Goal: Complete application form: Complete application form

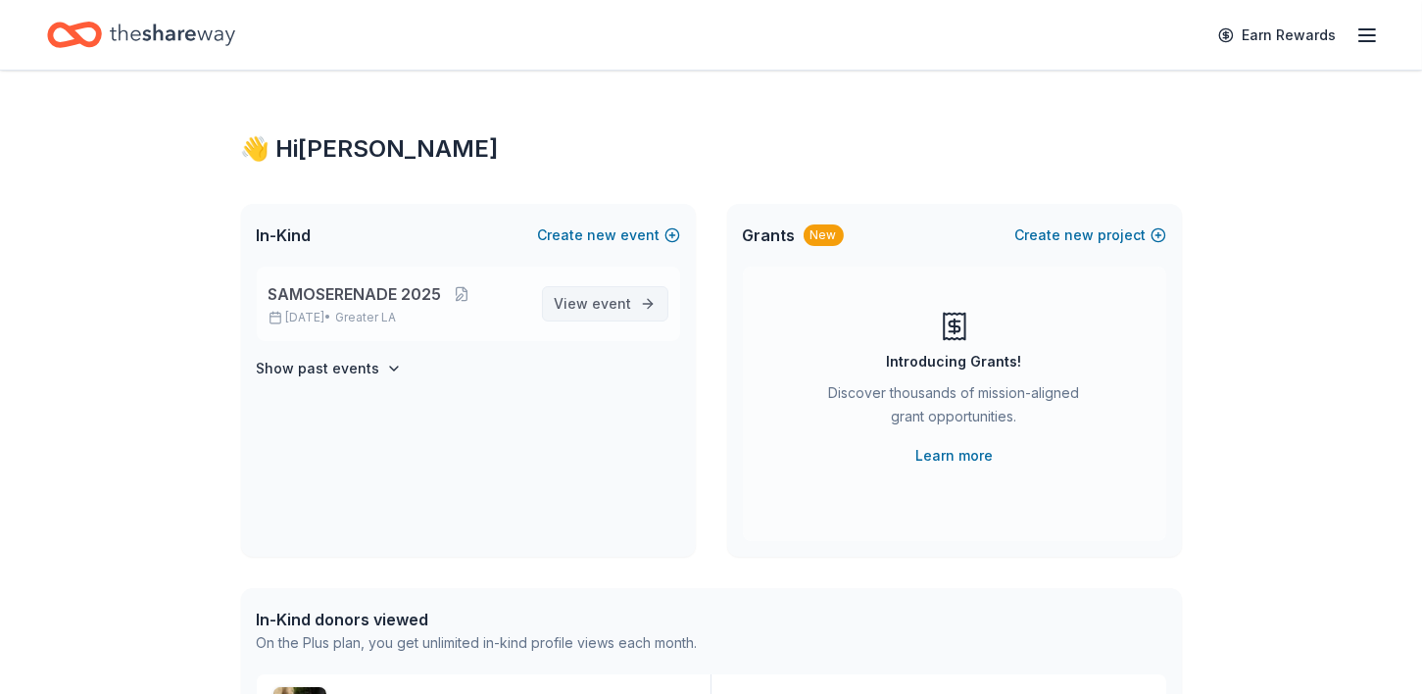
click at [641, 311] on link "View event" at bounding box center [605, 303] width 126 height 35
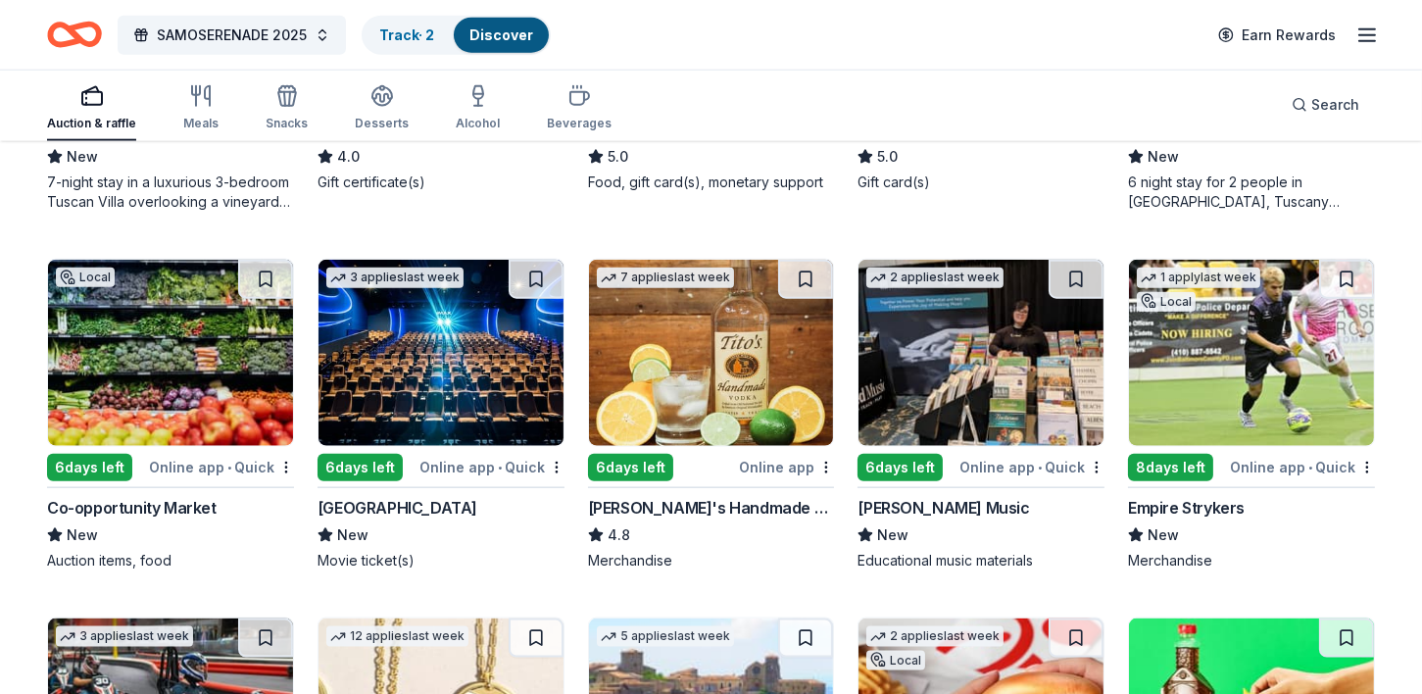
scroll to position [3113, 0]
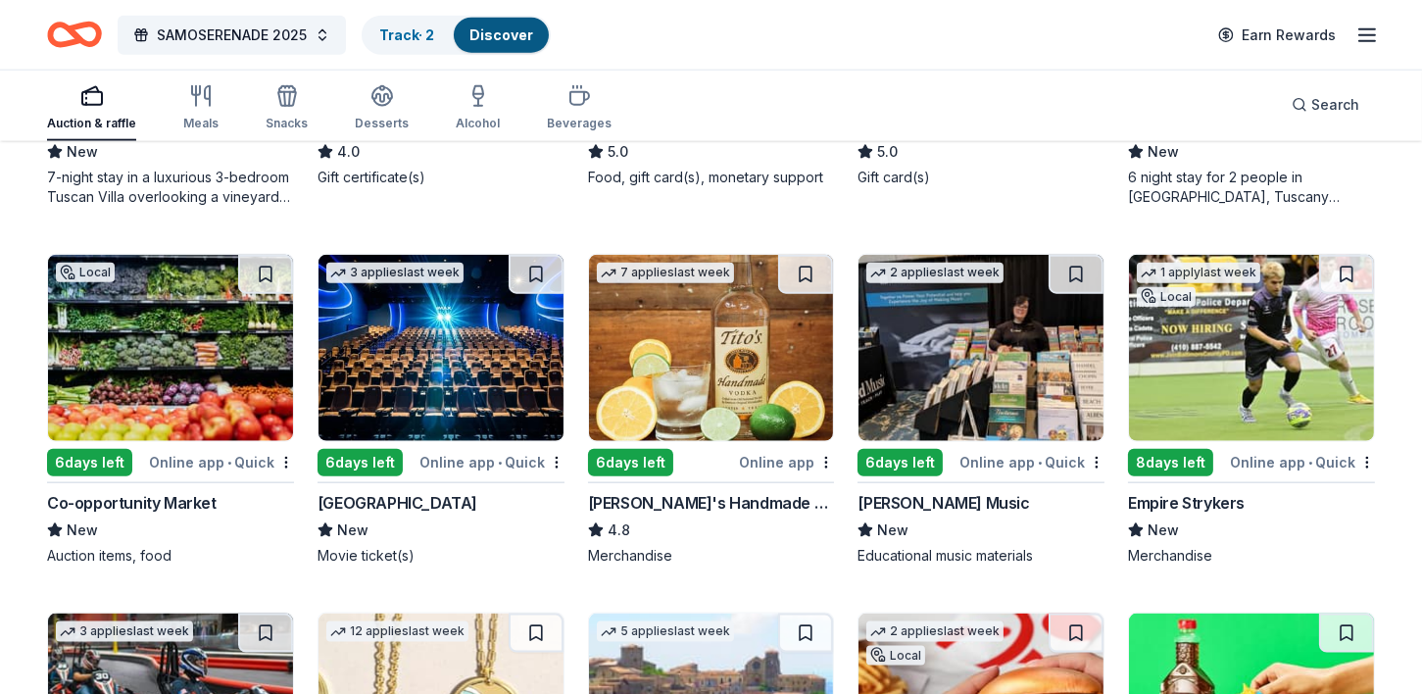
click at [702, 416] on img at bounding box center [711, 348] width 245 height 186
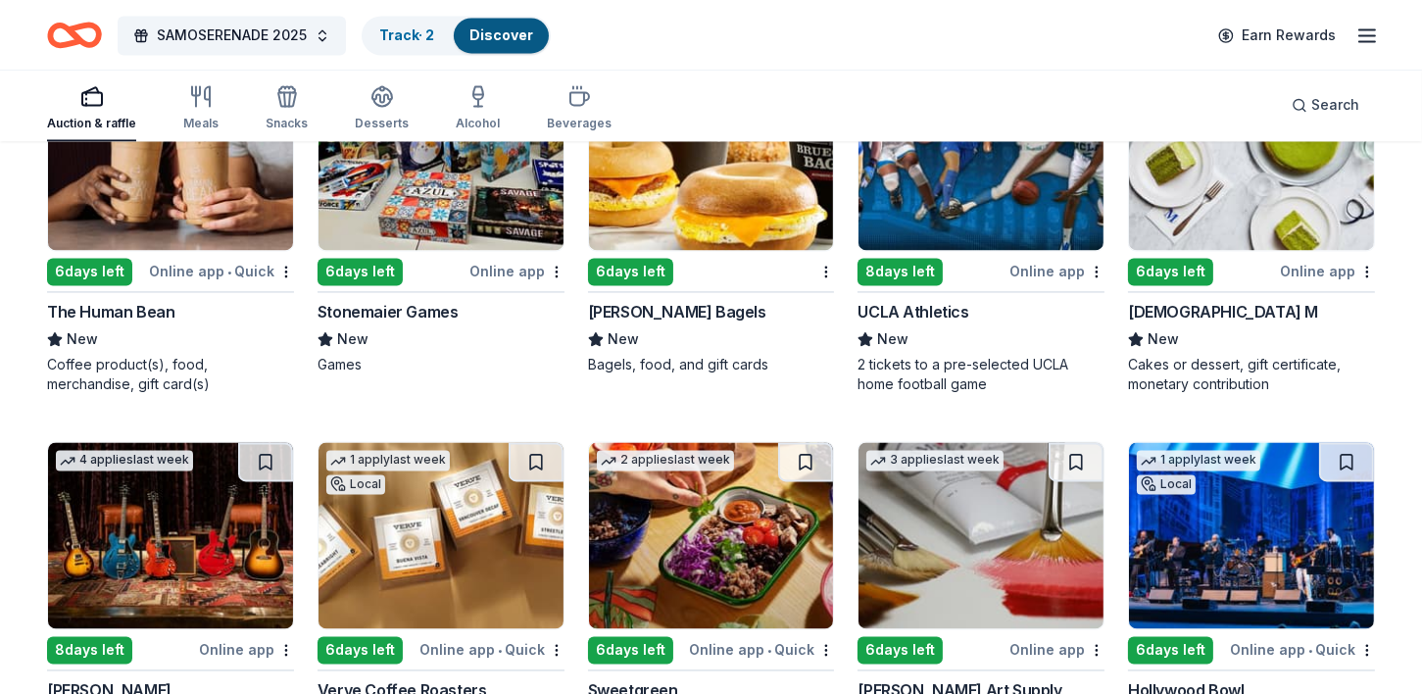
scroll to position [5230, 0]
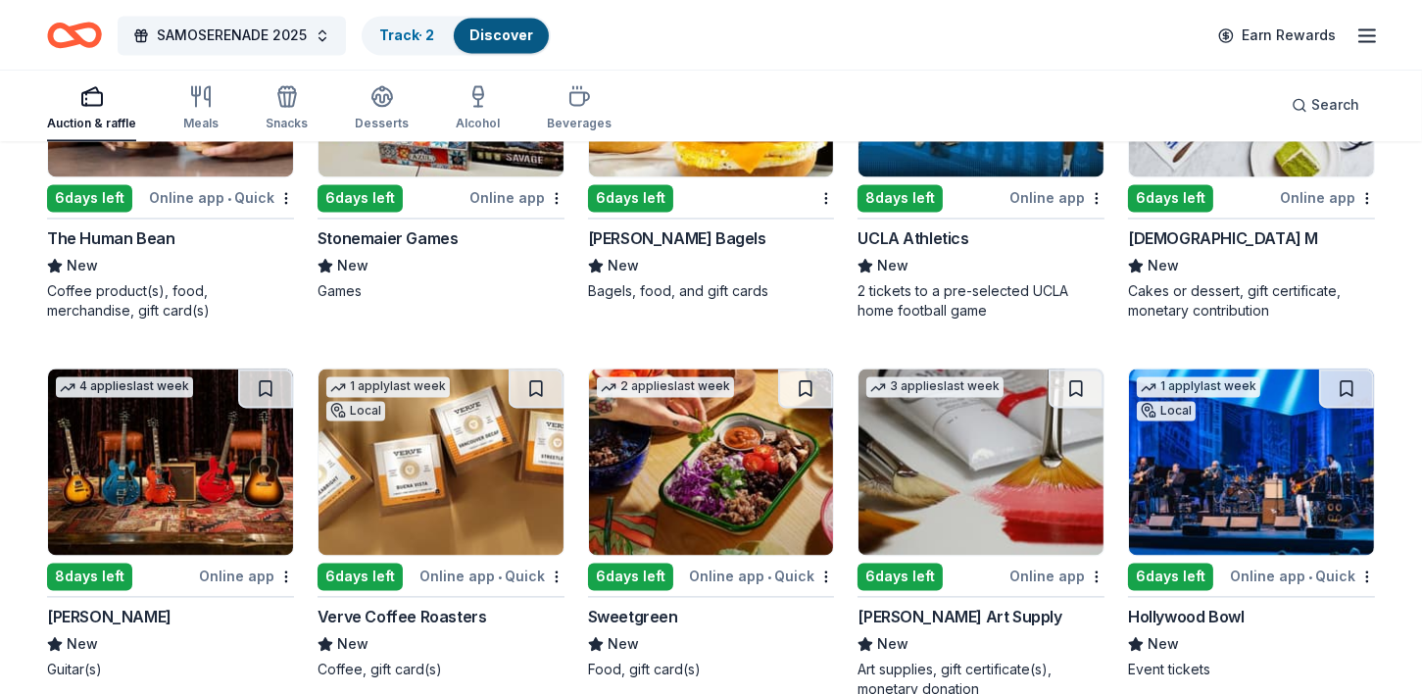
click at [686, 496] on img at bounding box center [711, 461] width 245 height 186
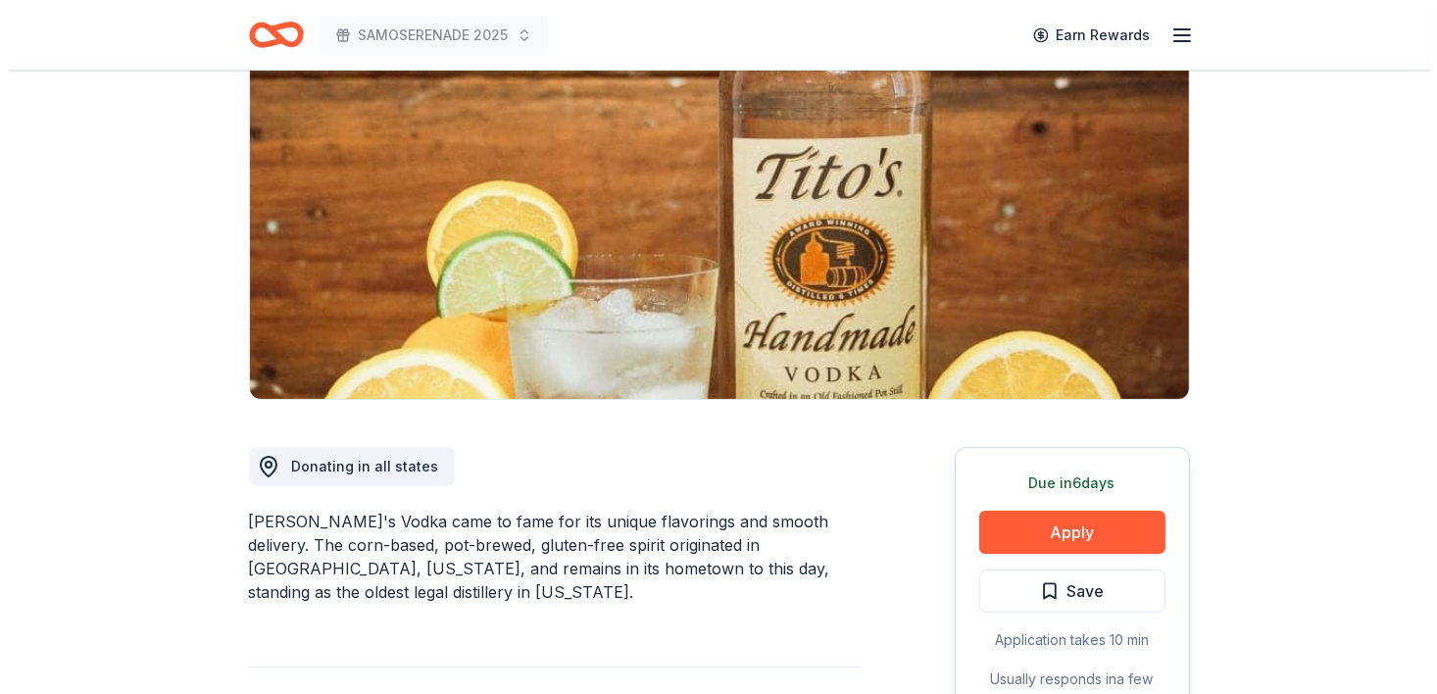
scroll to position [212, 0]
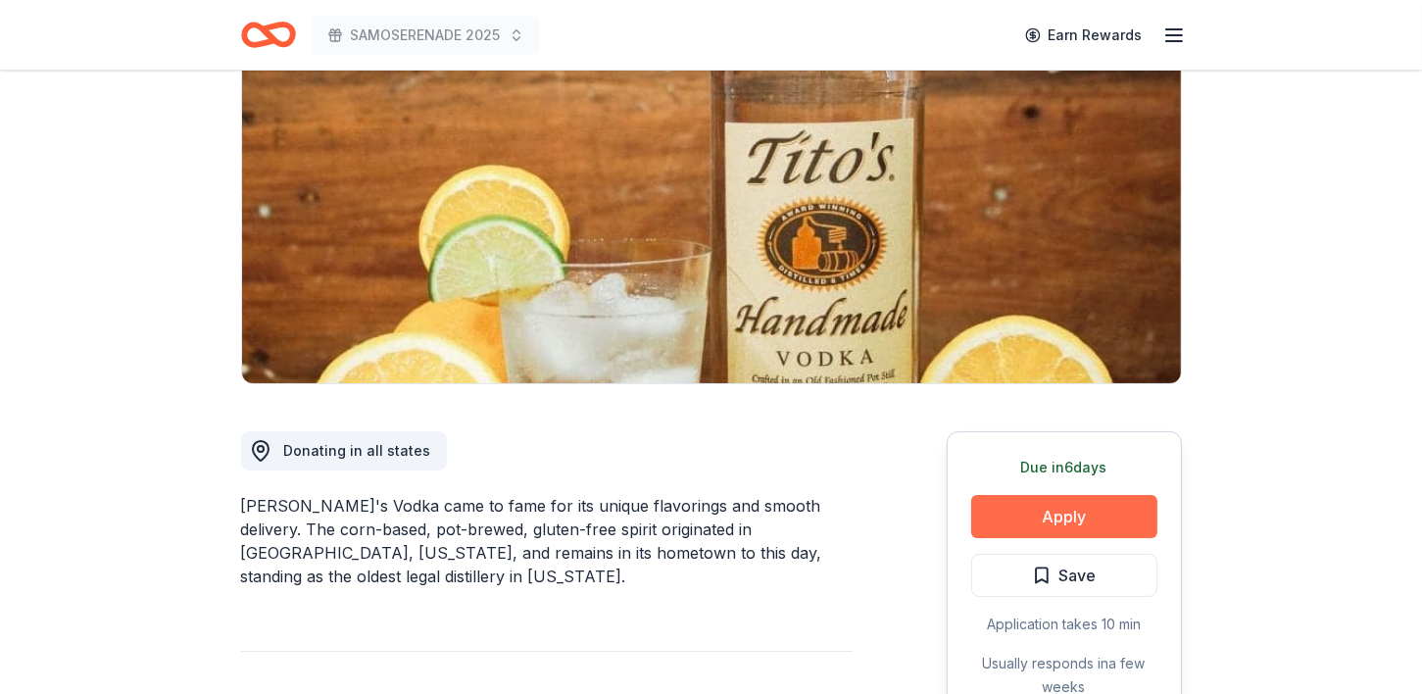
click at [1042, 513] on button "Apply" at bounding box center [1064, 516] width 186 height 43
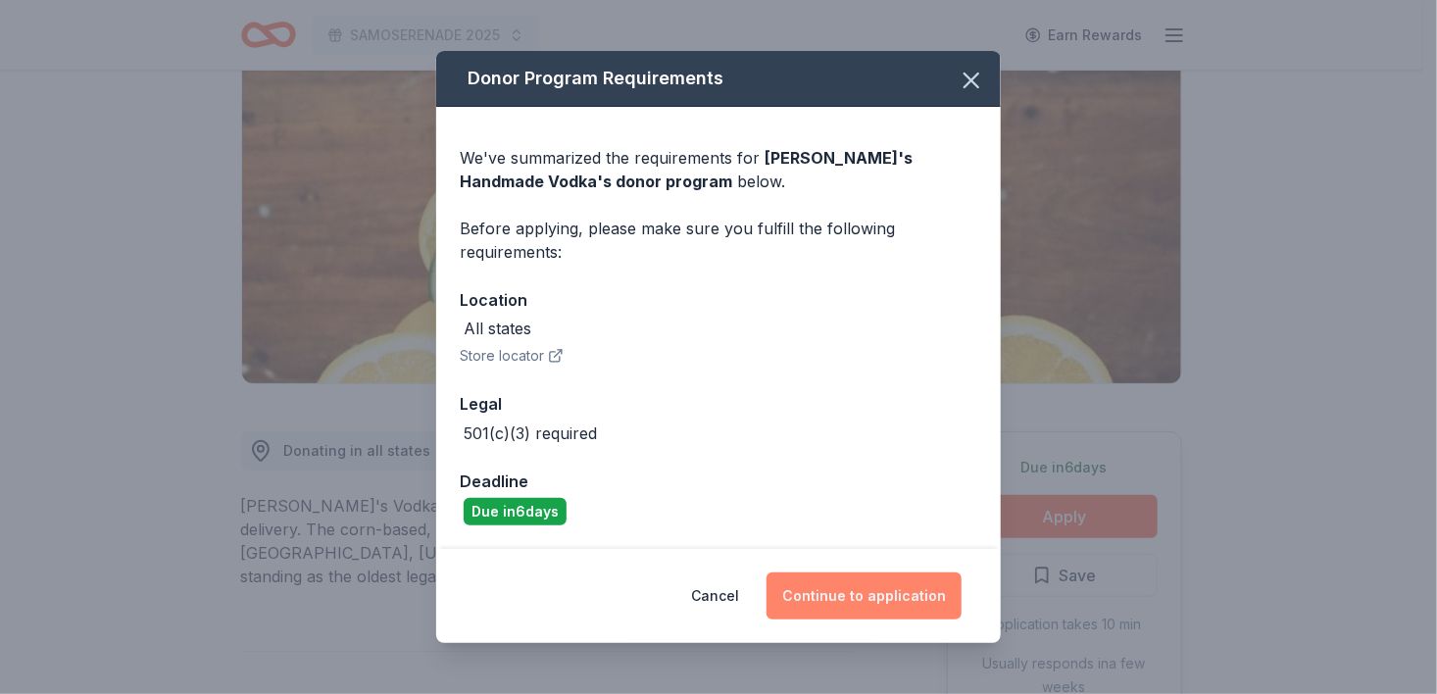
click at [854, 596] on button "Continue to application" at bounding box center [863, 595] width 195 height 47
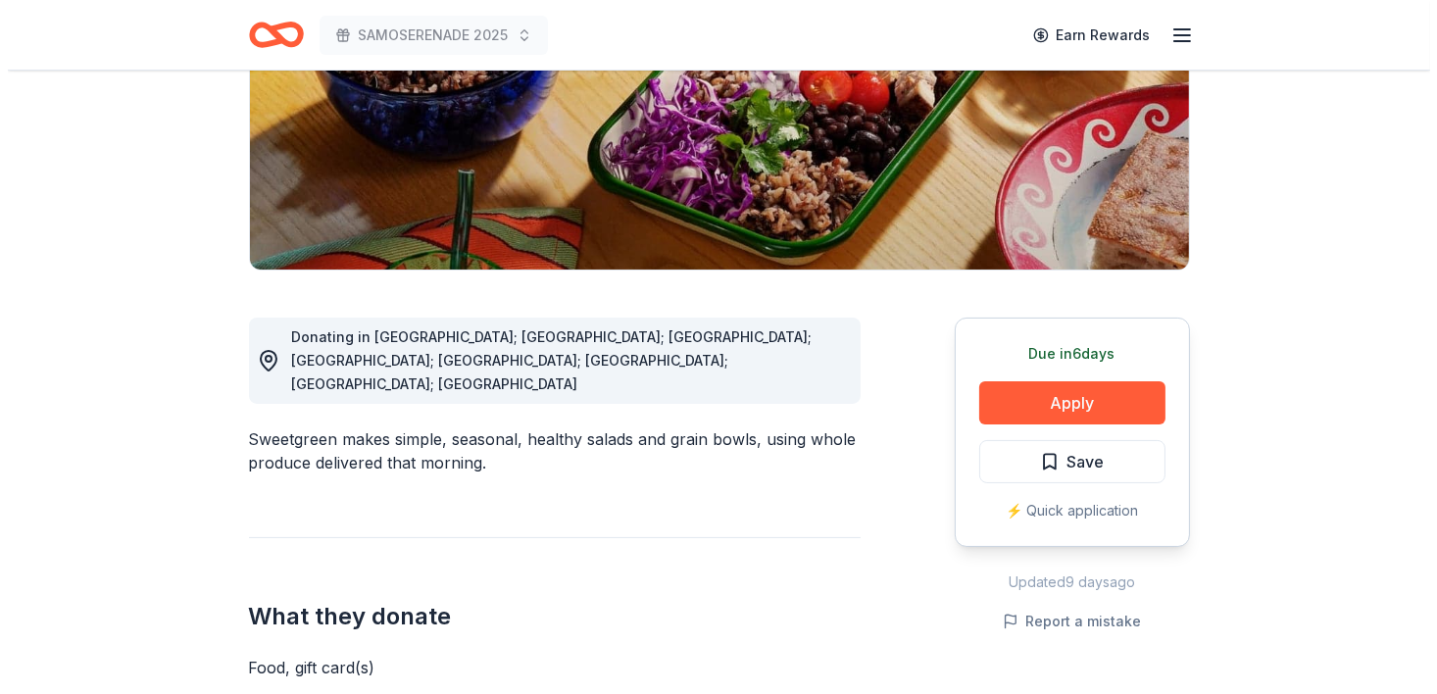
scroll to position [338, 0]
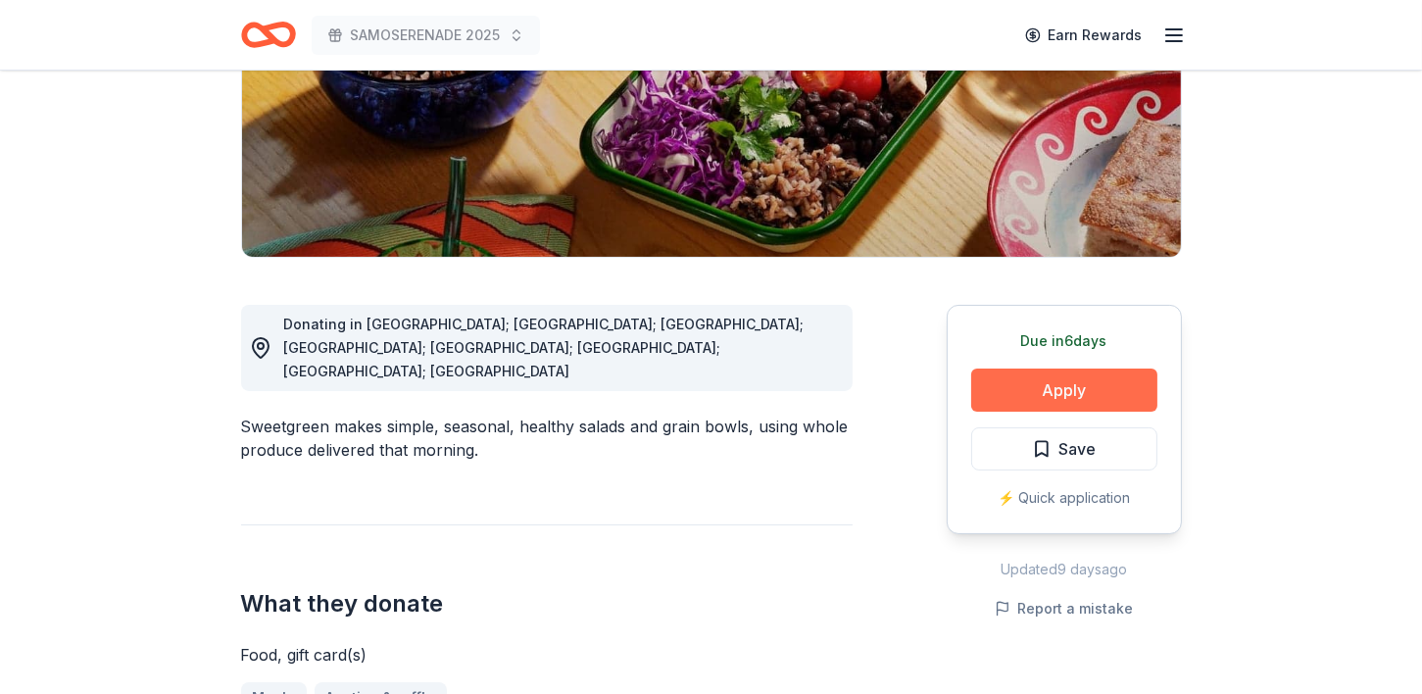
click at [1050, 392] on button "Apply" at bounding box center [1064, 389] width 186 height 43
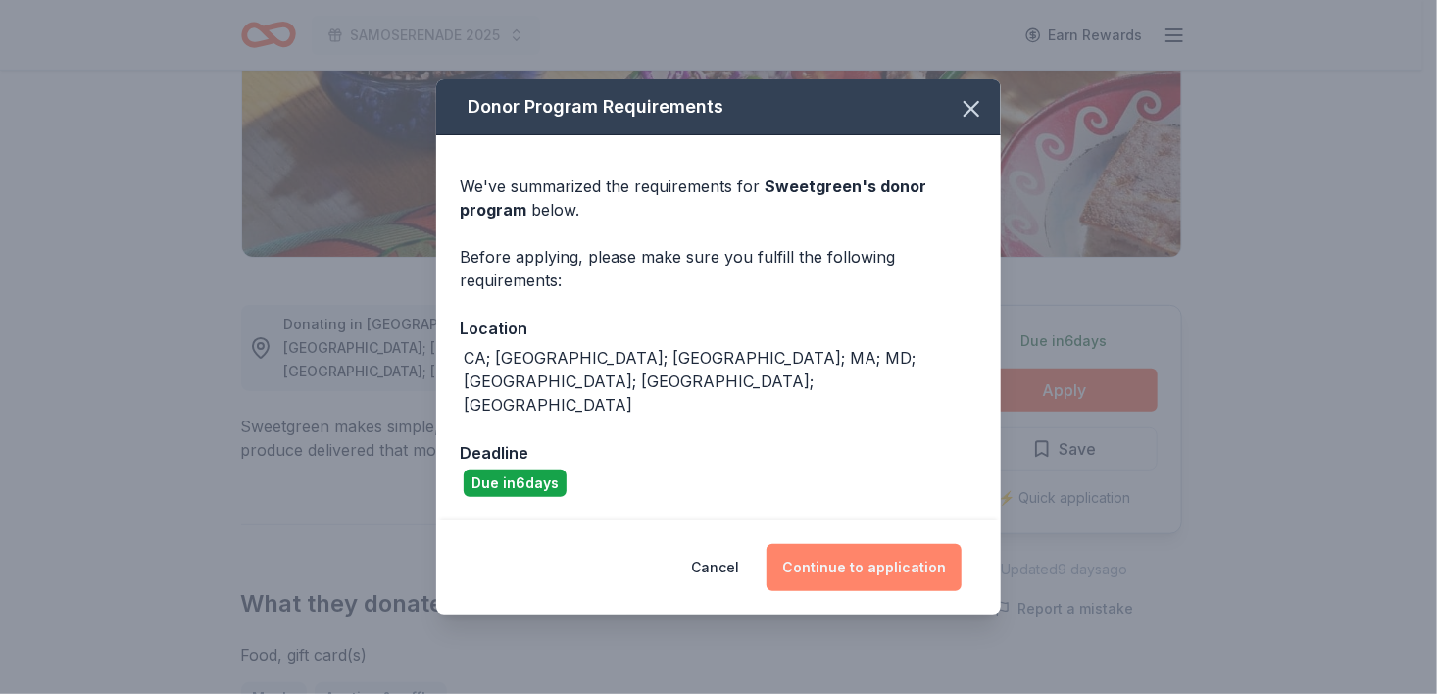
click at [835, 544] on button "Continue to application" at bounding box center [863, 567] width 195 height 47
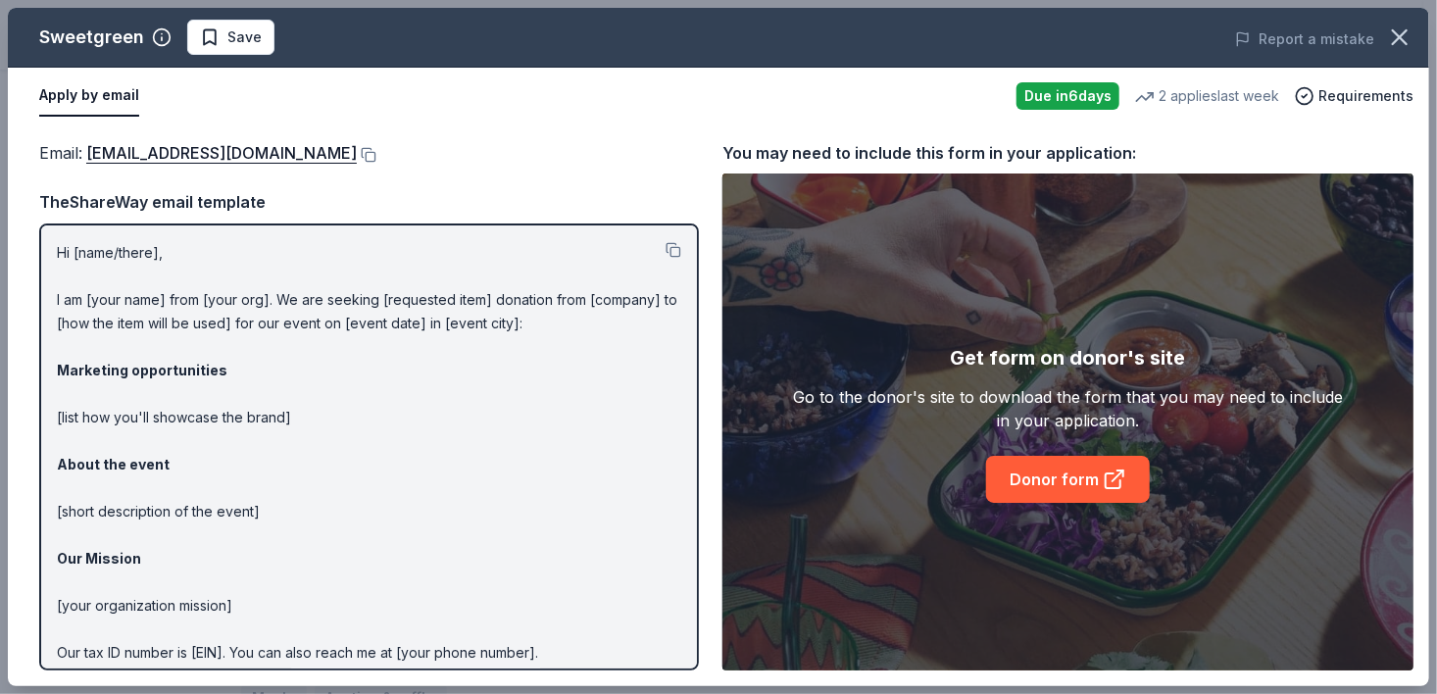
drag, startPoint x: 1435, startPoint y: 84, endPoint x: 1424, endPoint y: 225, distance: 141.5
click at [1421, 225] on div "Sweetgreen Save Report a mistake Apply by email Due in 6 days 2 applies last we…" at bounding box center [718, 347] width 1437 height 694
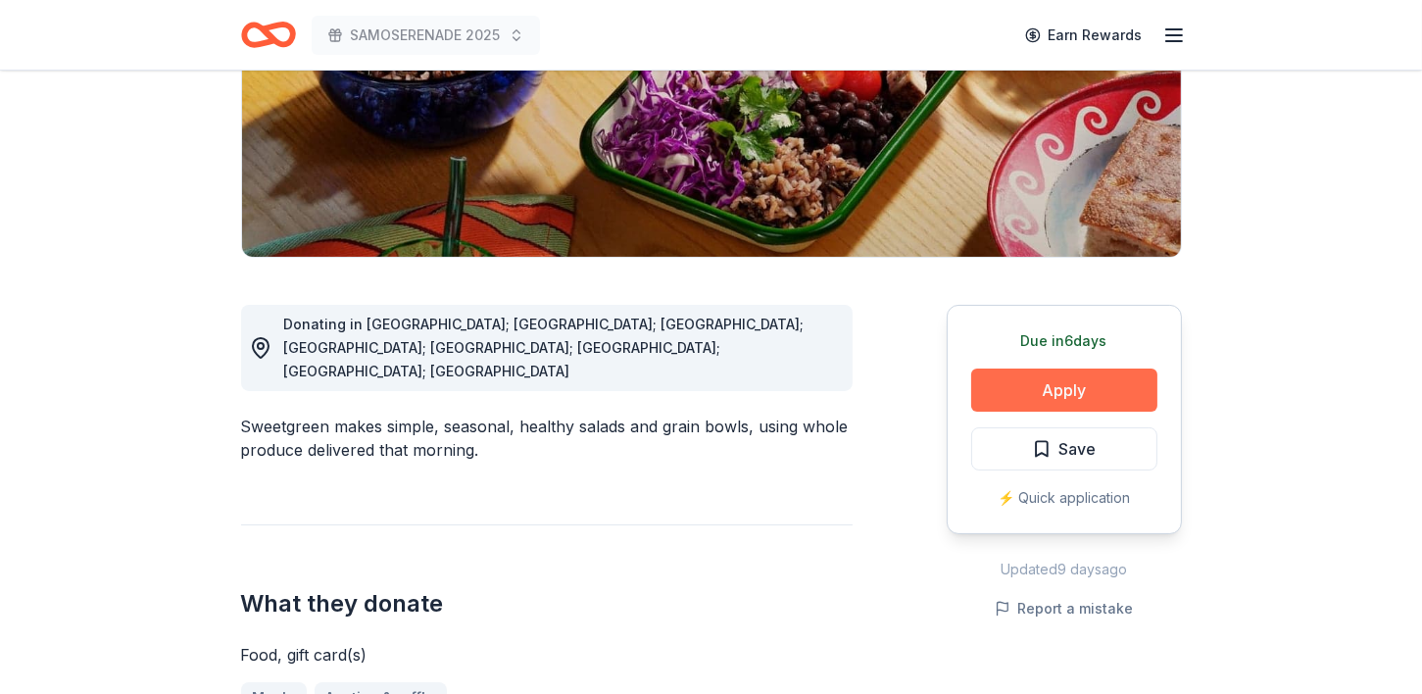
click at [1041, 394] on button "Apply" at bounding box center [1064, 389] width 186 height 43
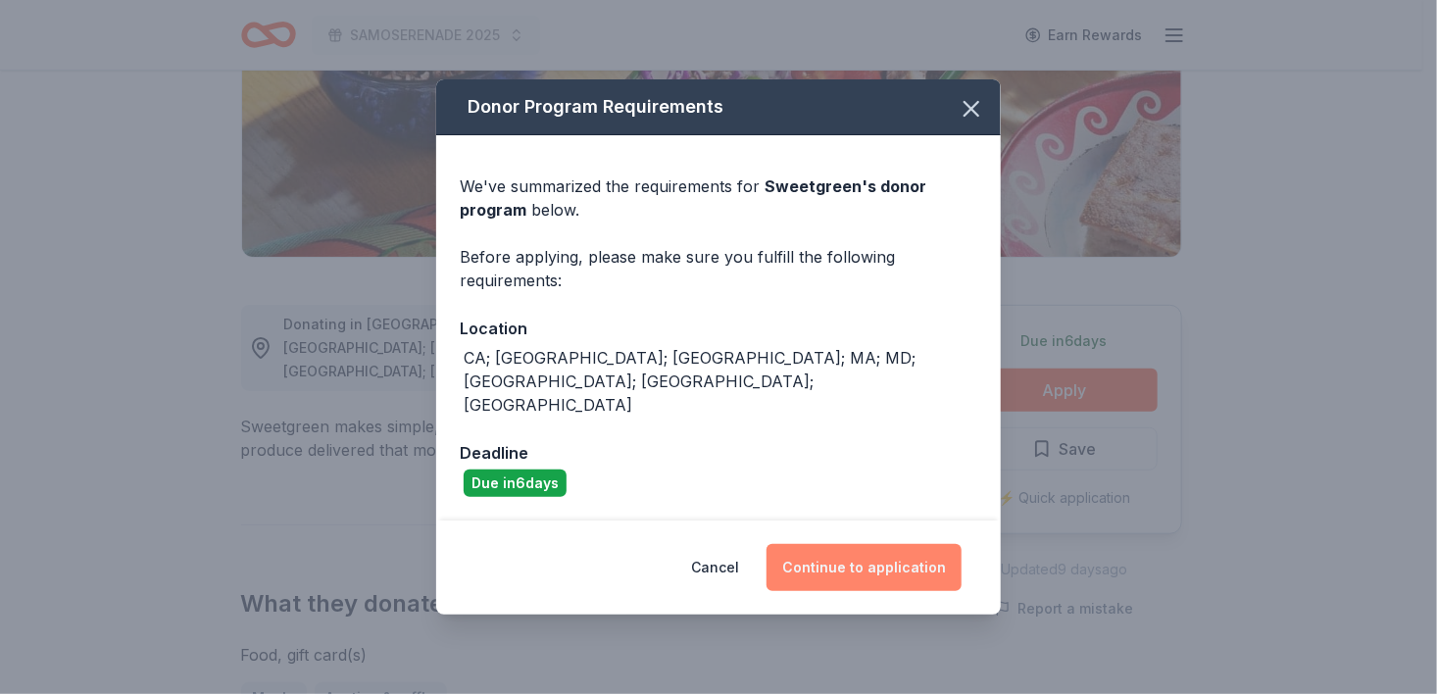
click at [859, 544] on button "Continue to application" at bounding box center [863, 567] width 195 height 47
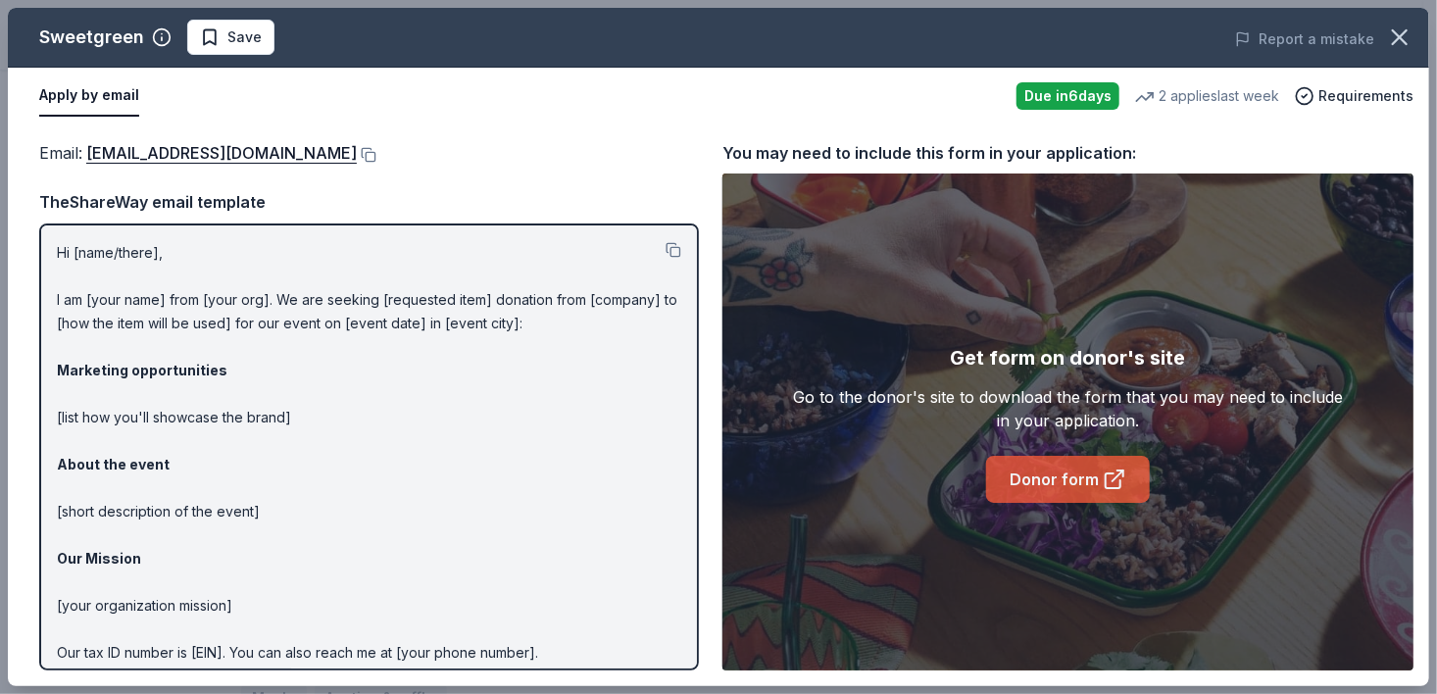
click at [1082, 473] on link "Donor form" at bounding box center [1068, 479] width 164 height 47
click at [1068, 480] on link "Donor form" at bounding box center [1068, 479] width 164 height 47
drag, startPoint x: 1435, startPoint y: 302, endPoint x: 1368, endPoint y: 415, distance: 131.8
click at [1421, 439] on div "Sweetgreen Save Report a mistake Apply by email Due in 6 days 2 applies last we…" at bounding box center [718, 347] width 1437 height 694
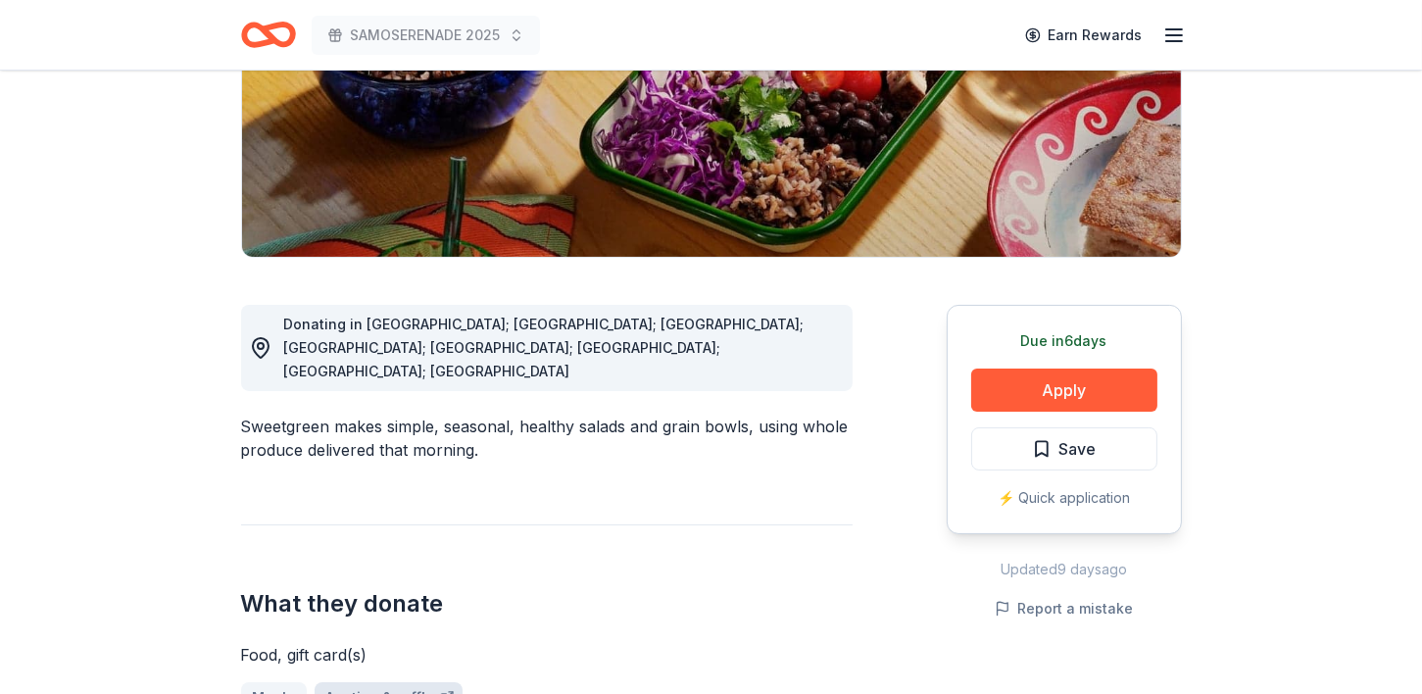
click at [387, 682] on link "Auction & raffle" at bounding box center [389, 697] width 148 height 31
click at [1073, 396] on button "Apply" at bounding box center [1064, 389] width 186 height 43
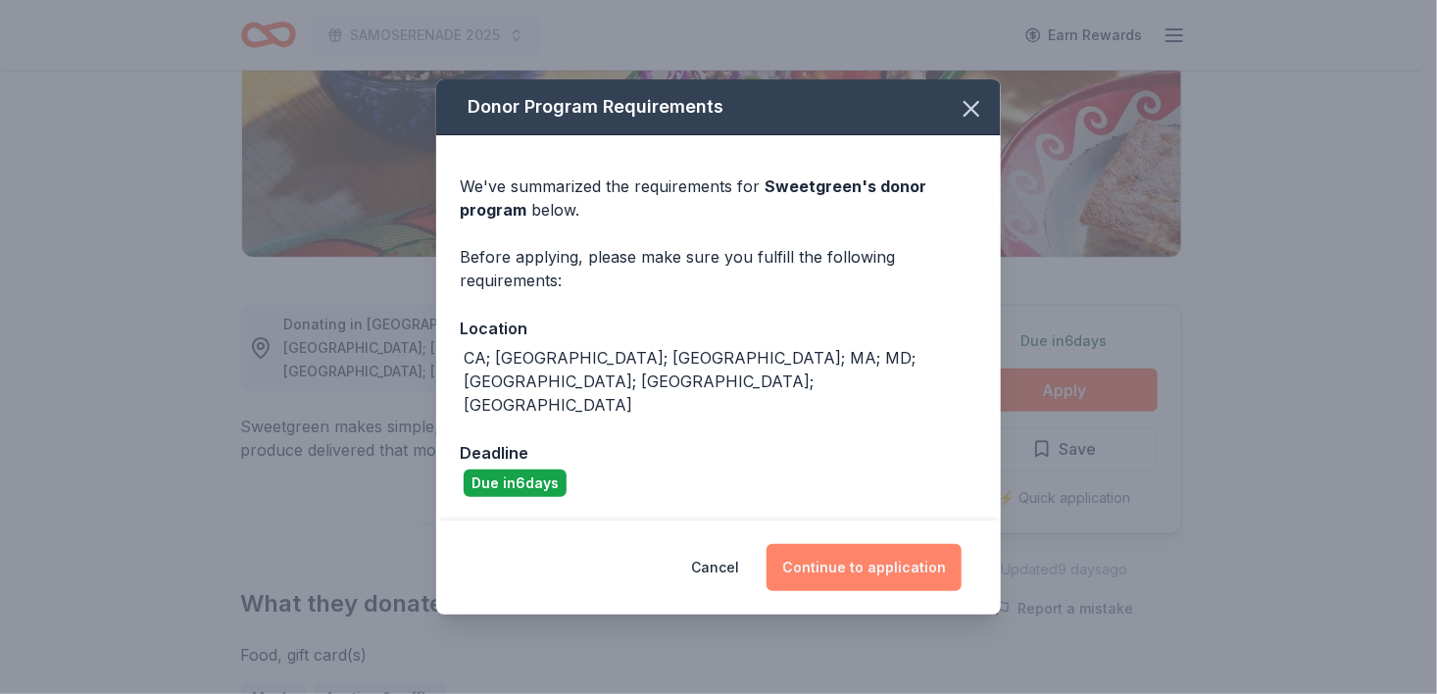
click at [844, 561] on button "Continue to application" at bounding box center [863, 567] width 195 height 47
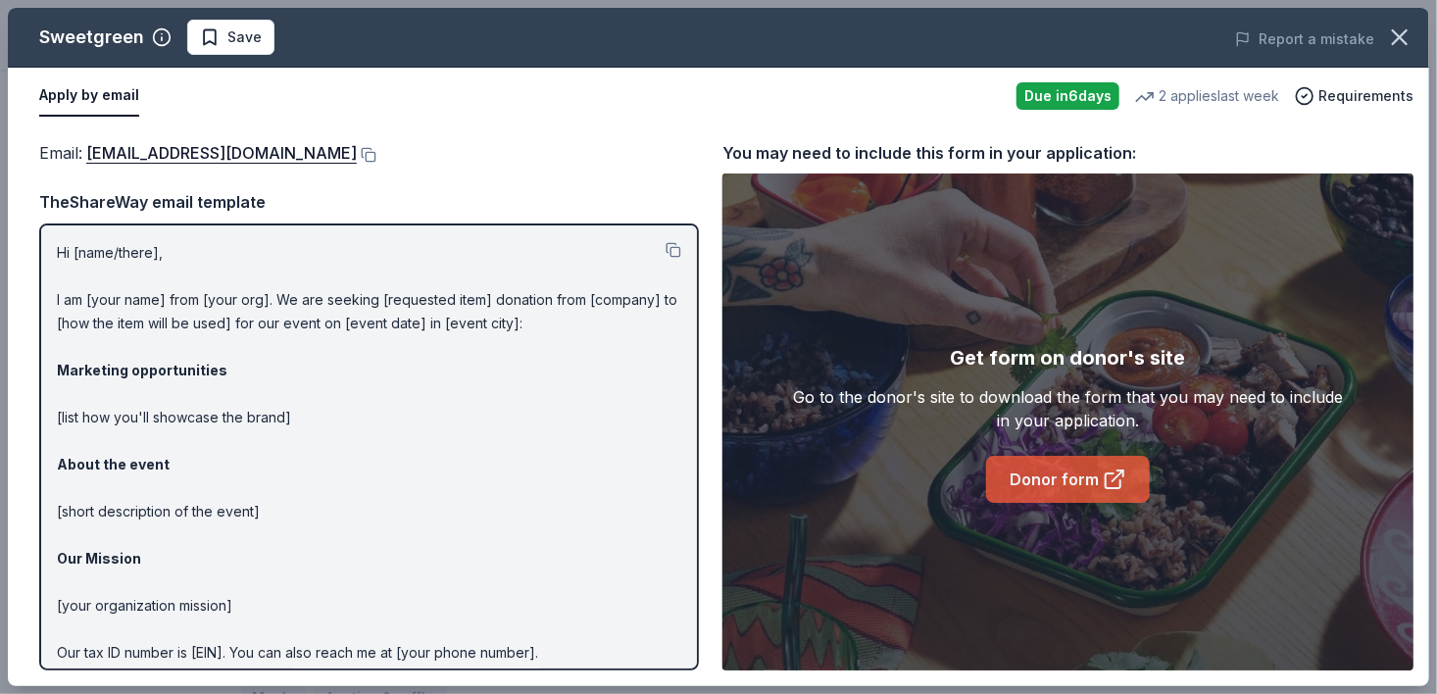
click at [1094, 475] on link "Donor form" at bounding box center [1068, 479] width 164 height 47
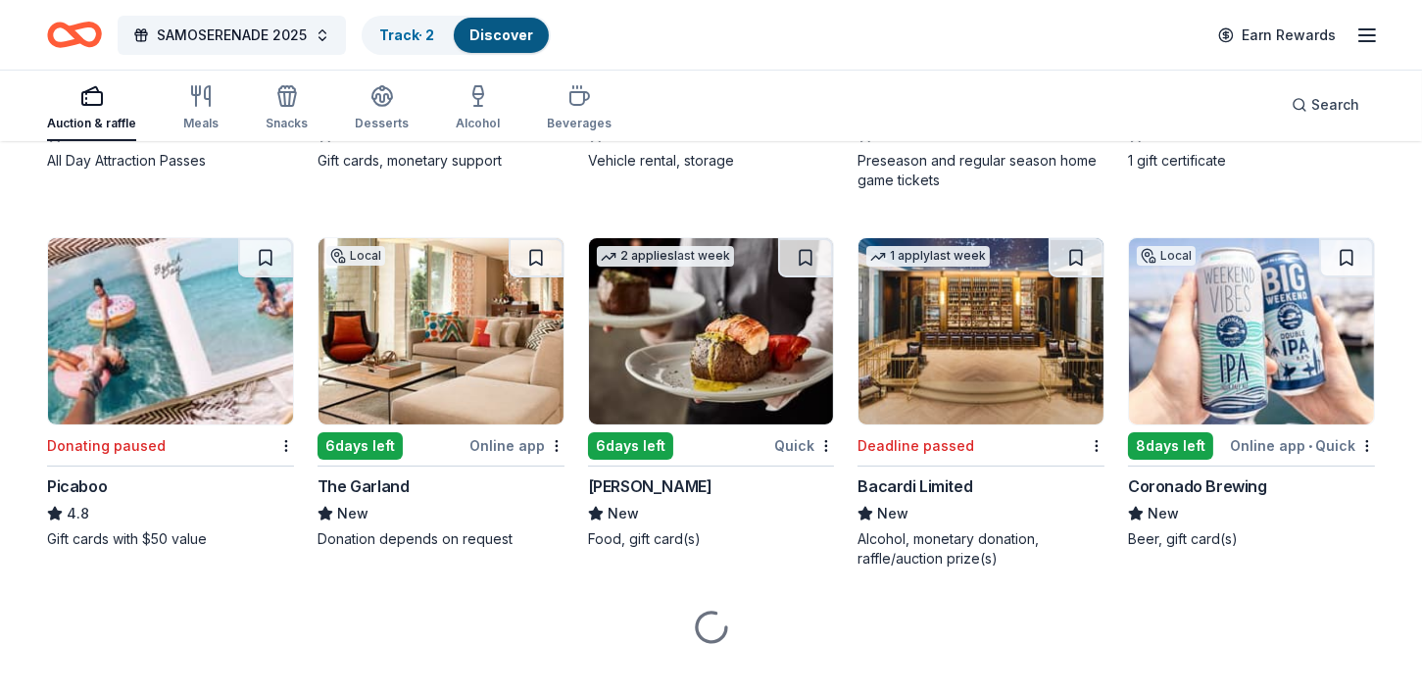
scroll to position [10260, 0]
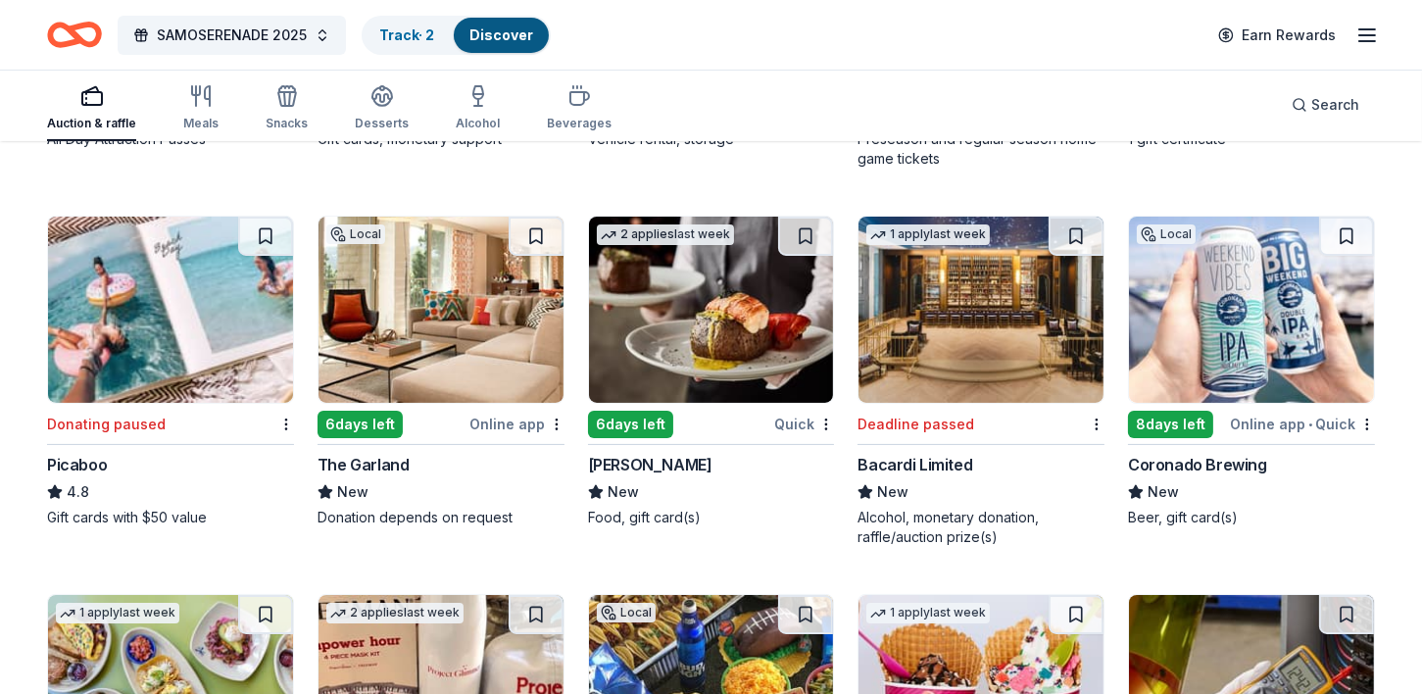
click at [443, 360] on img at bounding box center [440, 310] width 245 height 186
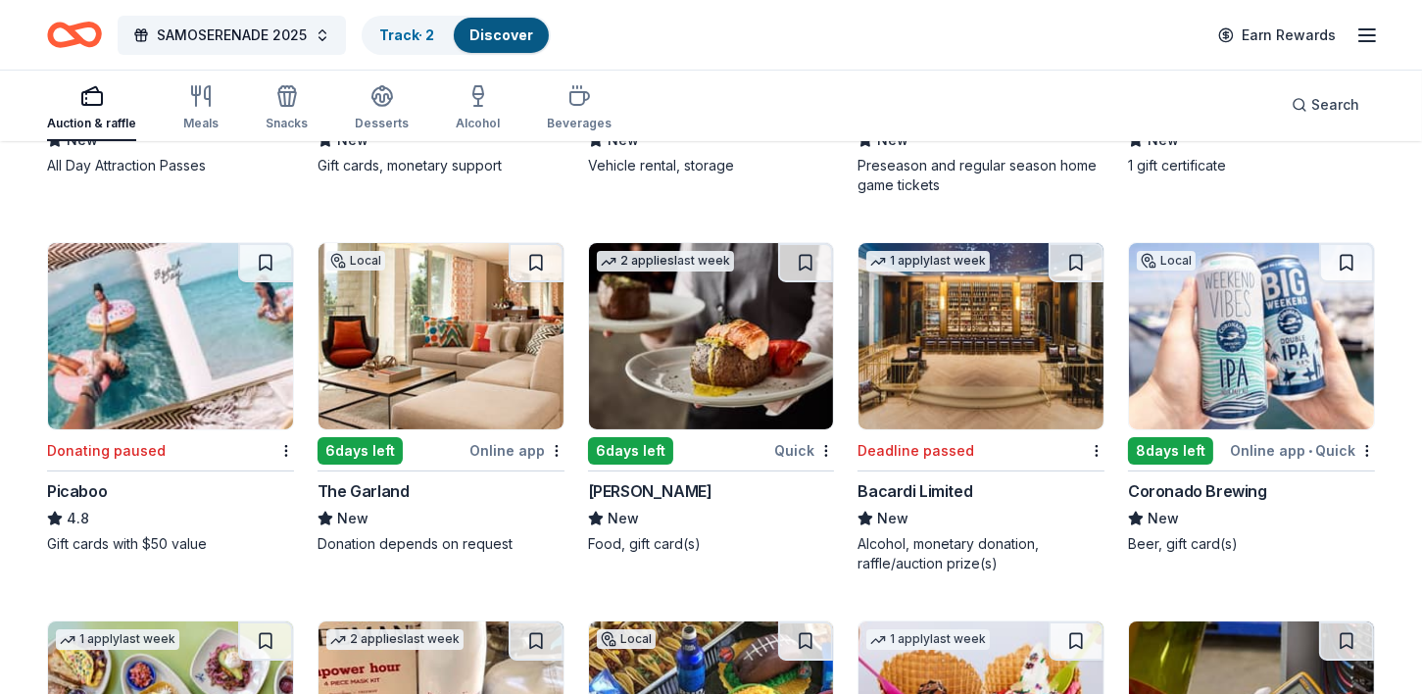
click at [638, 390] on img at bounding box center [711, 336] width 245 height 186
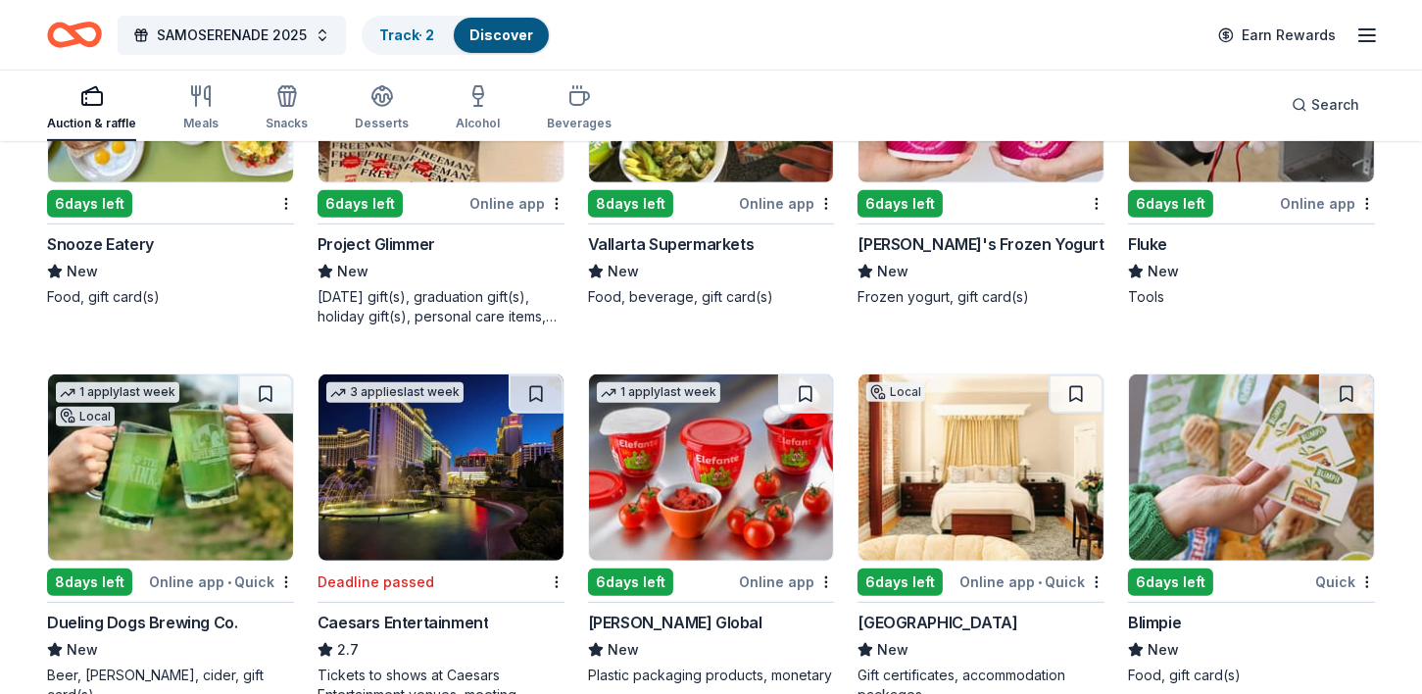
scroll to position [11016, 0]
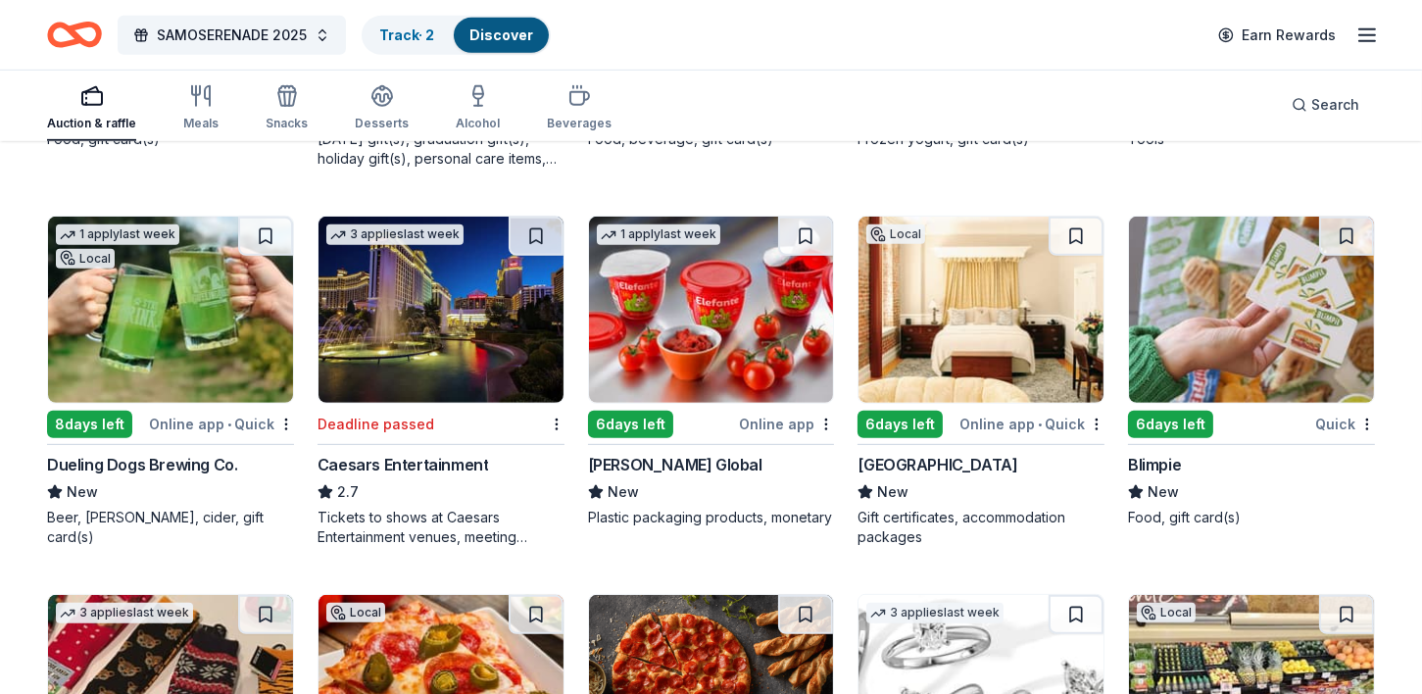
click at [954, 339] on img at bounding box center [980, 310] width 245 height 186
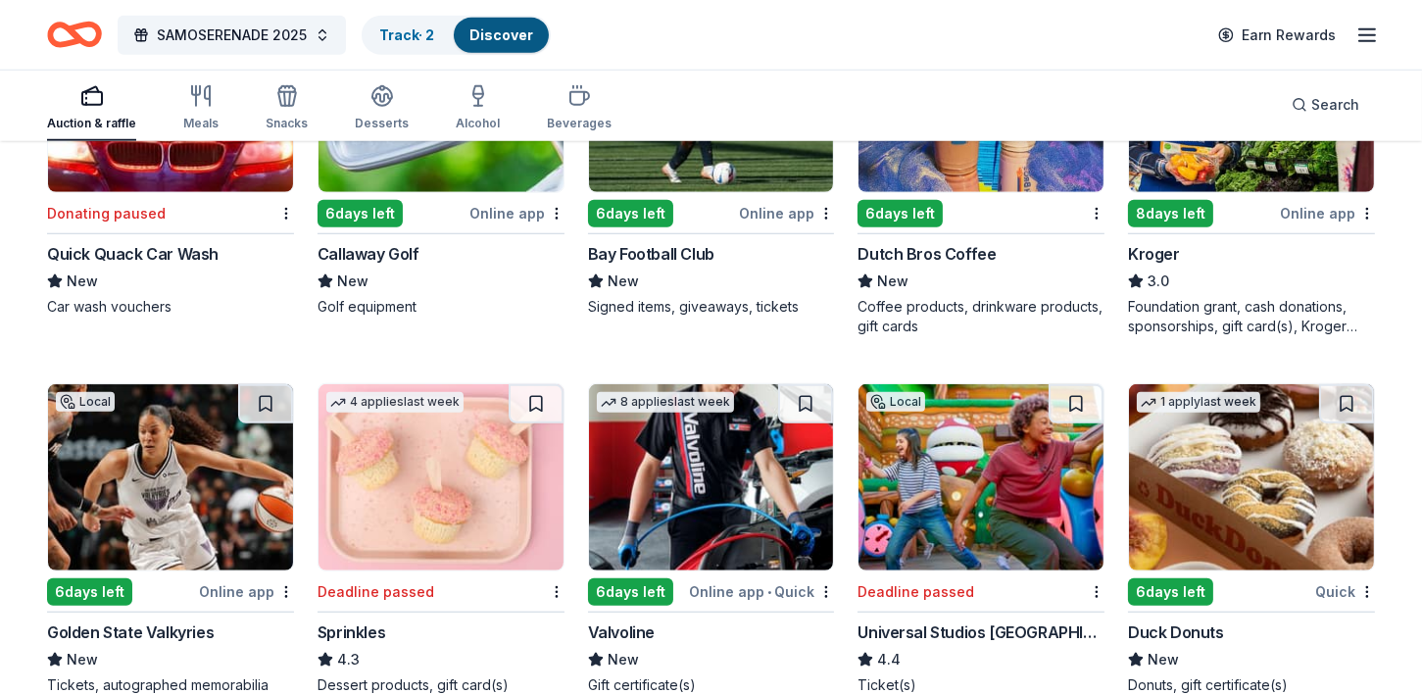
scroll to position [12013, 0]
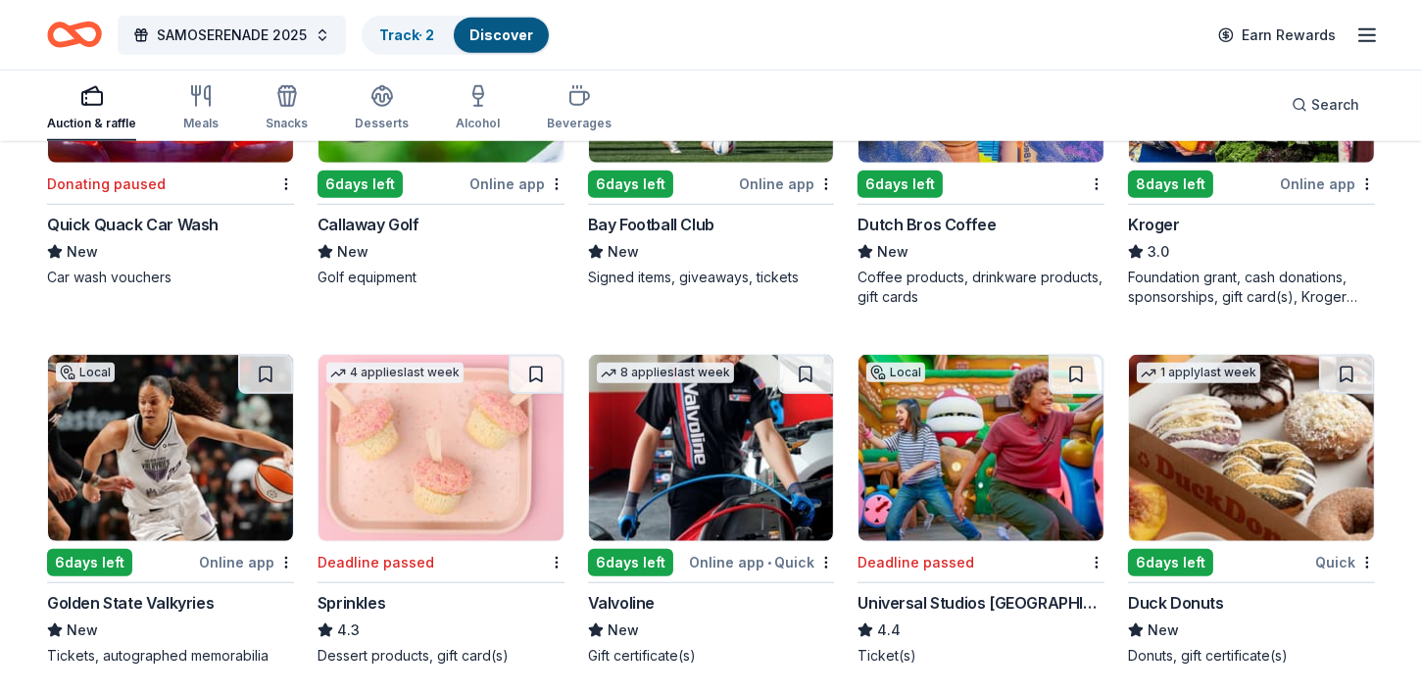
click at [462, 468] on img at bounding box center [440, 448] width 245 height 186
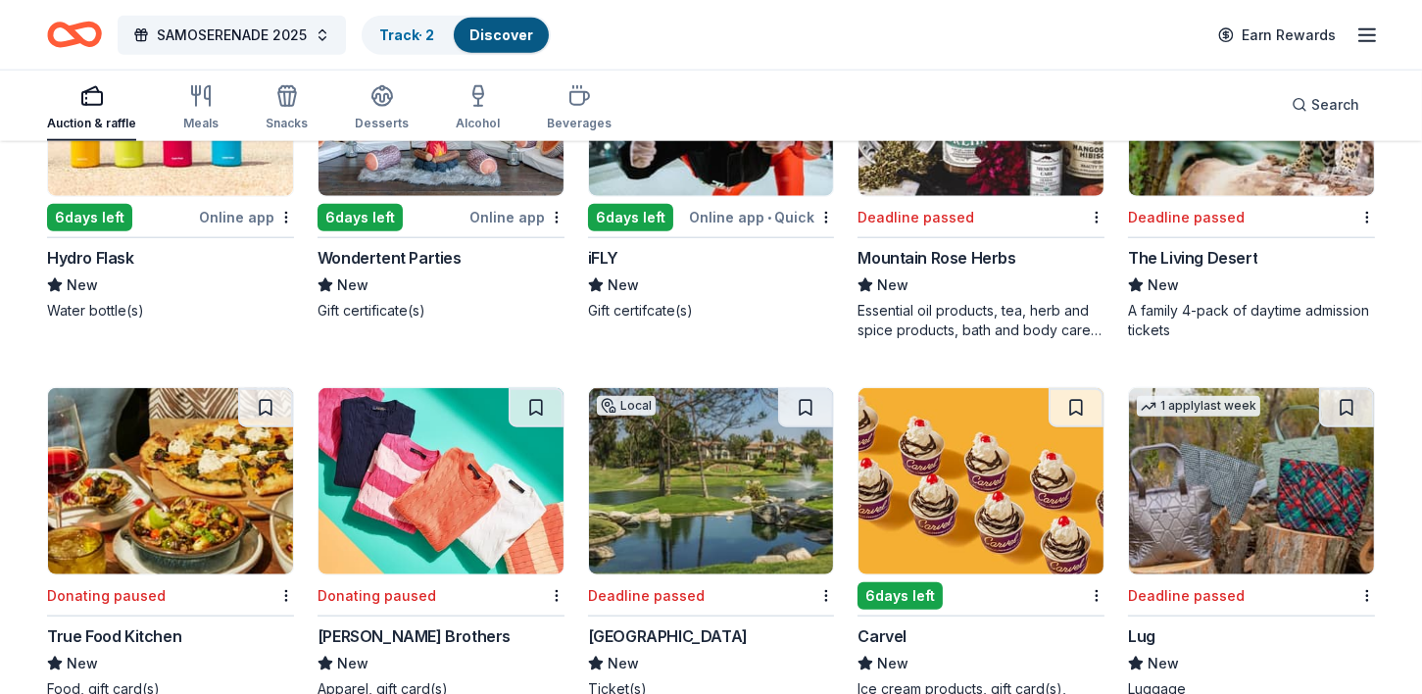
scroll to position [12827, 0]
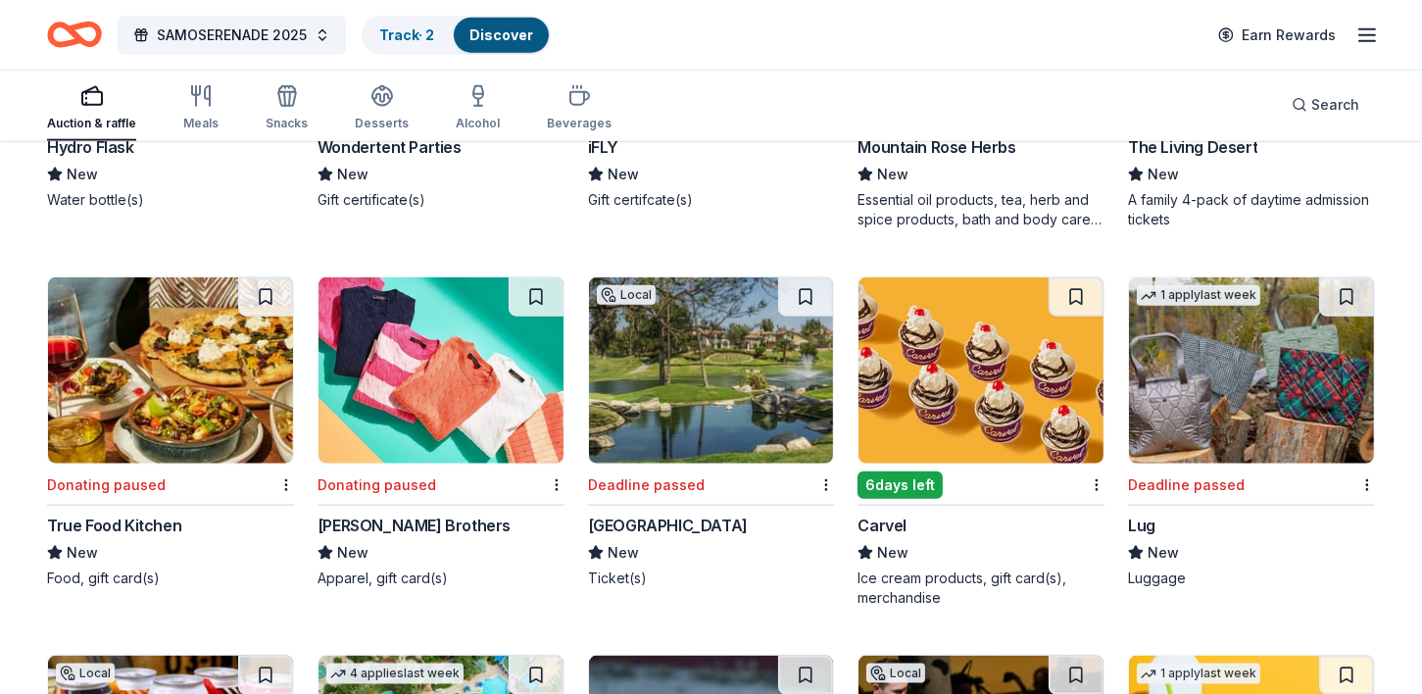
click at [114, 441] on img at bounding box center [170, 370] width 245 height 186
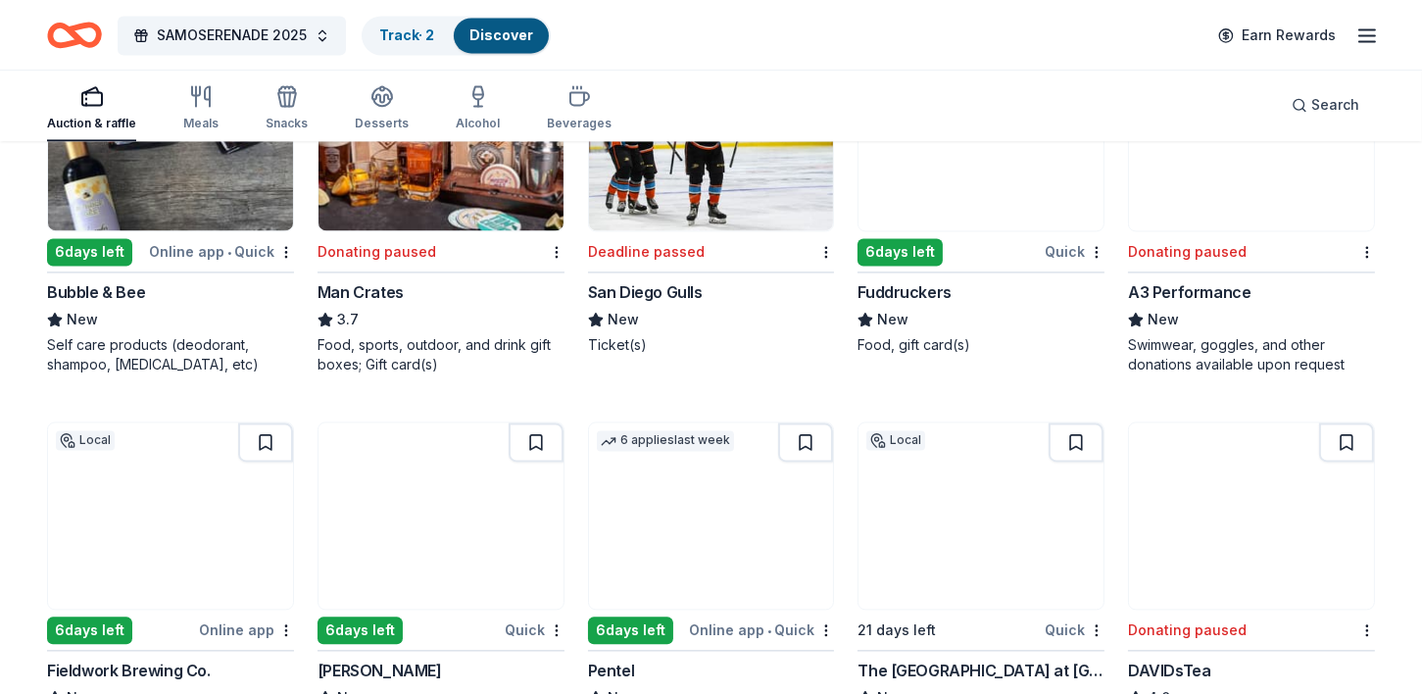
scroll to position [15349, 0]
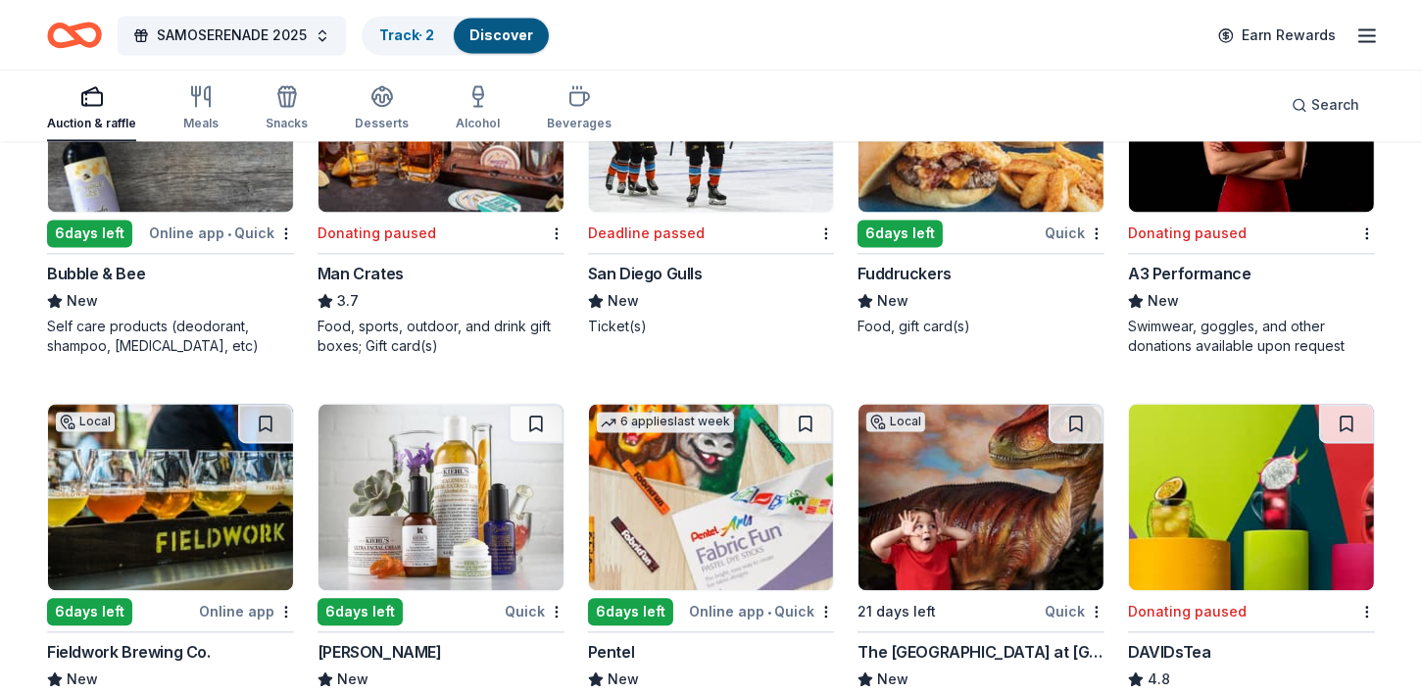
click at [959, 177] on img at bounding box center [980, 118] width 245 height 186
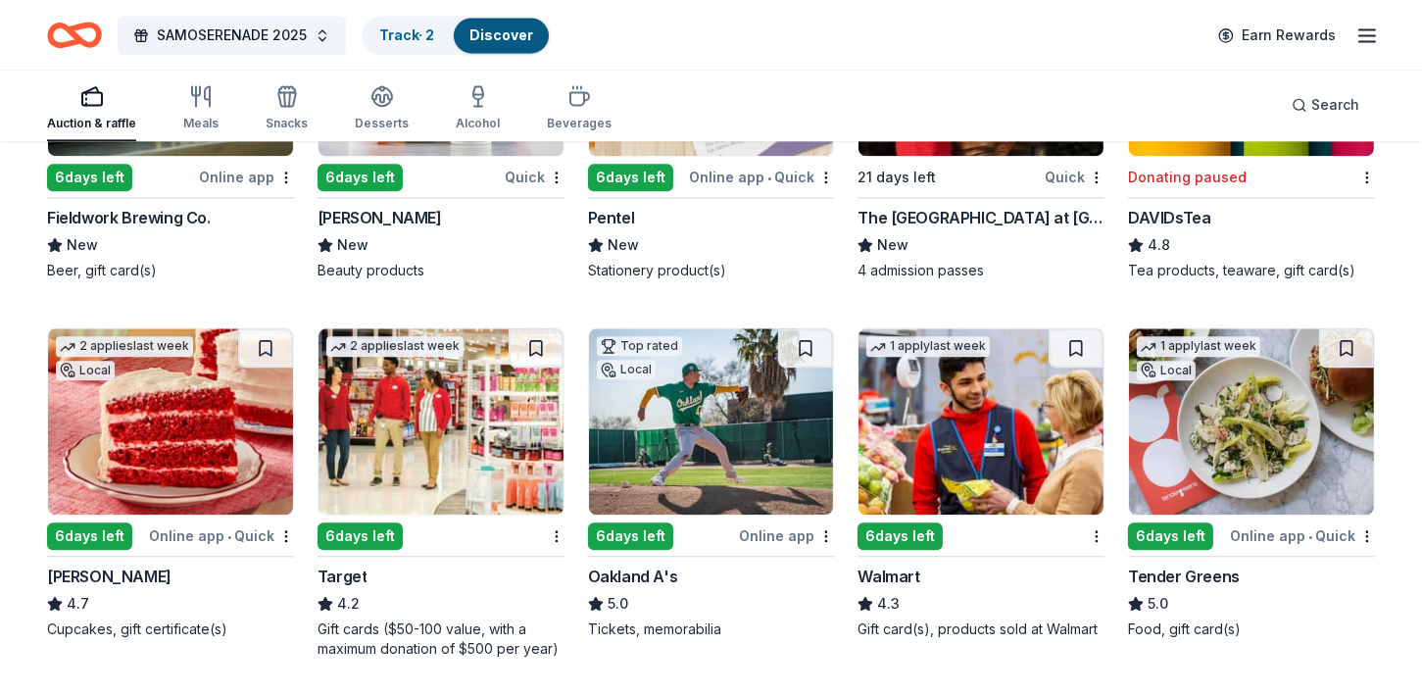
scroll to position [15821, 0]
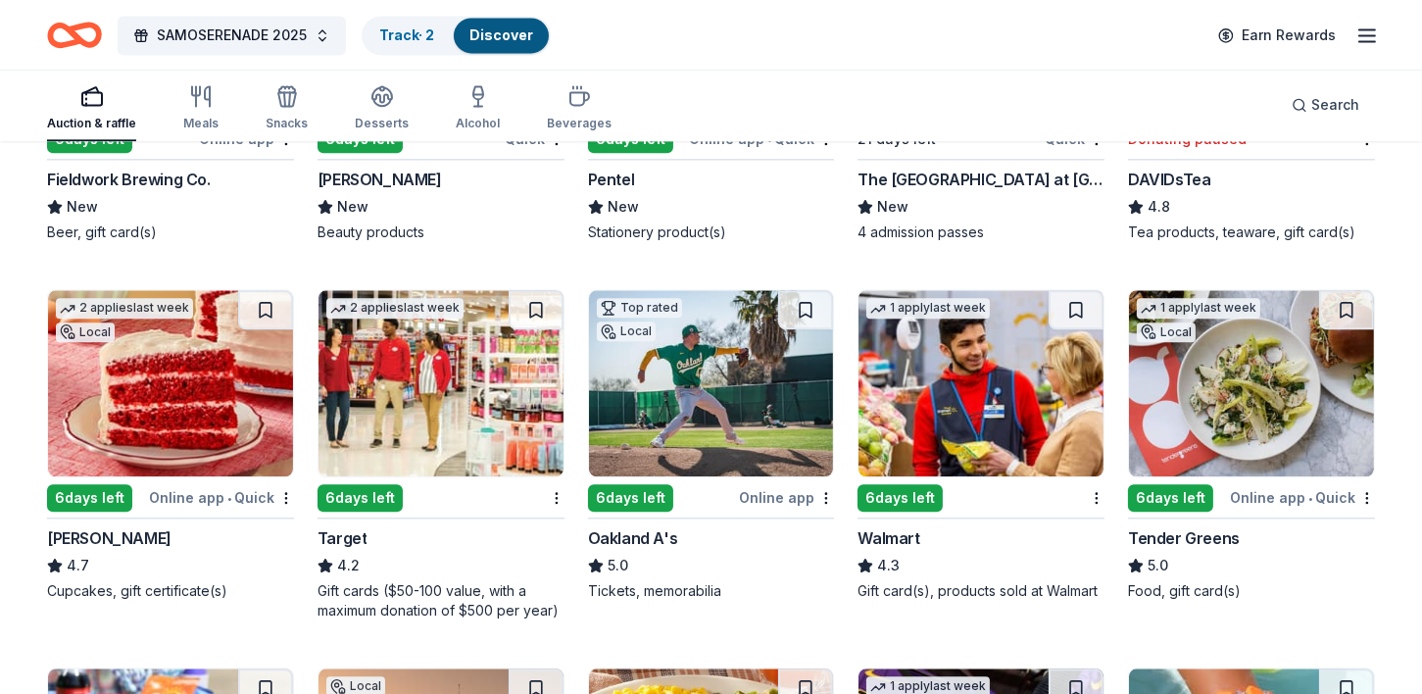
click at [142, 401] on img at bounding box center [170, 383] width 245 height 186
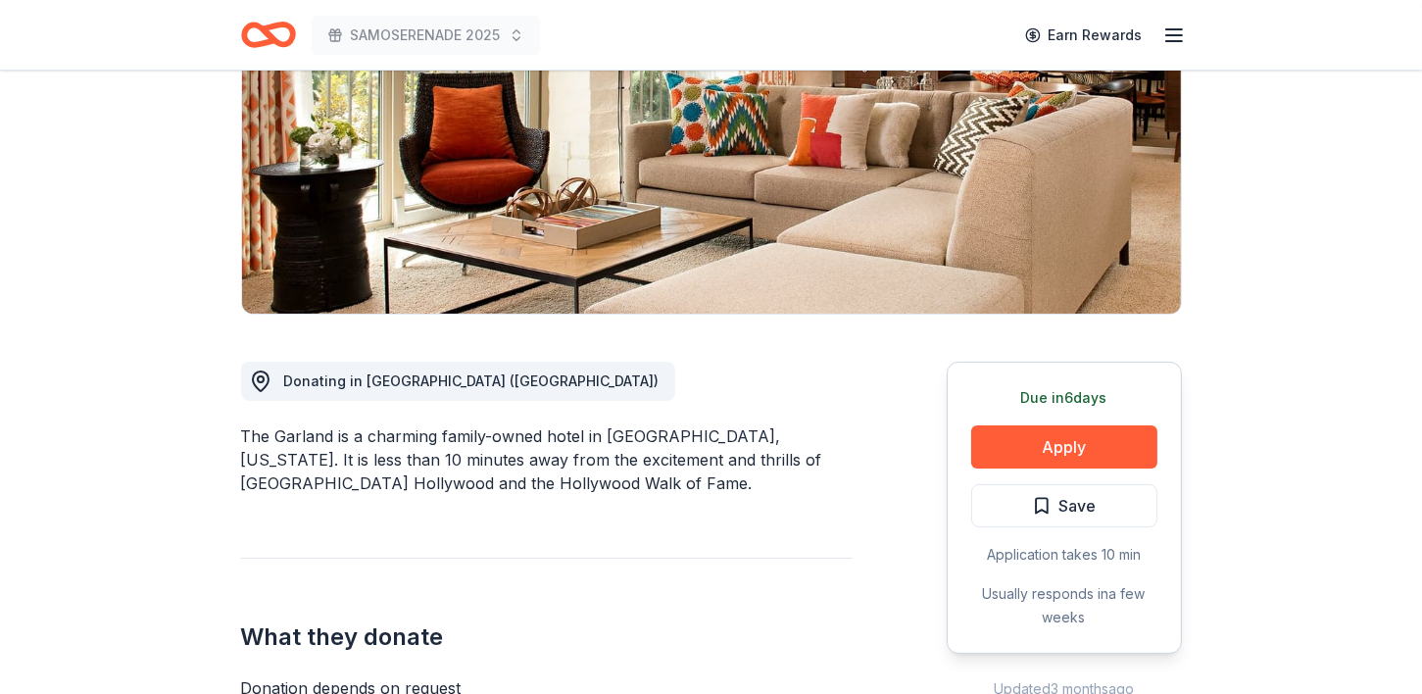
scroll to position [345, 0]
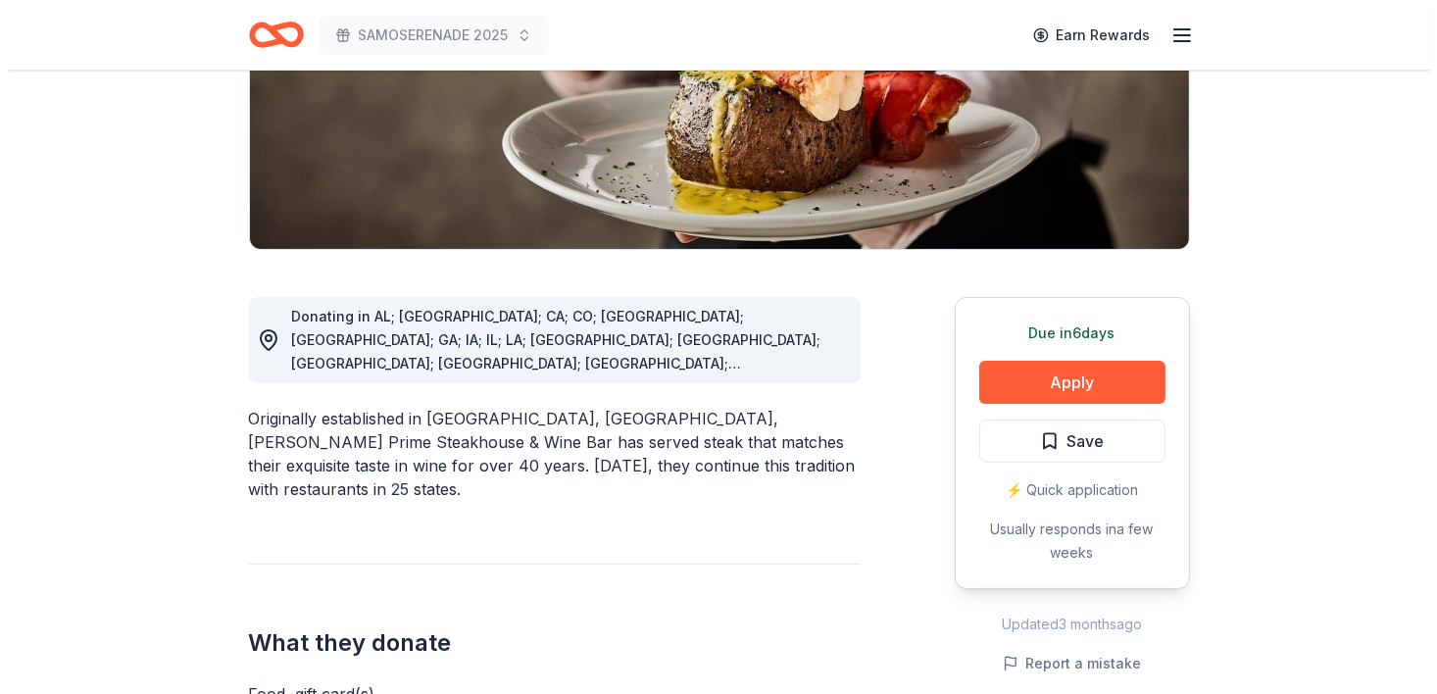
scroll to position [352, 0]
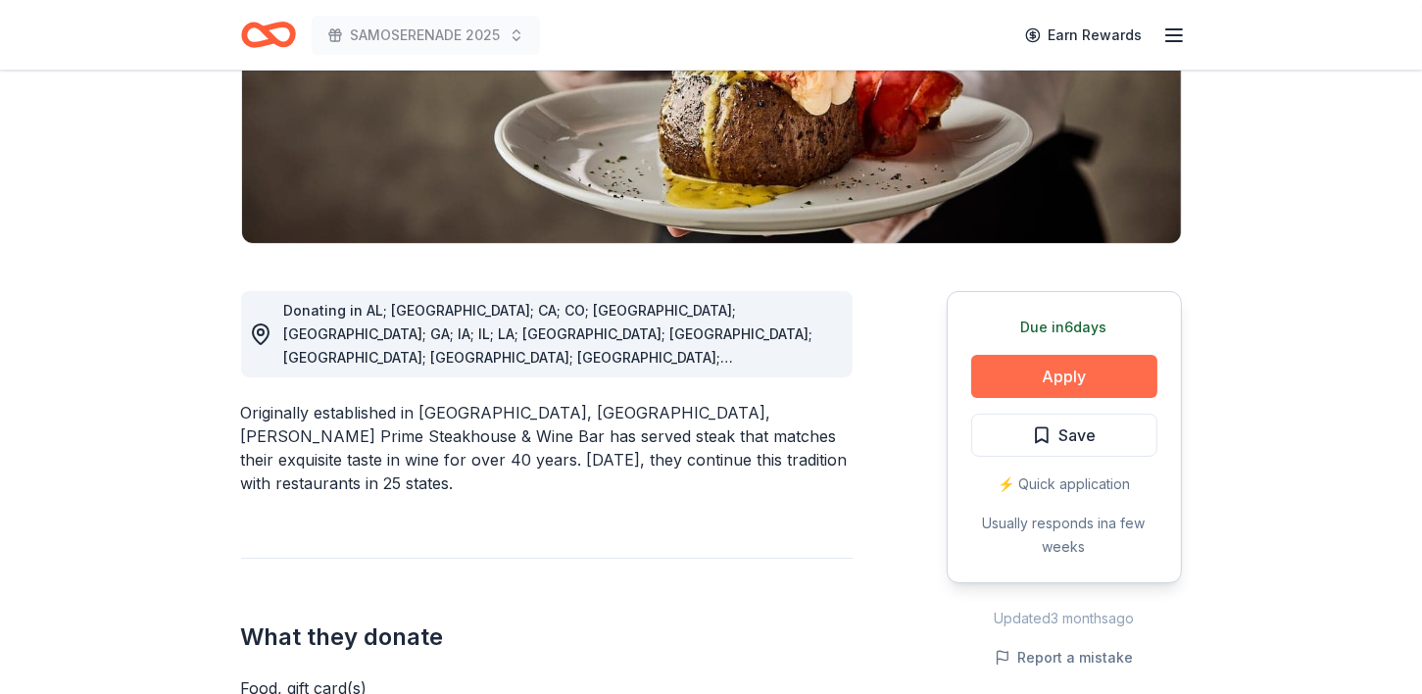
click at [1073, 370] on button "Apply" at bounding box center [1064, 376] width 186 height 43
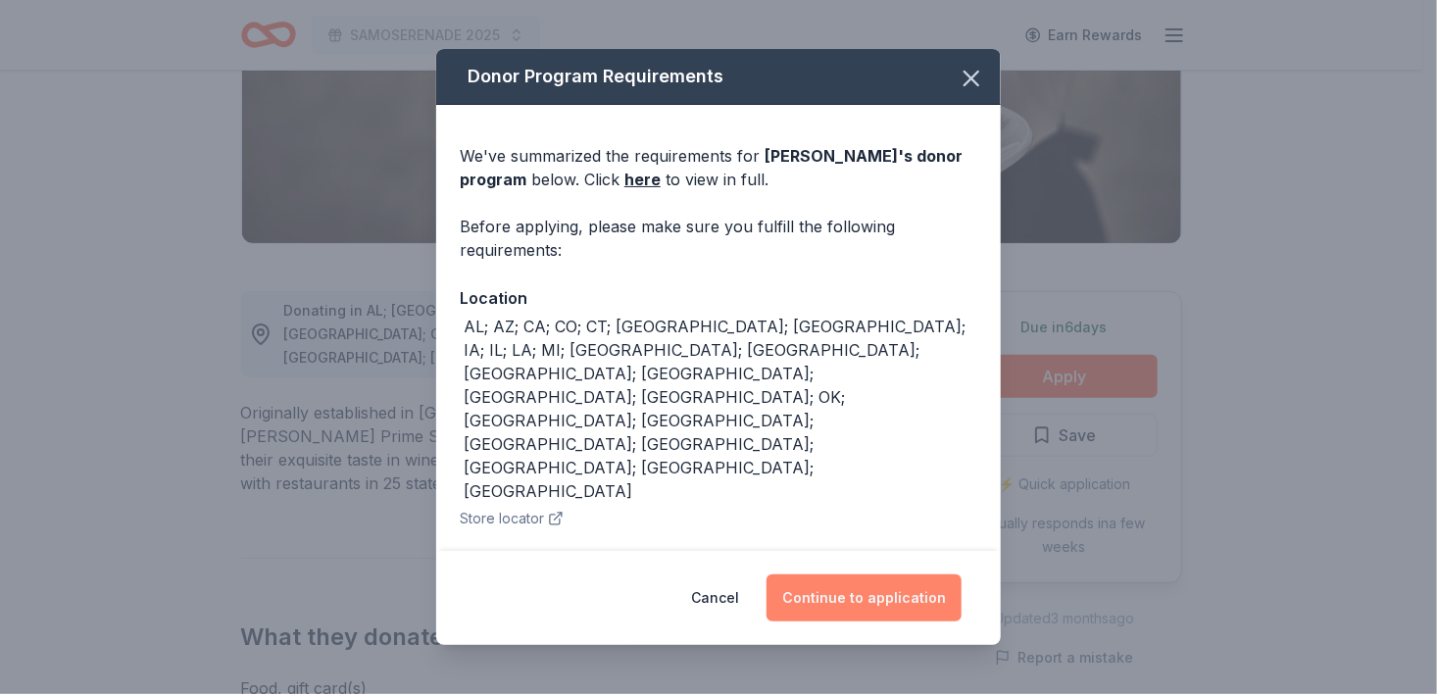
click at [878, 602] on button "Continue to application" at bounding box center [863, 597] width 195 height 47
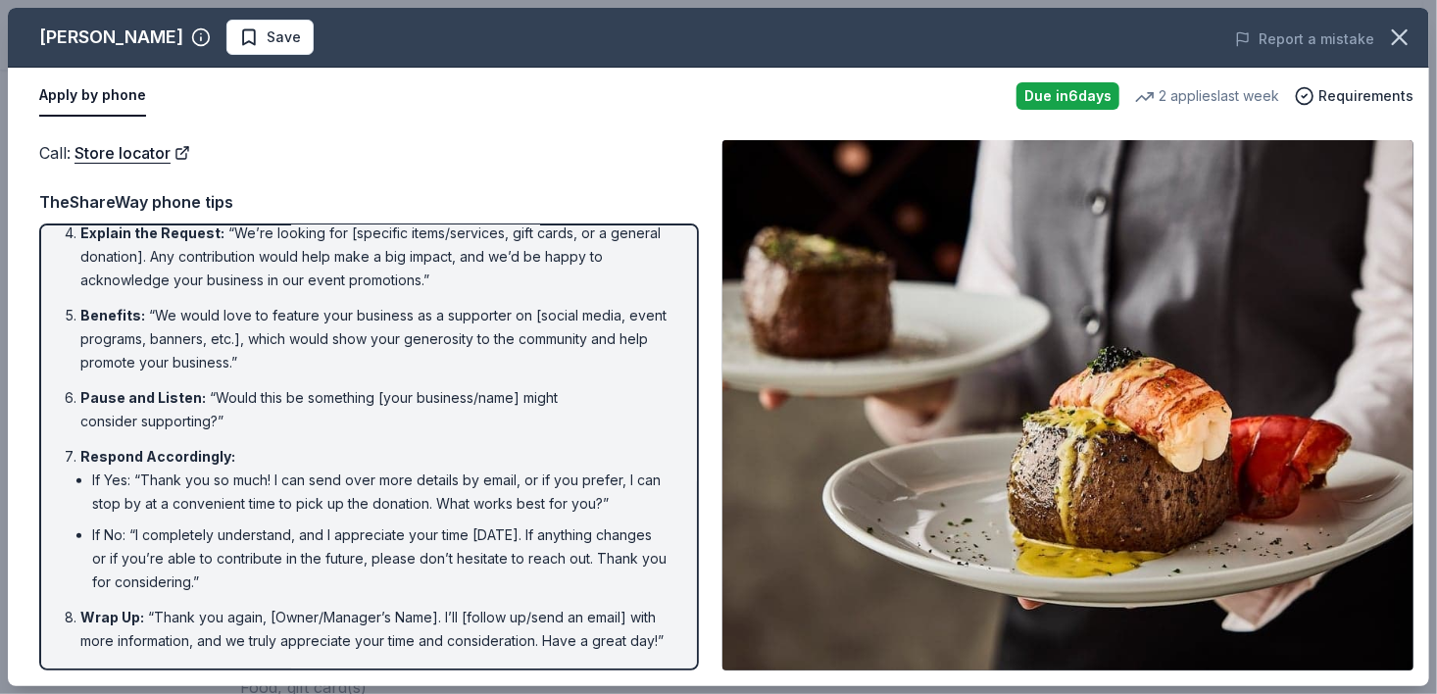
scroll to position [263, 0]
drag, startPoint x: 1435, startPoint y: 220, endPoint x: 1435, endPoint y: 399, distance: 178.3
click at [1421, 399] on div "Fleming's Save Report a mistake Apply by phone Due in 6 days 2 applies last wee…" at bounding box center [718, 347] width 1437 height 694
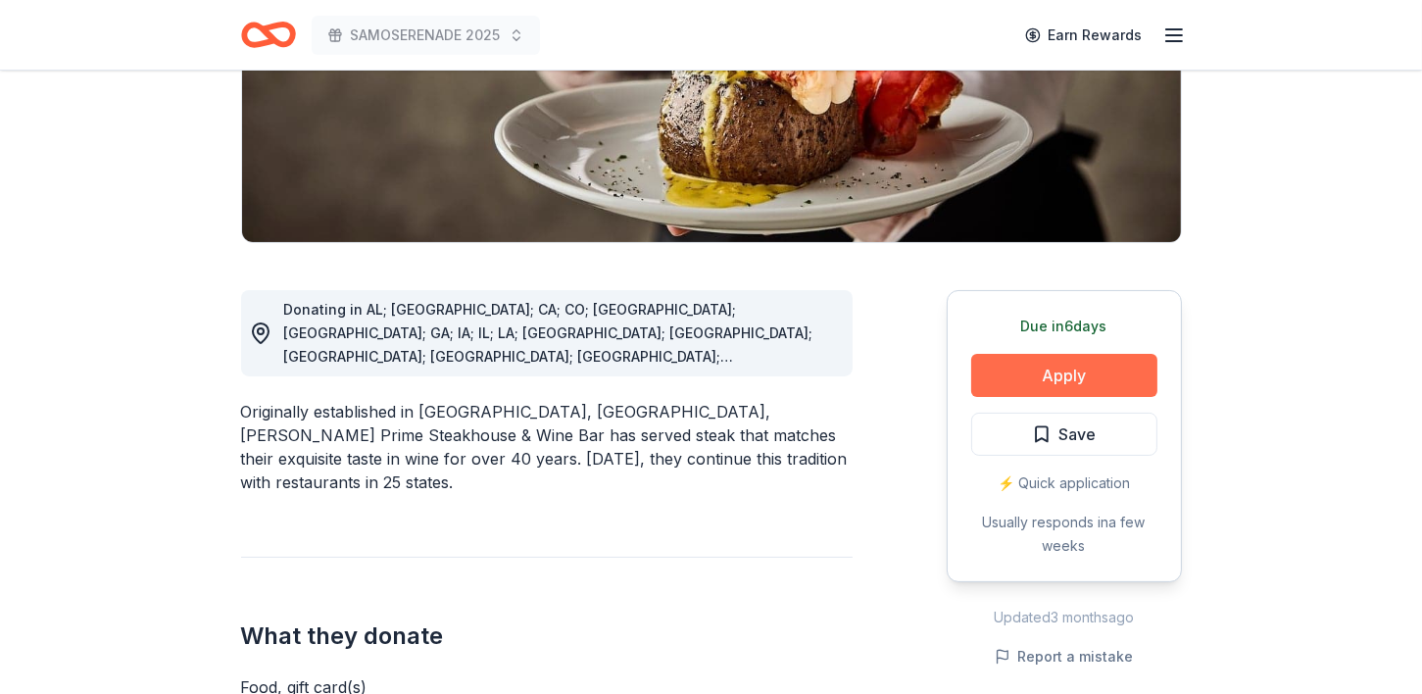
click at [1043, 380] on button "Apply" at bounding box center [1064, 375] width 186 height 43
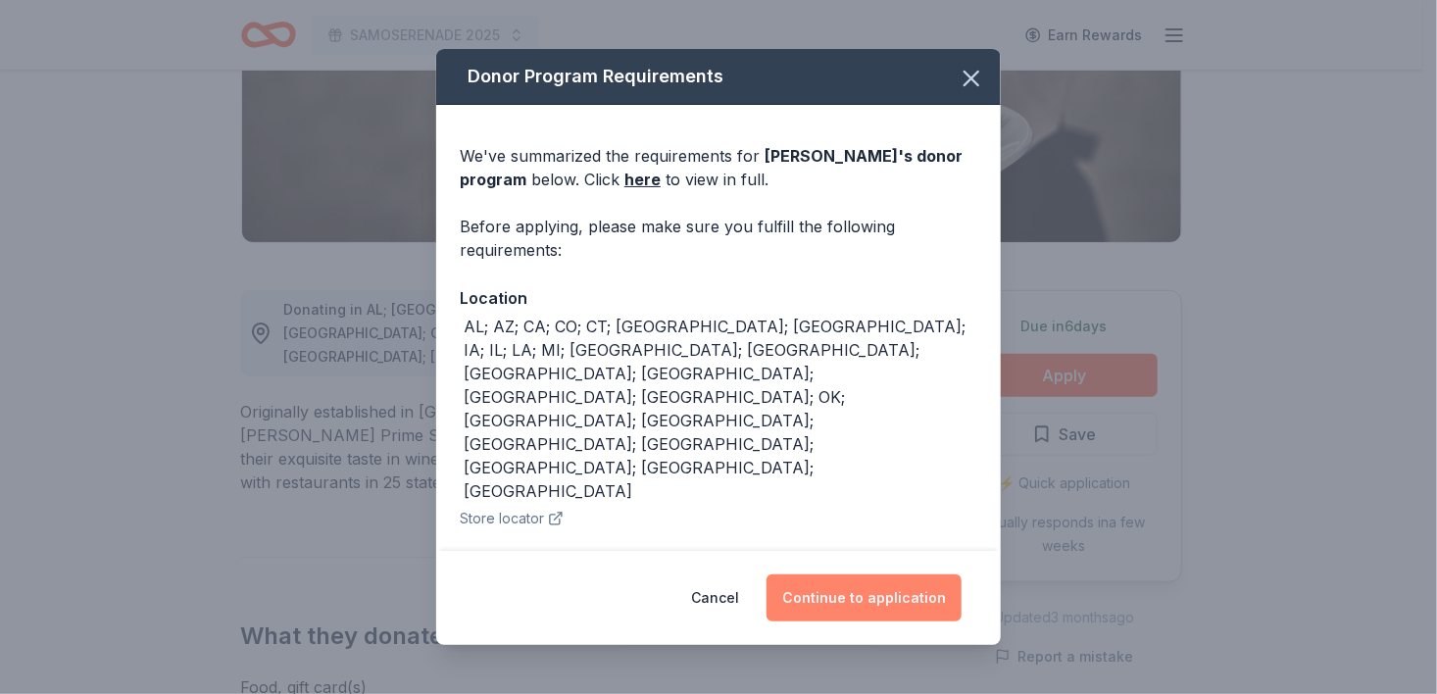
click at [909, 599] on button "Continue to application" at bounding box center [863, 597] width 195 height 47
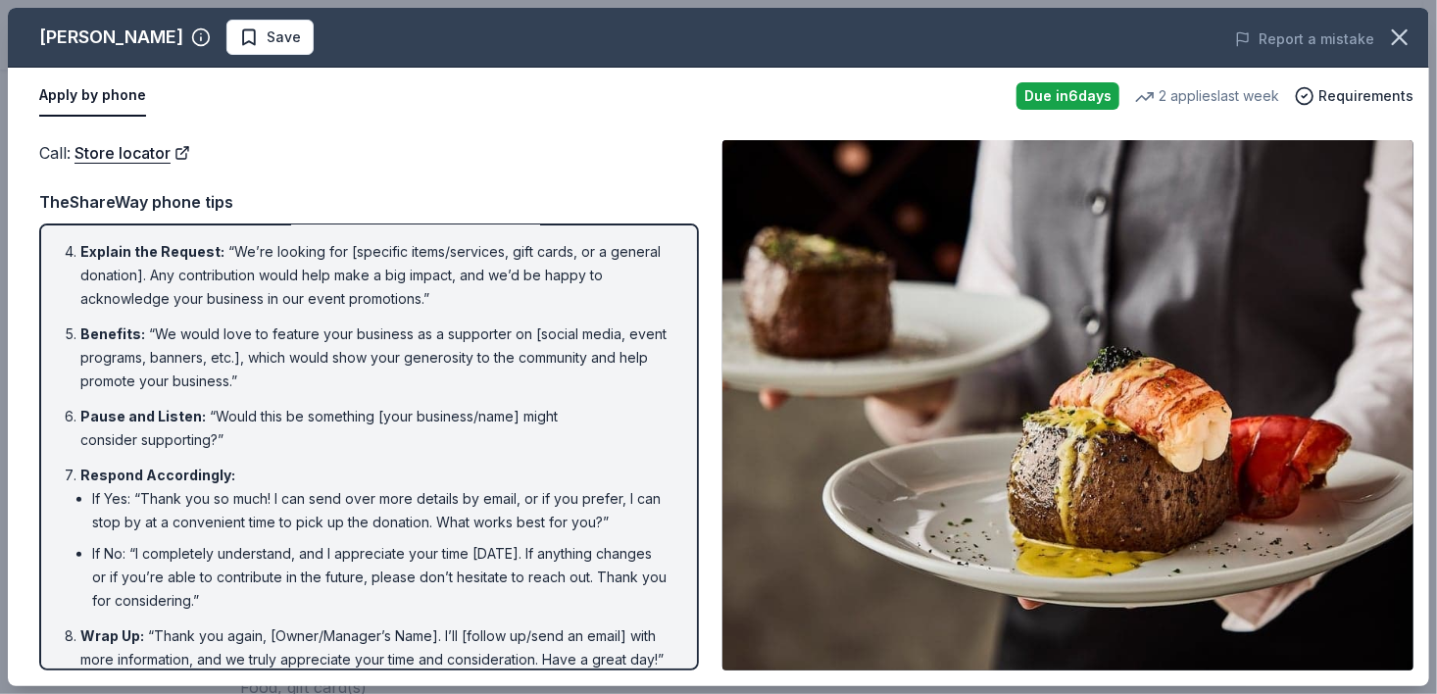
scroll to position [287, 0]
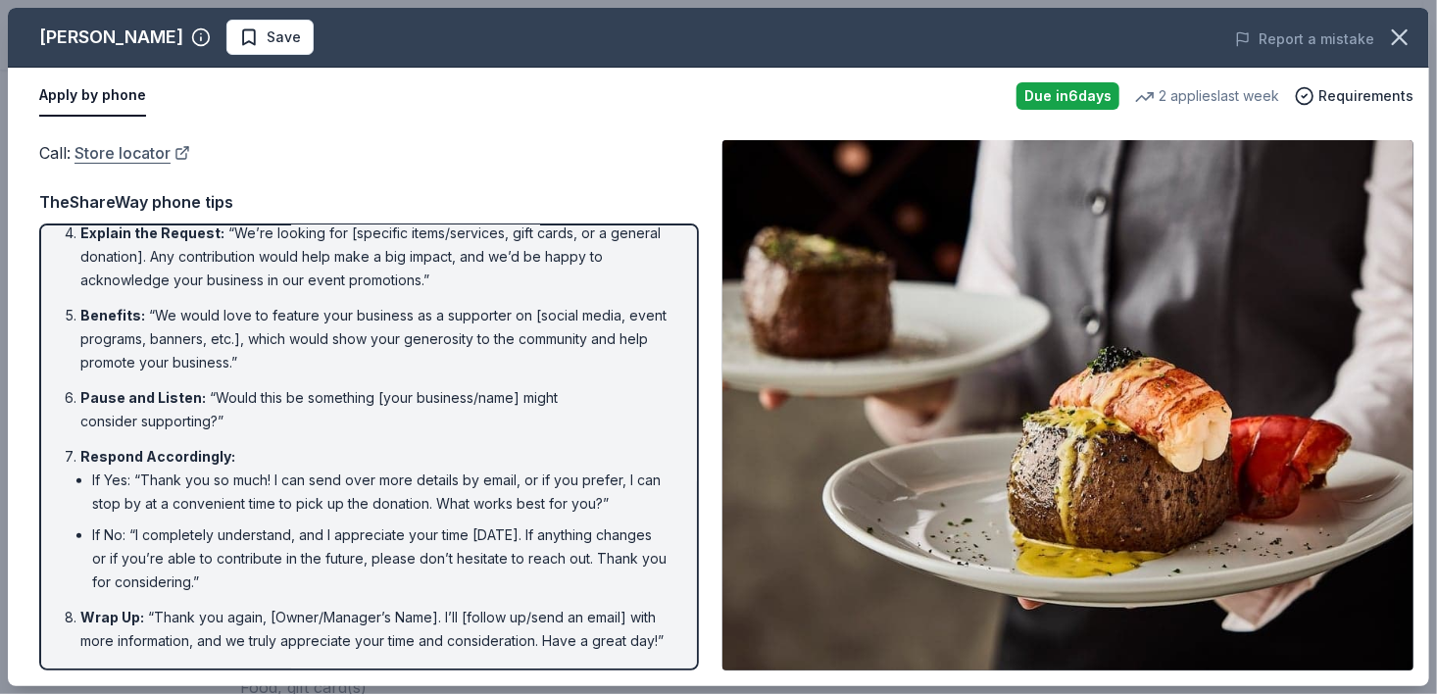
click at [119, 148] on link "Store locator" at bounding box center [132, 152] width 116 height 25
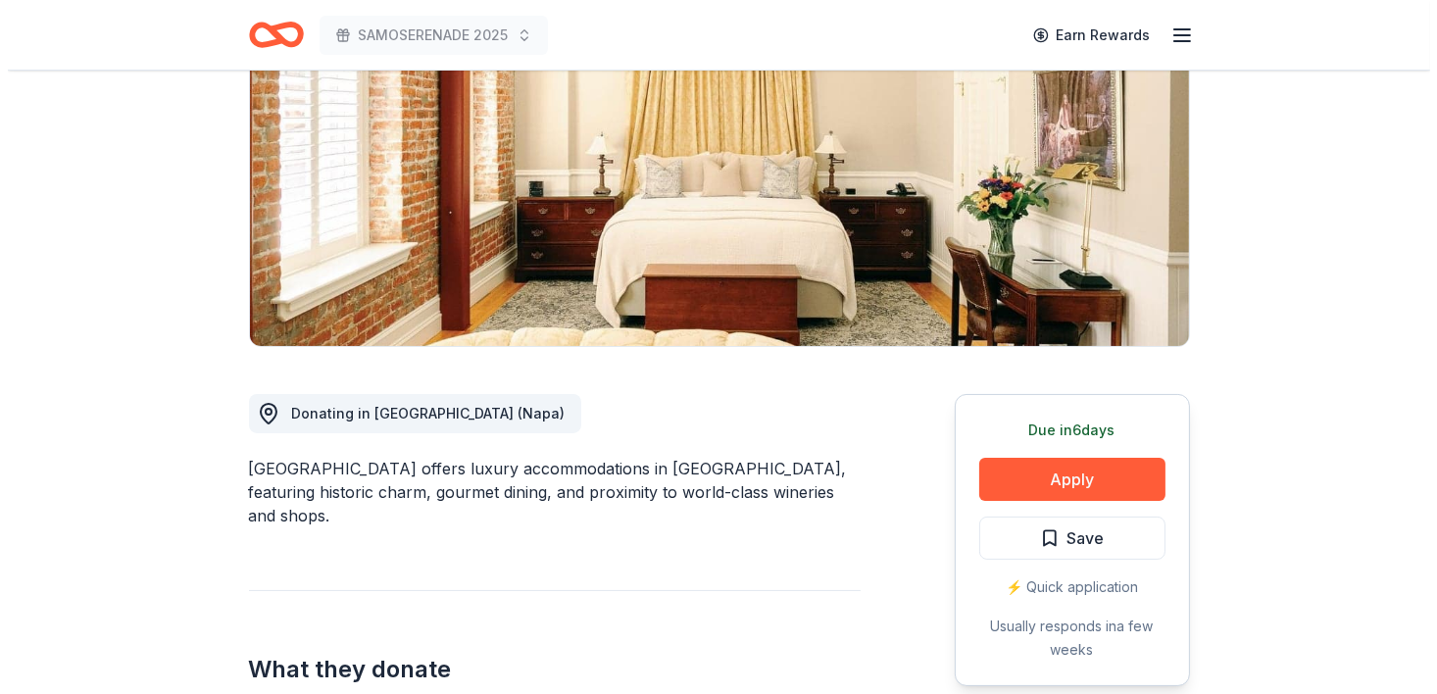
scroll to position [255, 0]
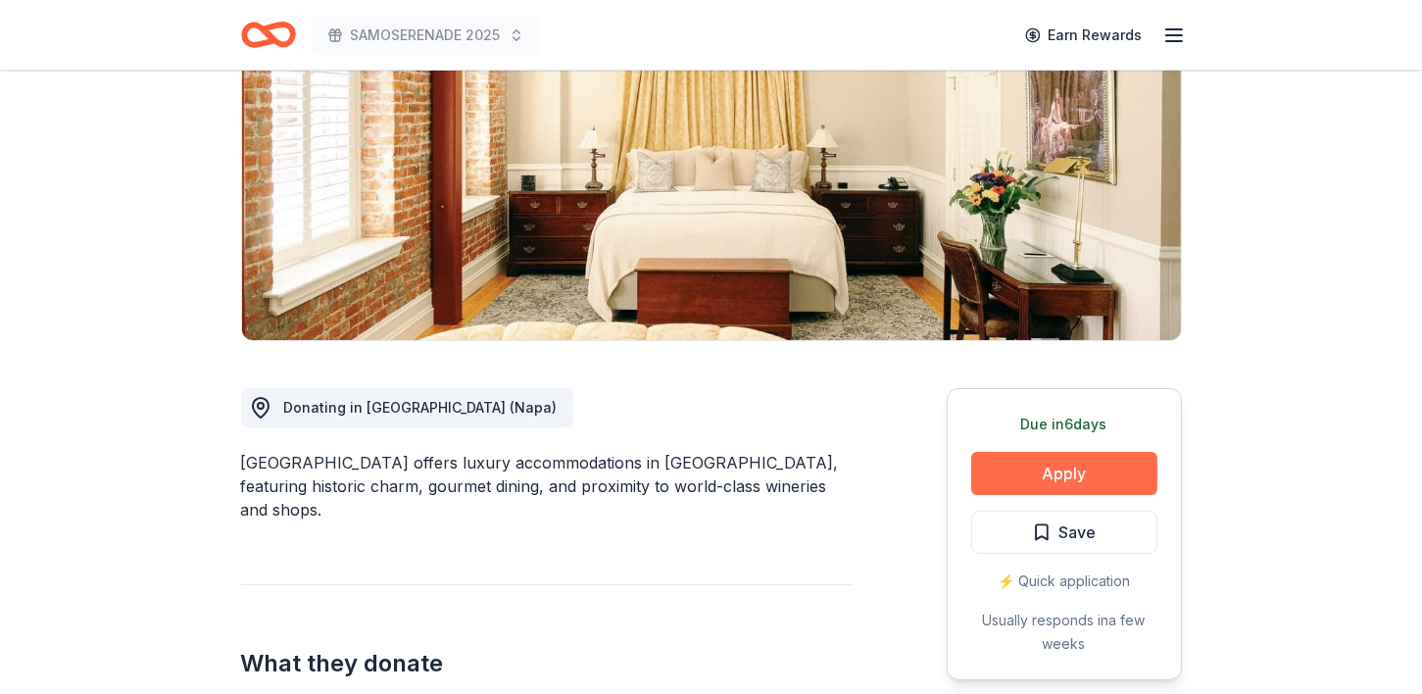
click at [1068, 481] on button "Apply" at bounding box center [1064, 473] width 186 height 43
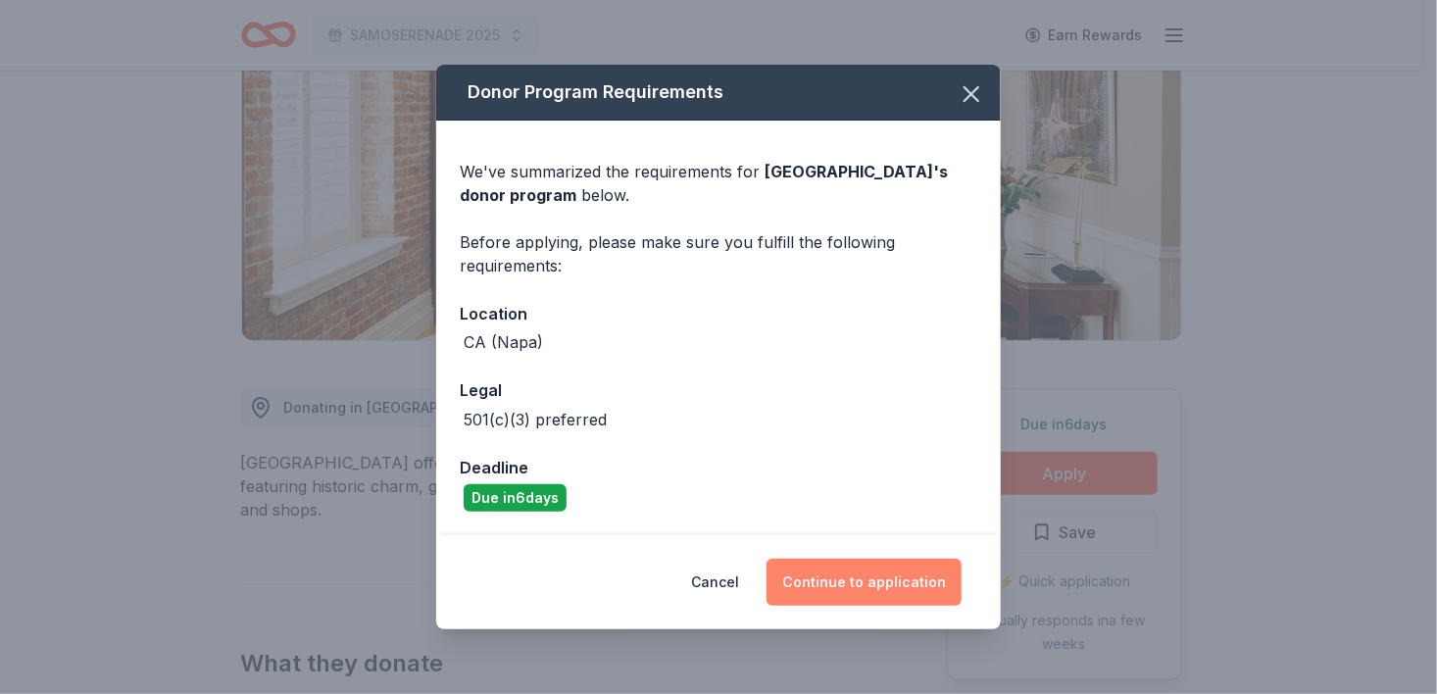
click at [871, 589] on button "Continue to application" at bounding box center [863, 582] width 195 height 47
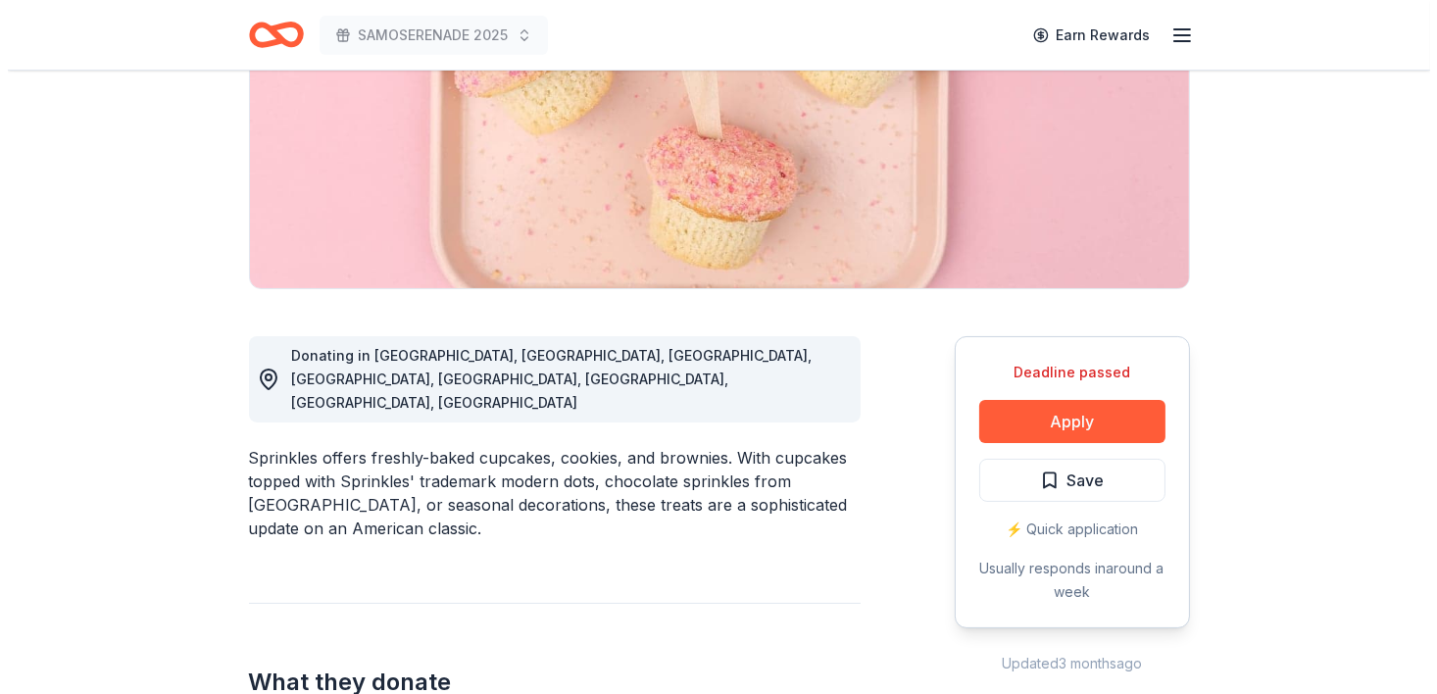
scroll to position [322, 0]
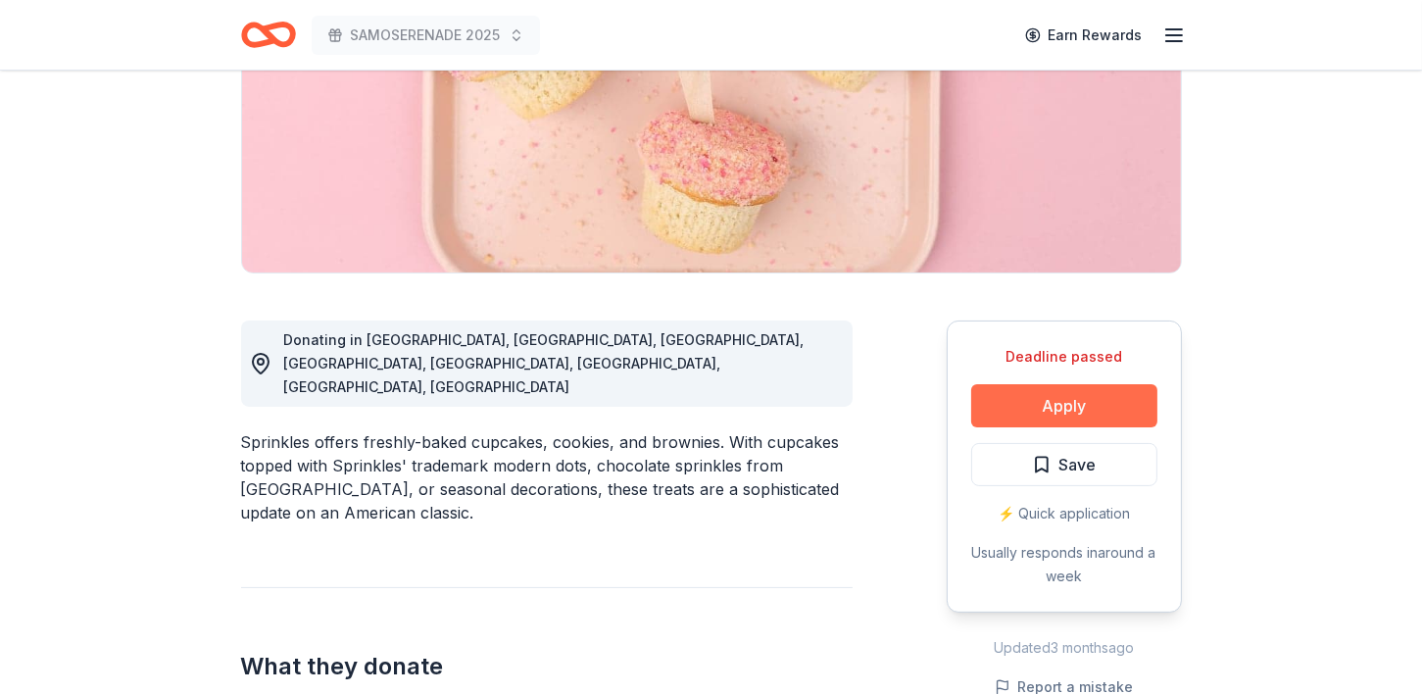
click at [1055, 400] on button "Apply" at bounding box center [1064, 405] width 186 height 43
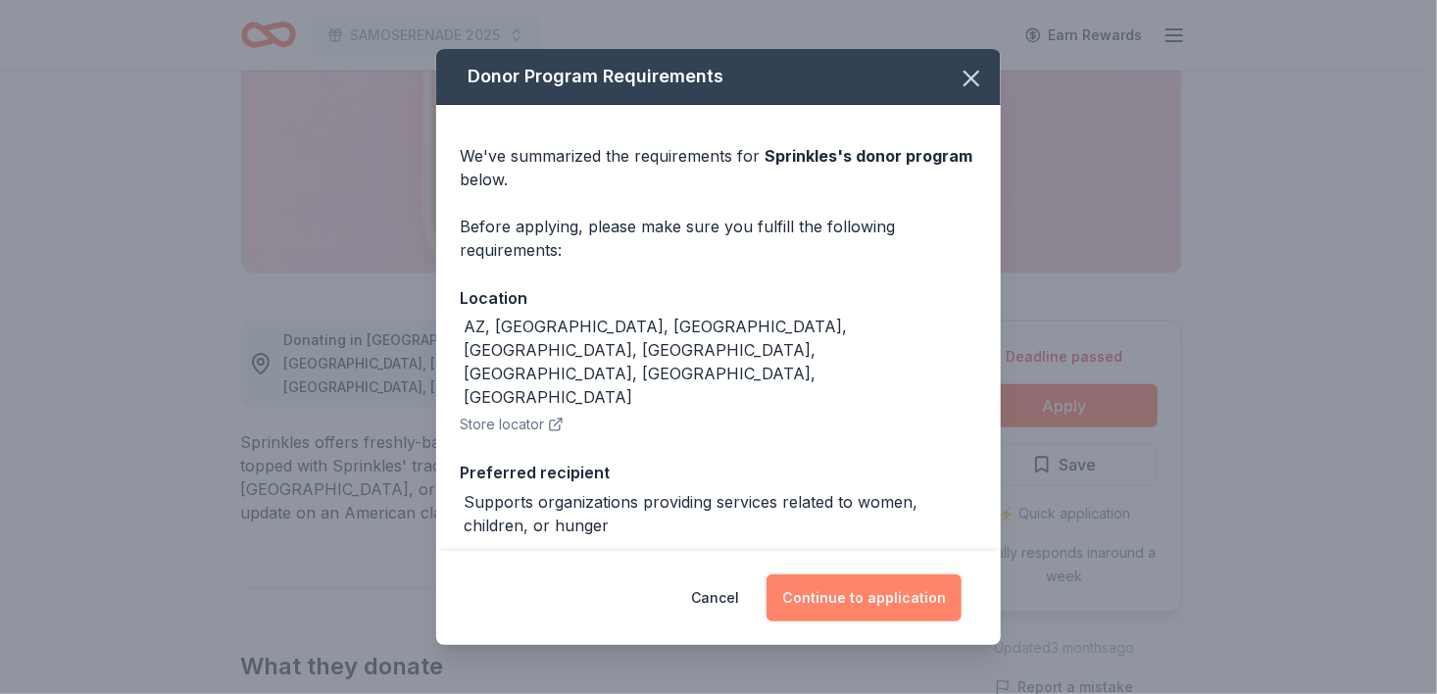
click at [865, 601] on button "Continue to application" at bounding box center [863, 597] width 195 height 47
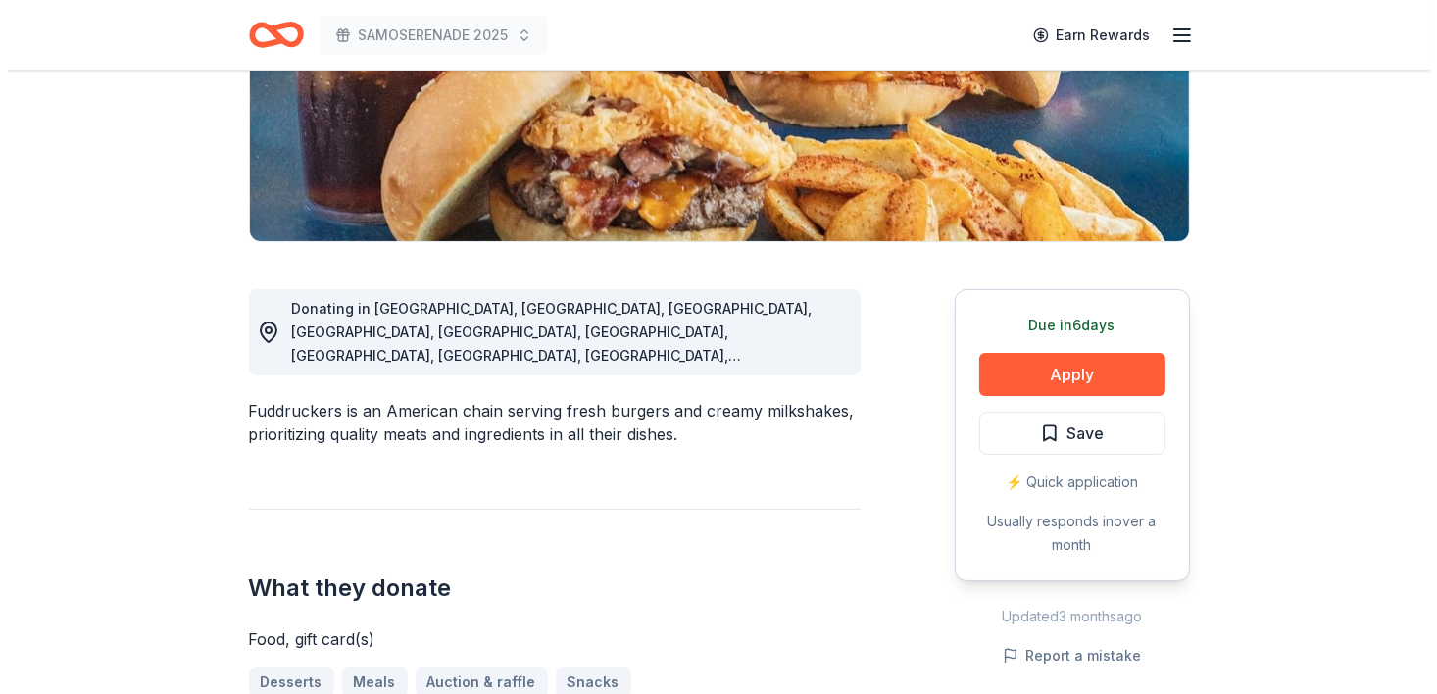
scroll to position [363, 0]
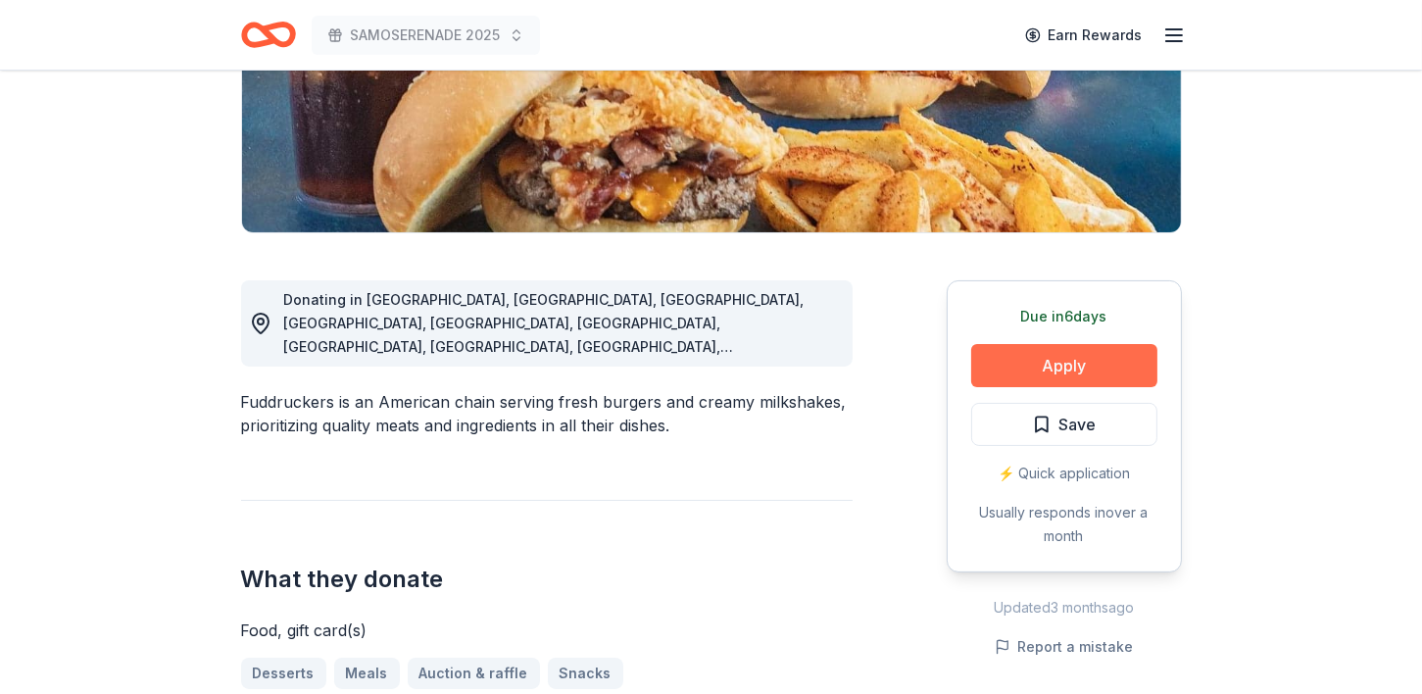
click at [1081, 357] on button "Apply" at bounding box center [1064, 365] width 186 height 43
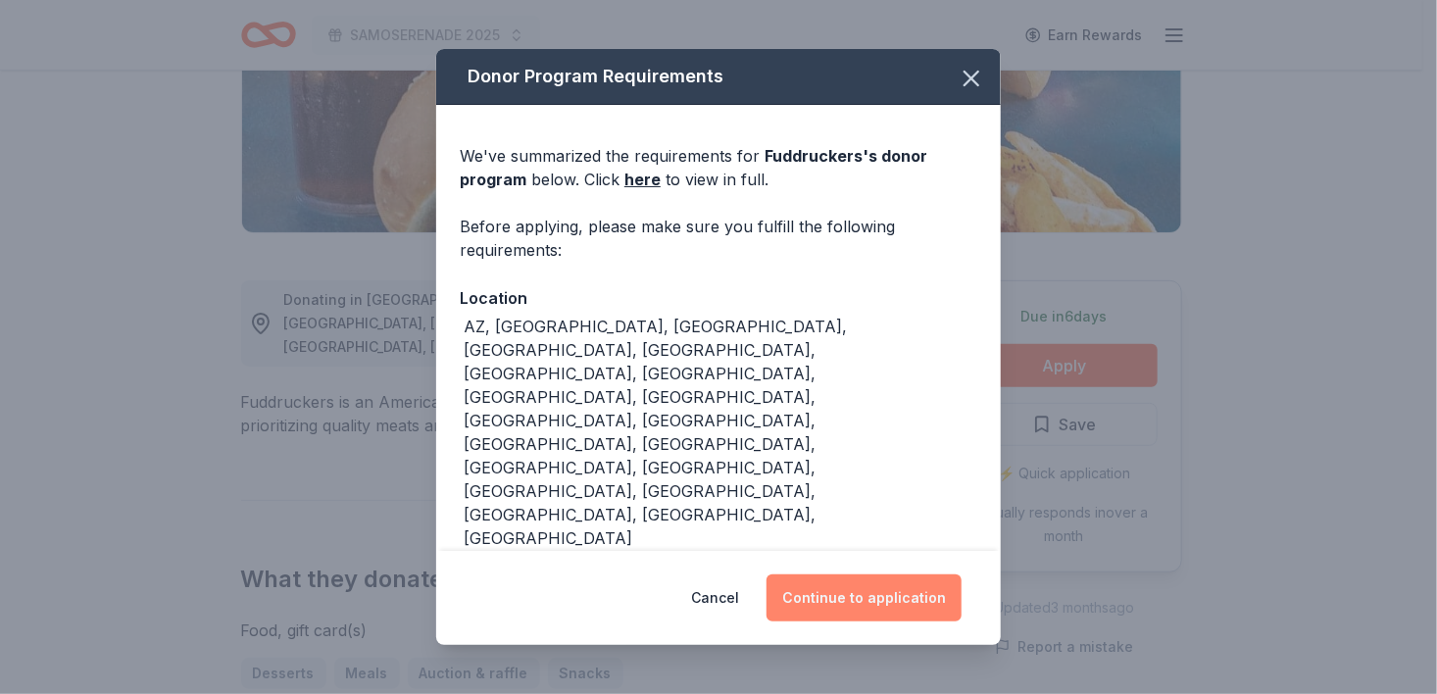
click at [845, 601] on button "Continue to application" at bounding box center [863, 597] width 195 height 47
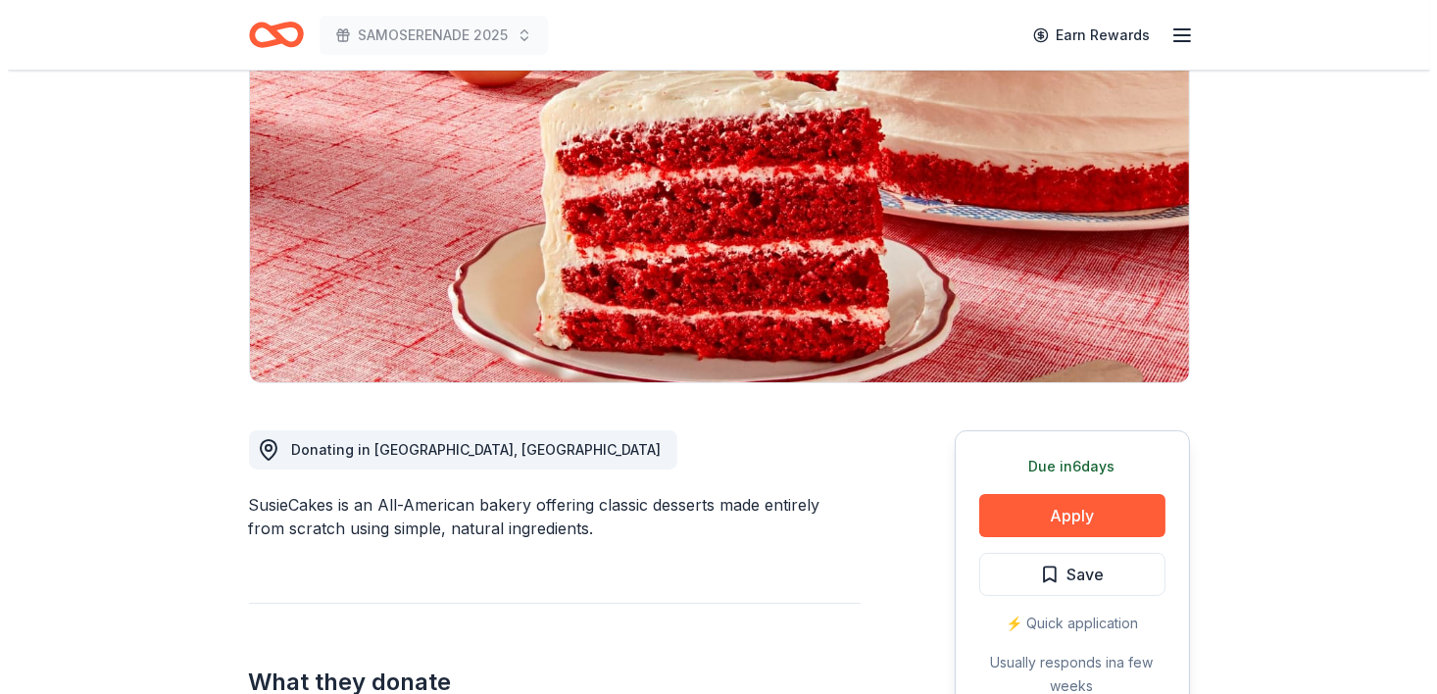
scroll to position [360, 0]
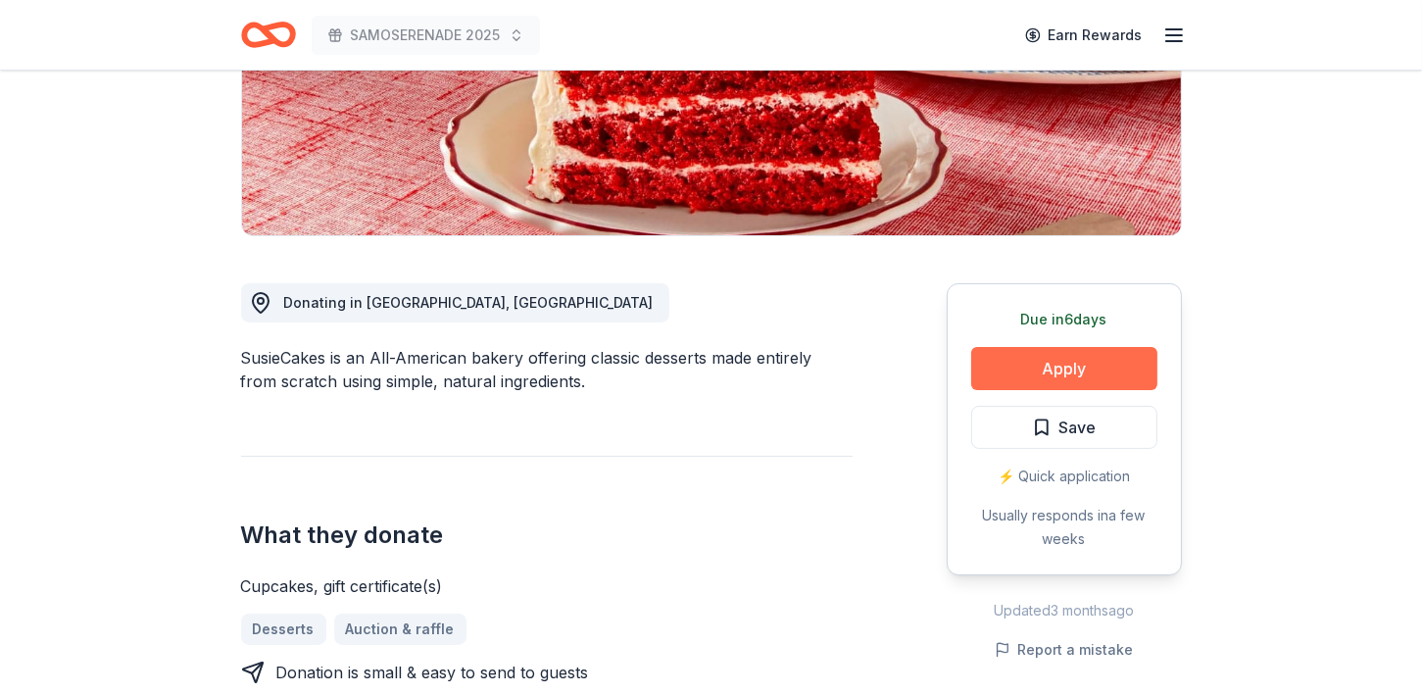
click at [1058, 367] on button "Apply" at bounding box center [1064, 368] width 186 height 43
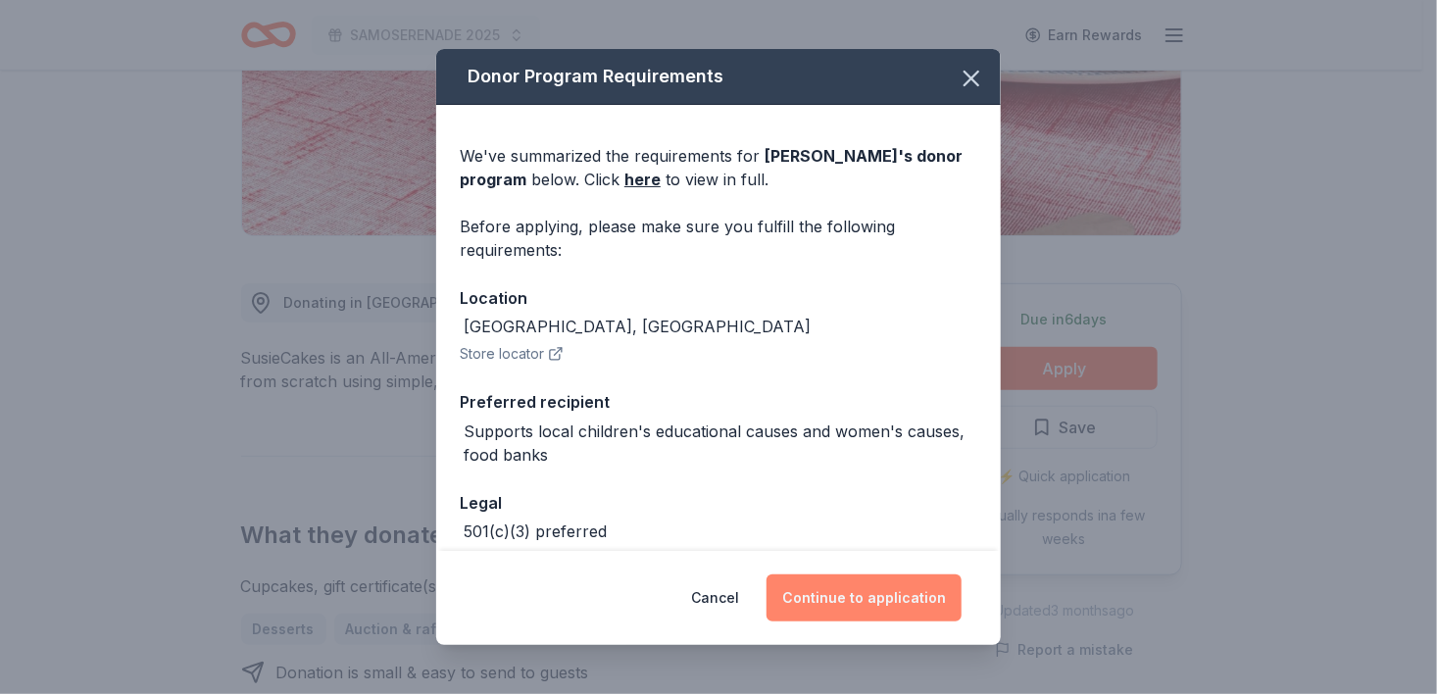
click at [896, 610] on button "Continue to application" at bounding box center [863, 597] width 195 height 47
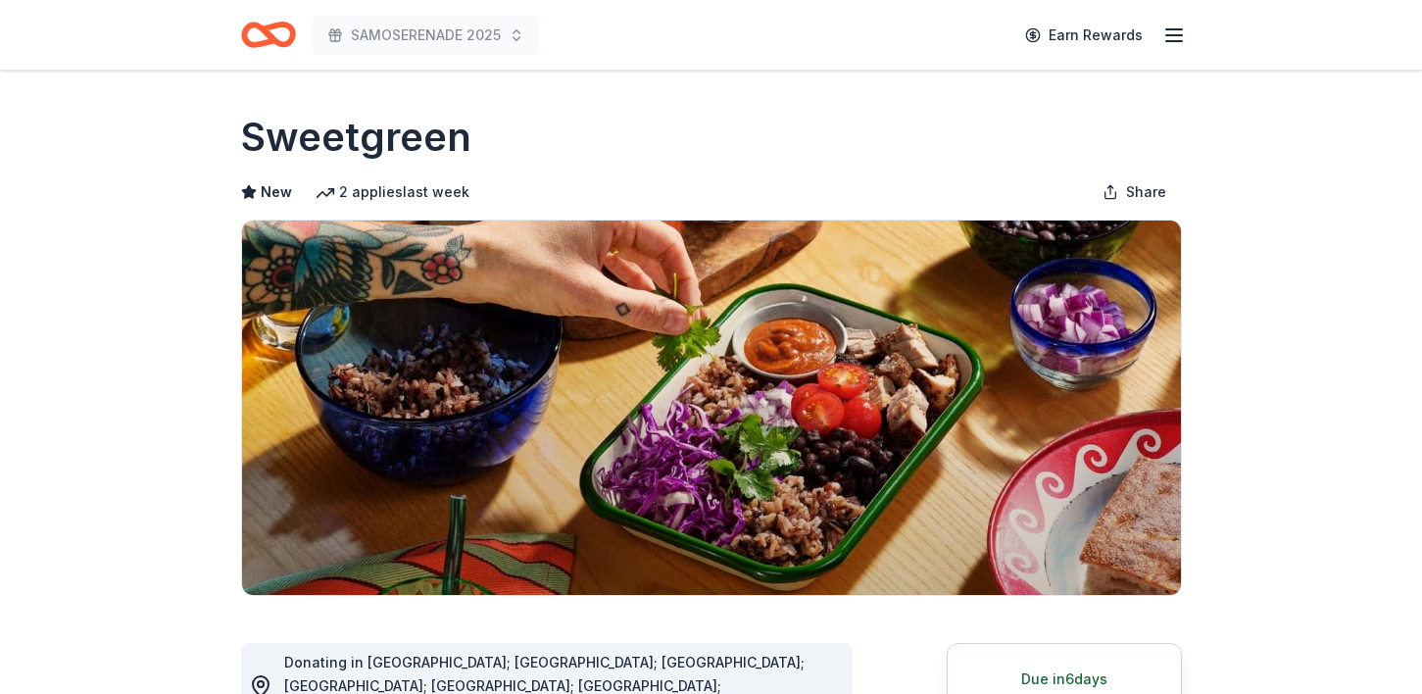
scroll to position [338, 0]
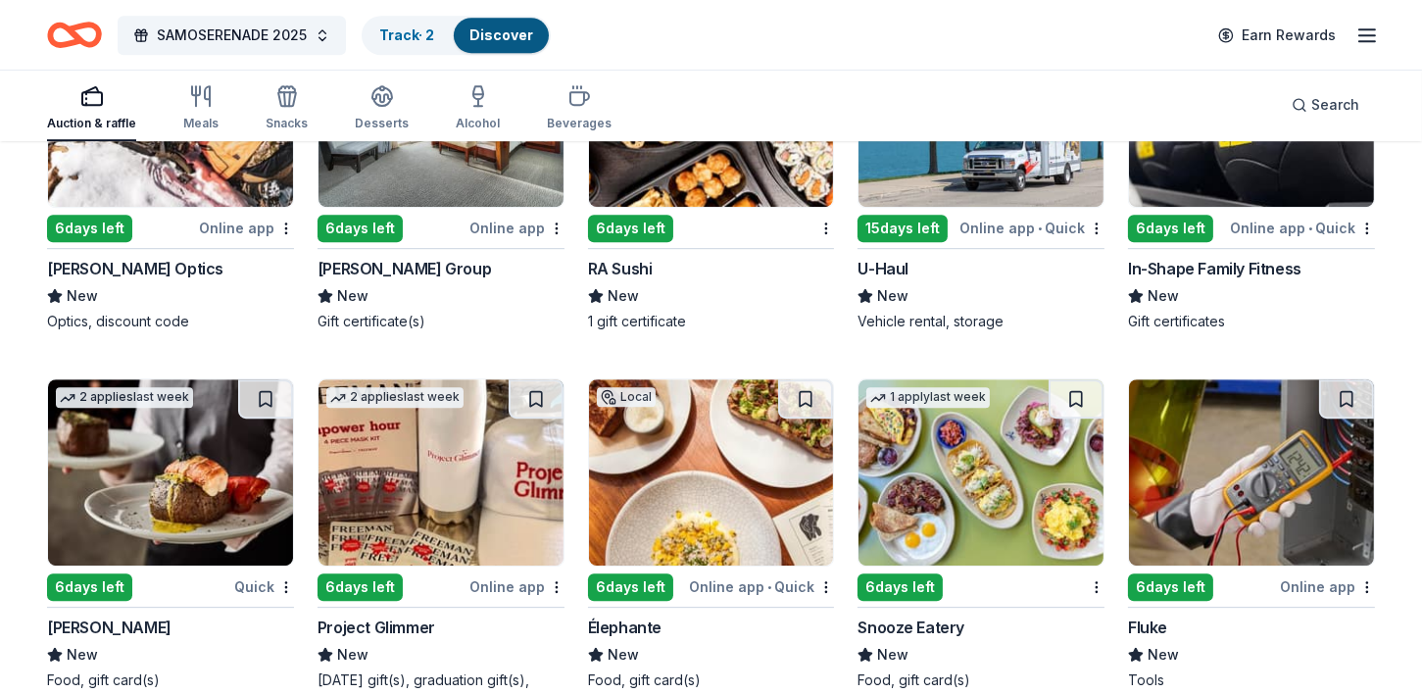
scroll to position [7877, 0]
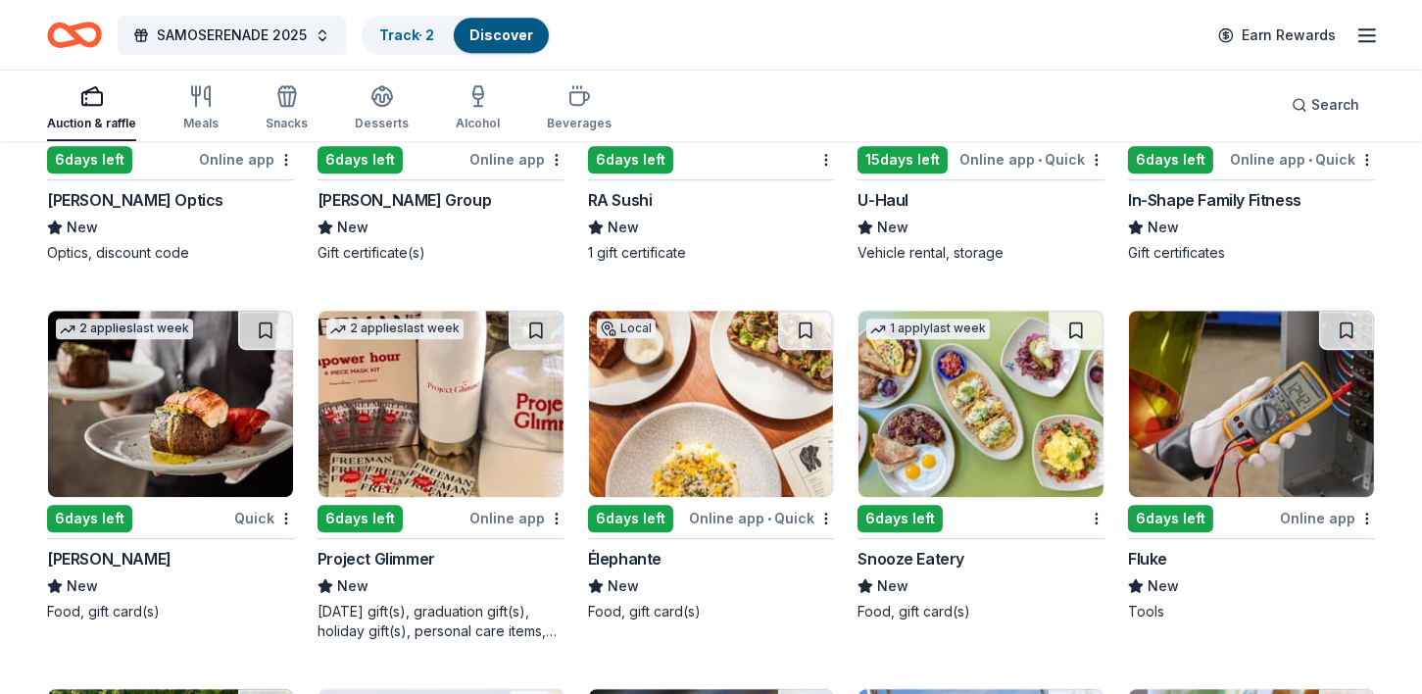
click at [630, 456] on img at bounding box center [711, 404] width 245 height 186
drag, startPoint x: 1421, startPoint y: 578, endPoint x: 1421, endPoint y: 612, distance: 34.3
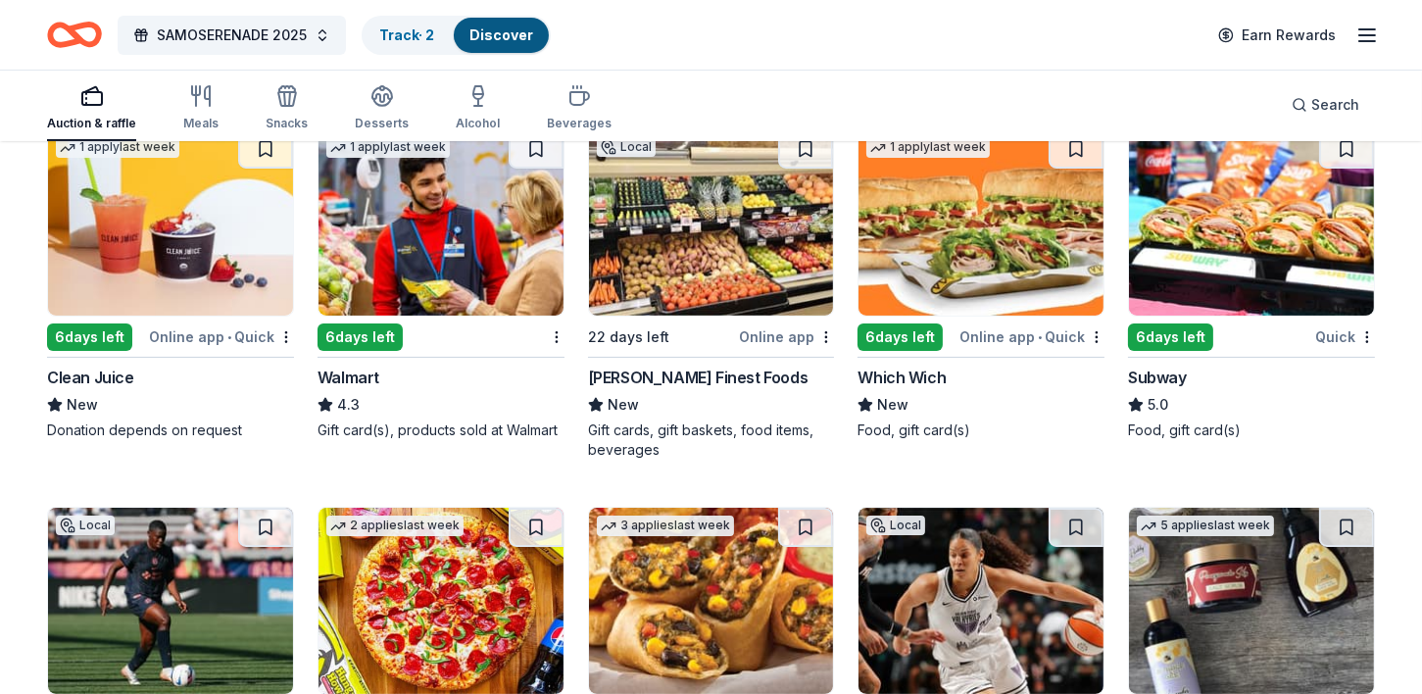
scroll to position [10349, 0]
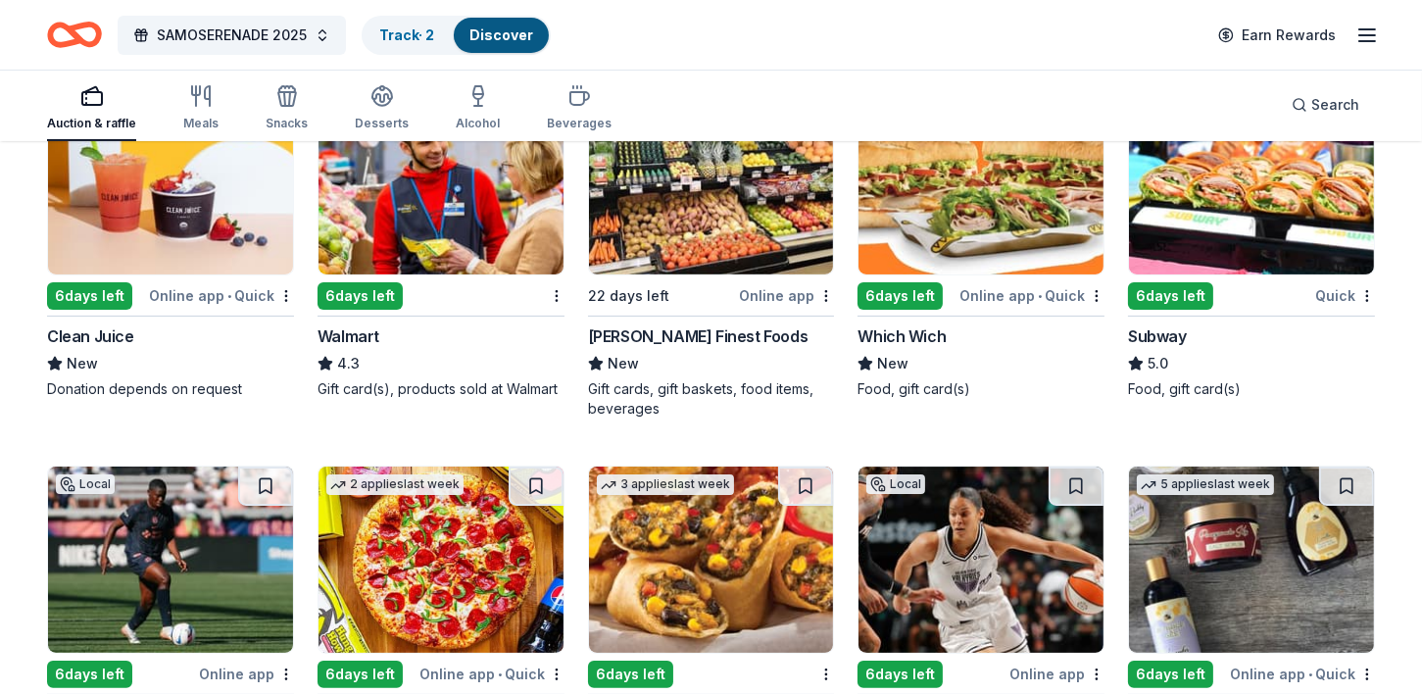
click at [1253, 239] on img at bounding box center [1251, 181] width 245 height 186
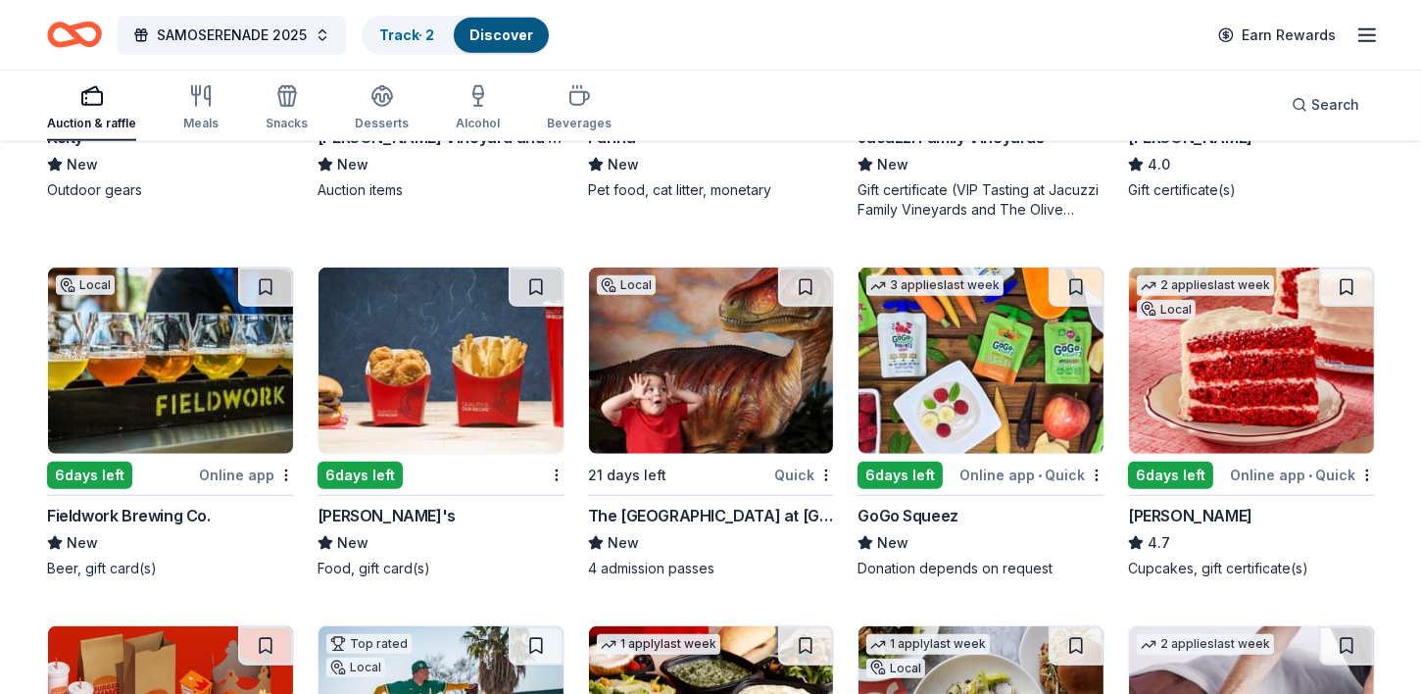
scroll to position [12410, 0]
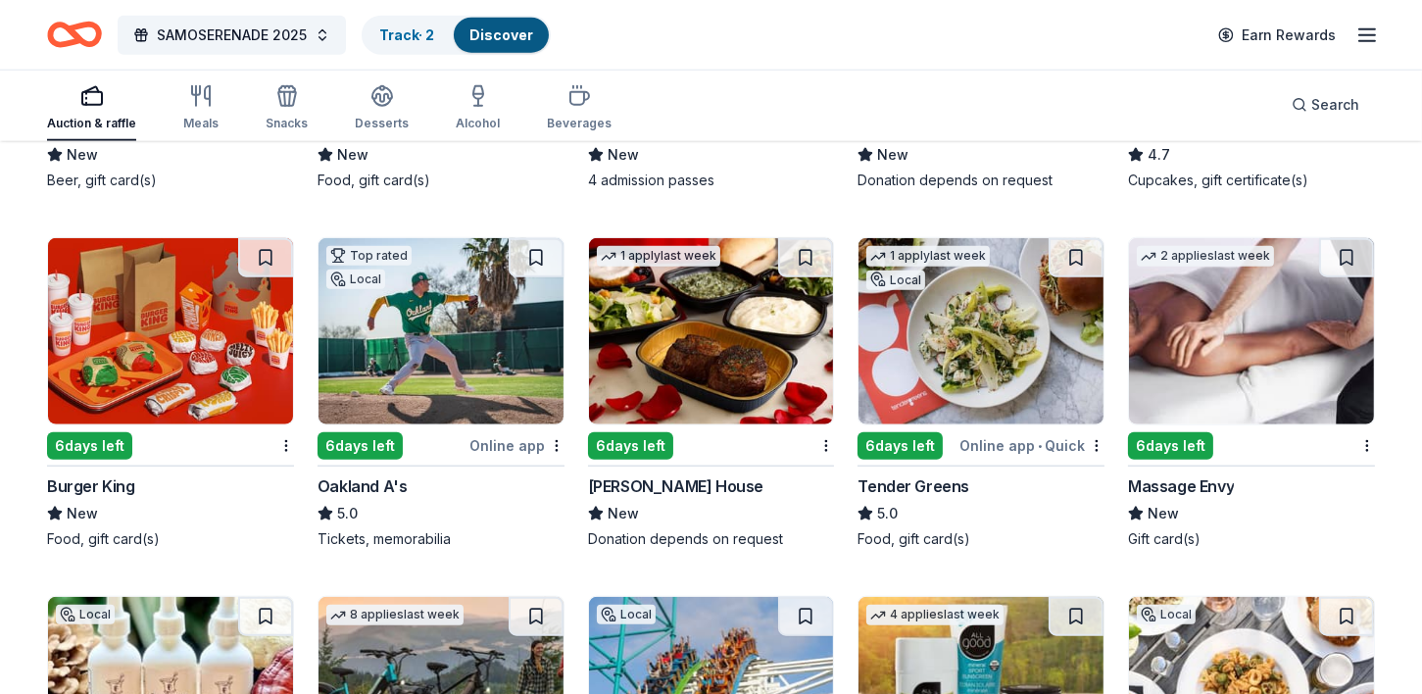
click at [690, 386] on img at bounding box center [711, 331] width 245 height 186
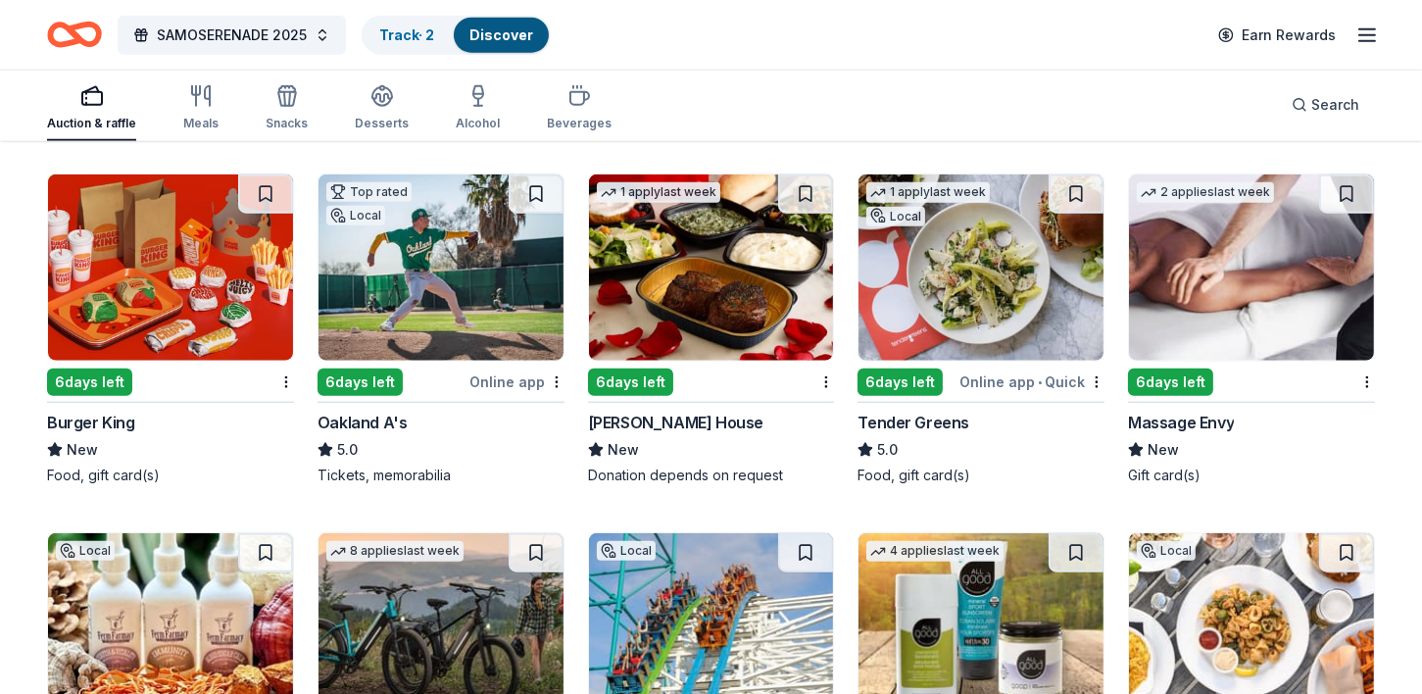
scroll to position [12521, 0]
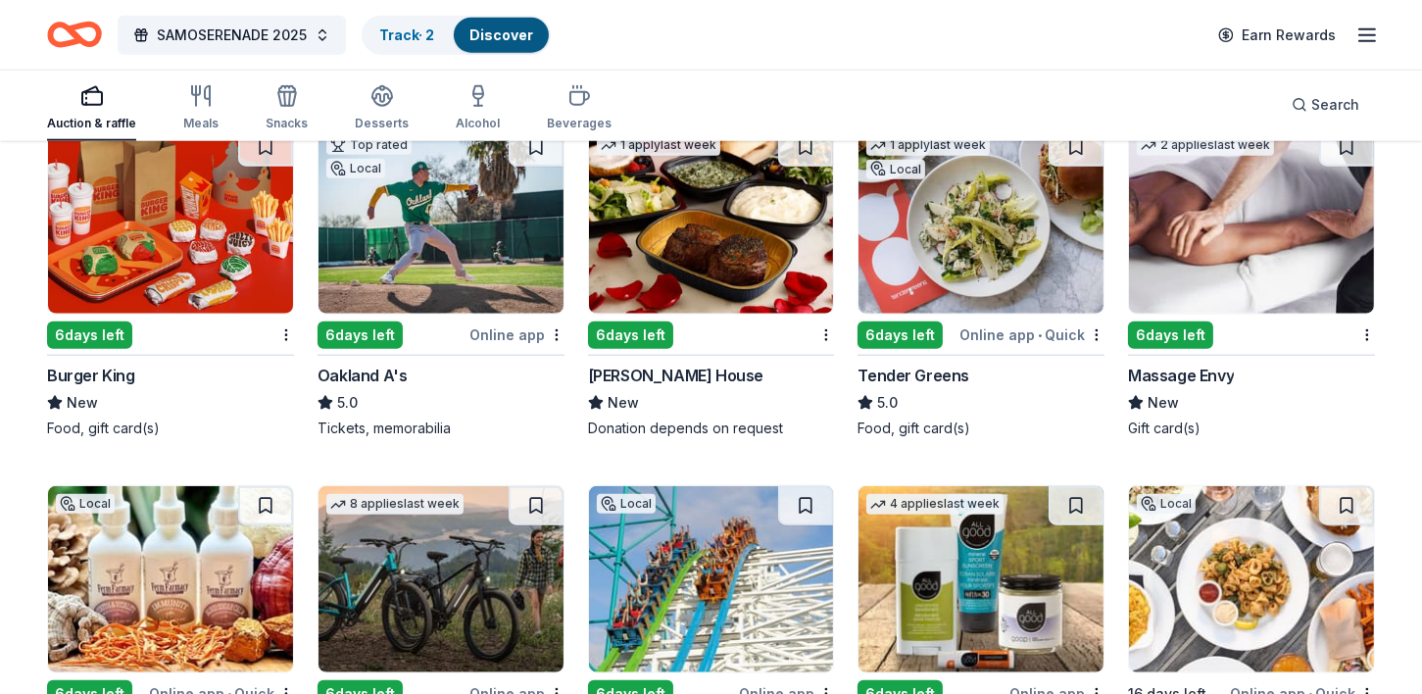
click at [1239, 280] on img at bounding box center [1251, 220] width 245 height 186
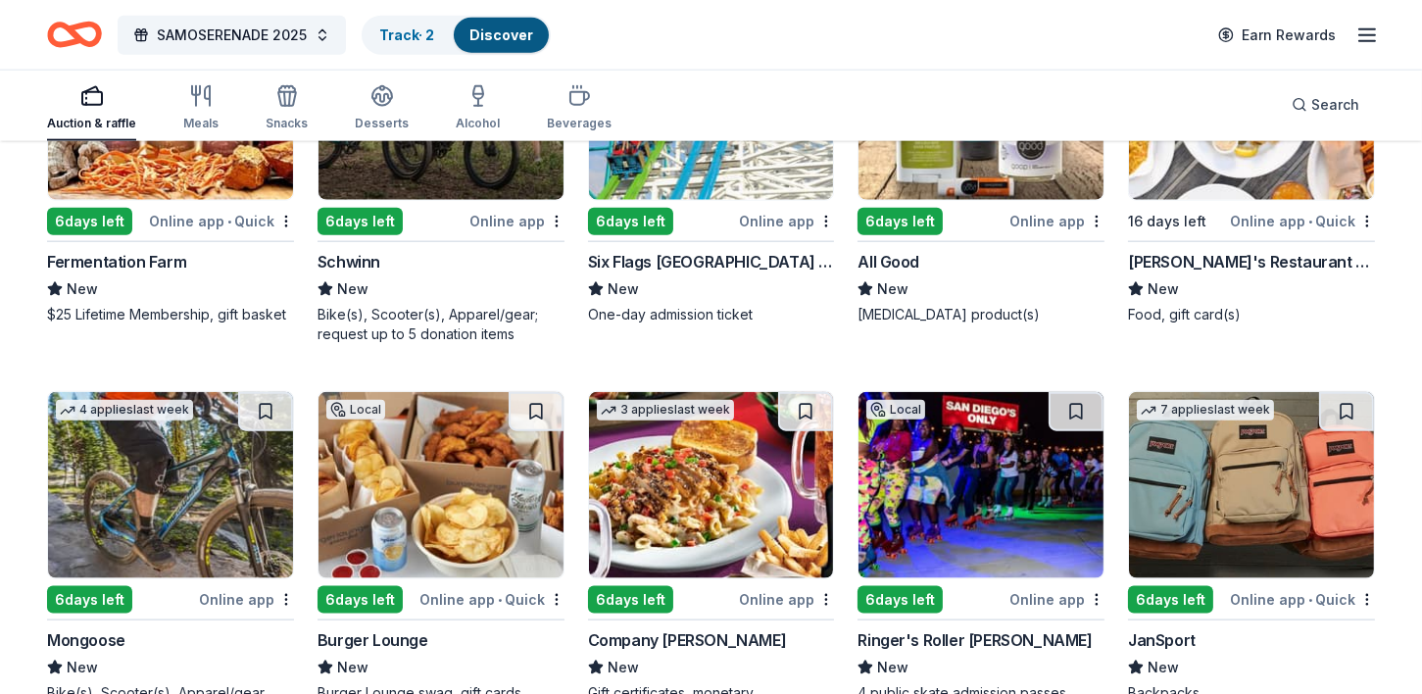
scroll to position [13166, 0]
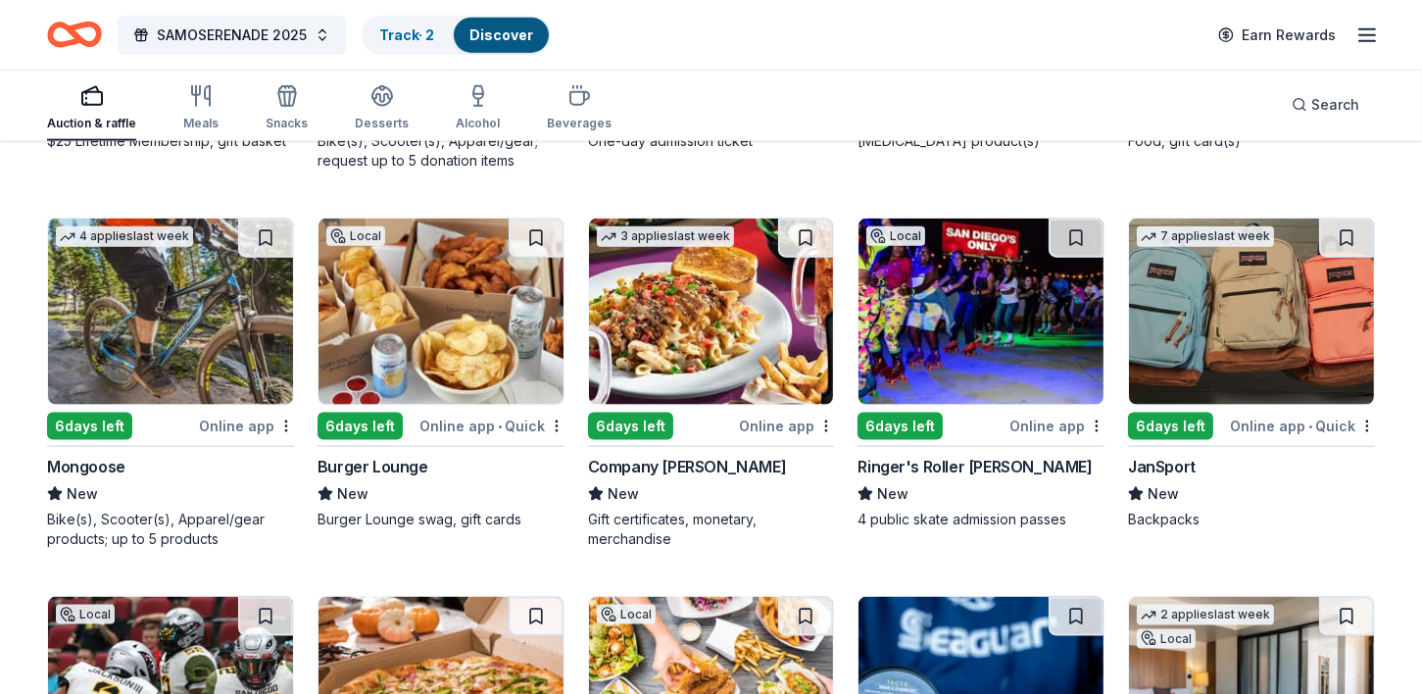
click at [247, 377] on img at bounding box center [170, 312] width 245 height 186
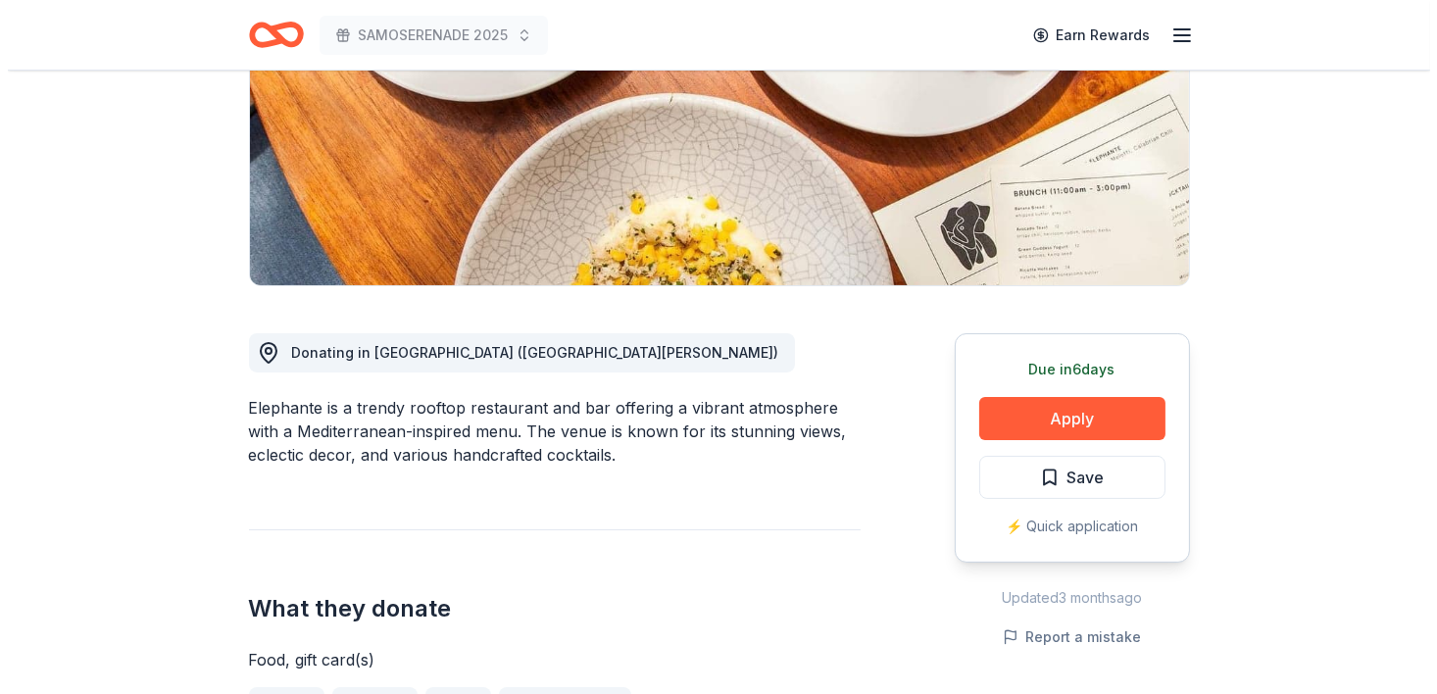
scroll to position [313, 0]
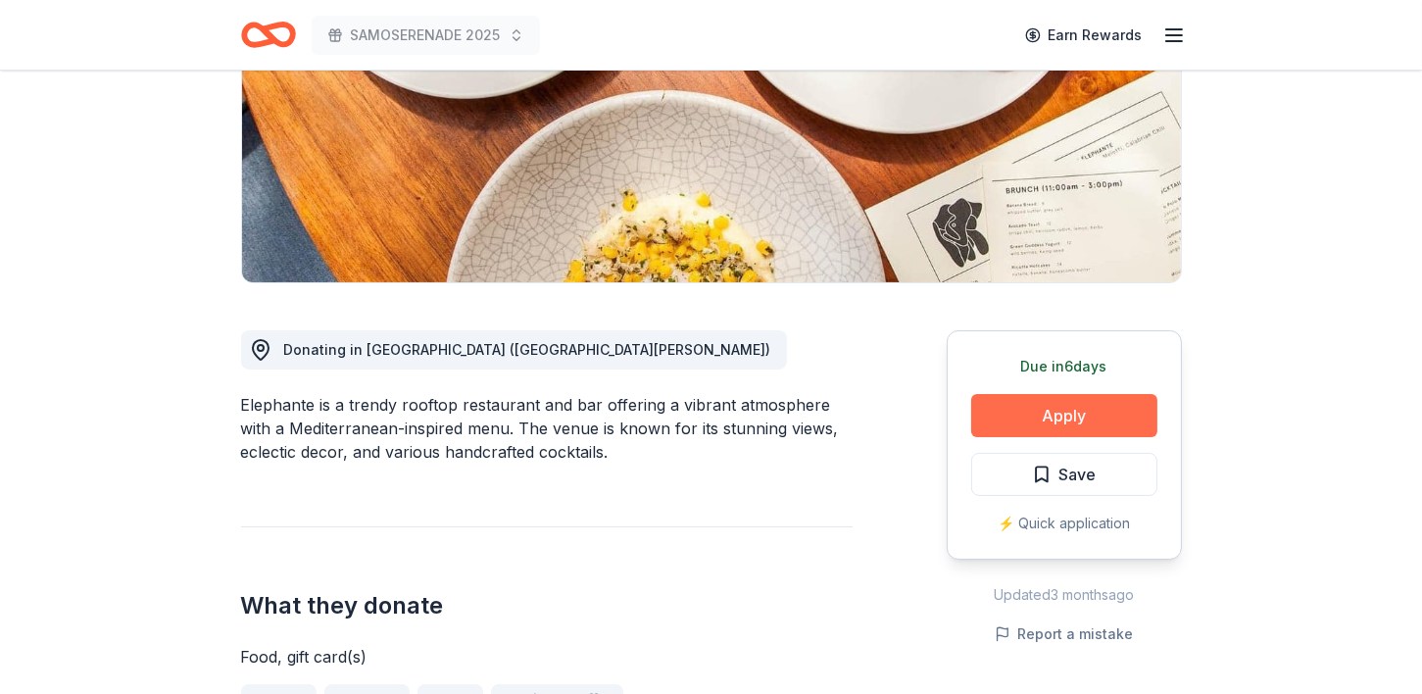
click at [1092, 415] on button "Apply" at bounding box center [1064, 415] width 186 height 43
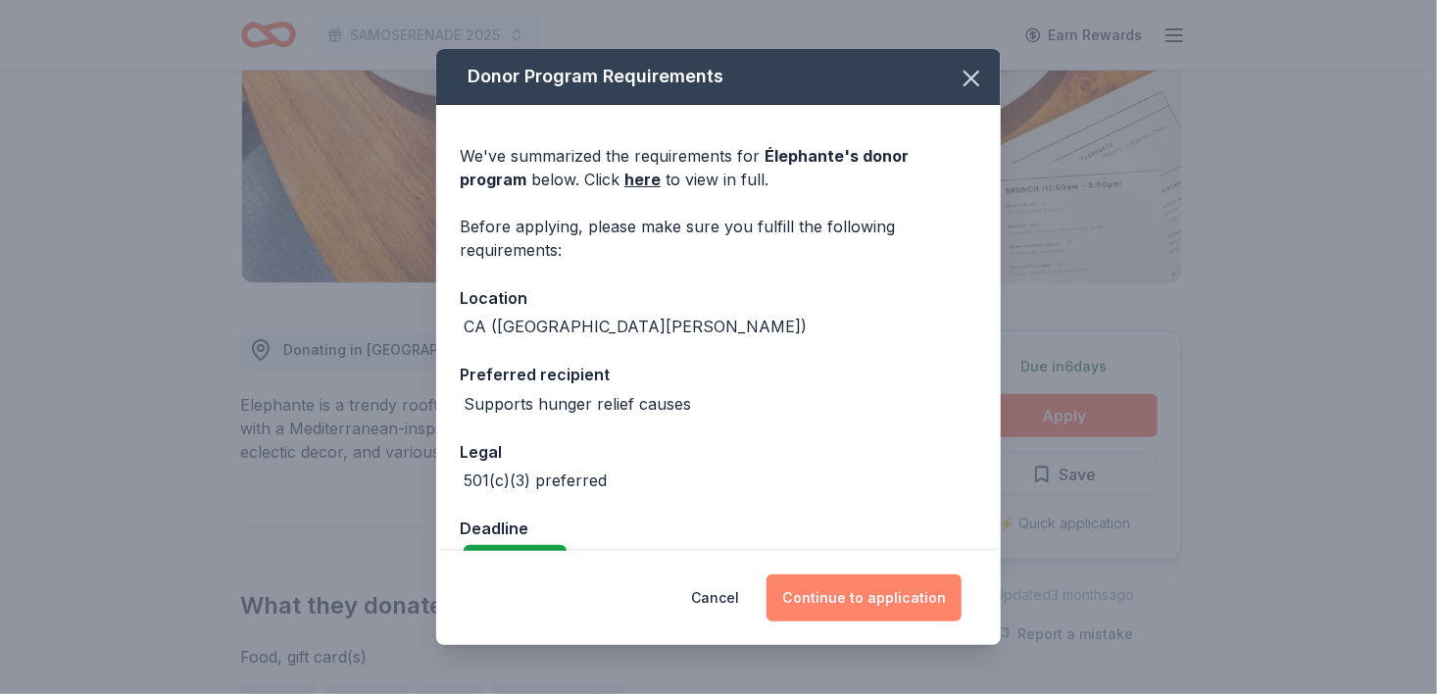
drag, startPoint x: 872, startPoint y: 604, endPoint x: 872, endPoint y: 592, distance: 11.8
click at [871, 595] on button "Continue to application" at bounding box center [863, 597] width 195 height 47
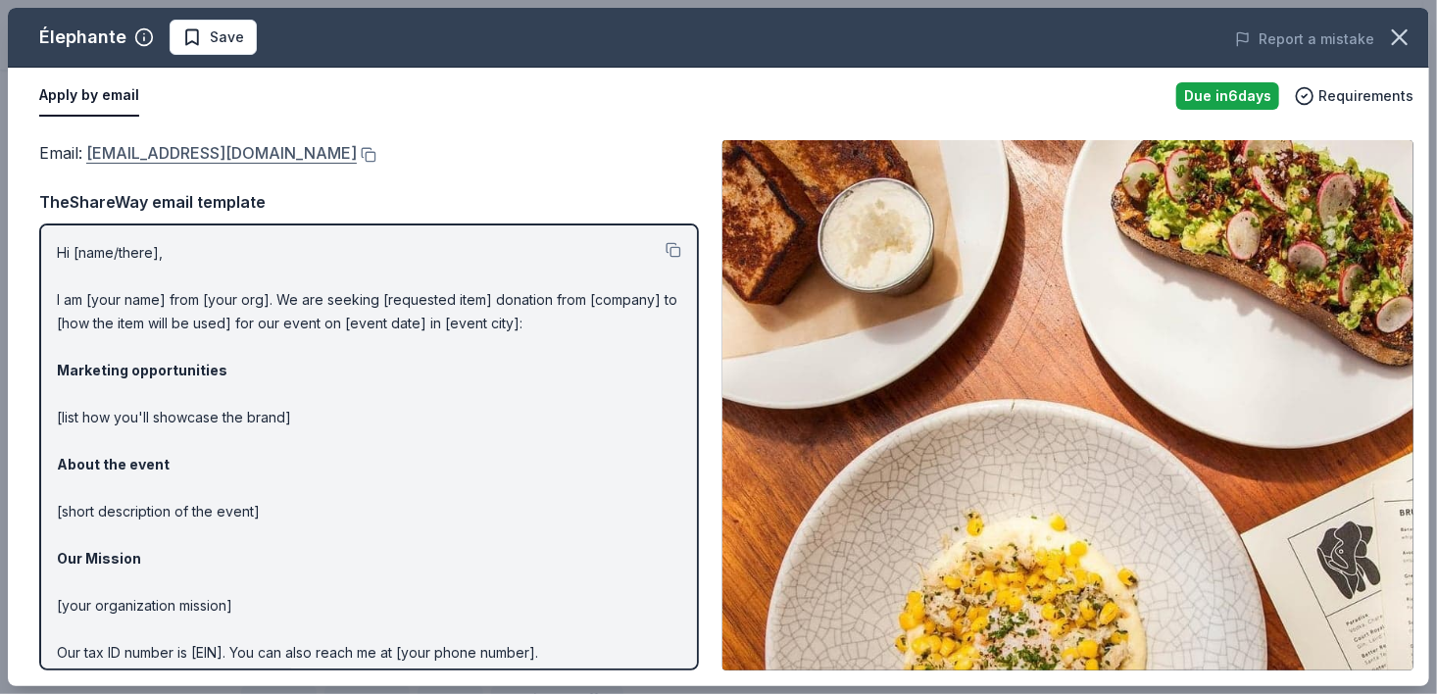
click at [163, 150] on link "[EMAIL_ADDRESS][DOMAIN_NAME]" at bounding box center [221, 152] width 270 height 25
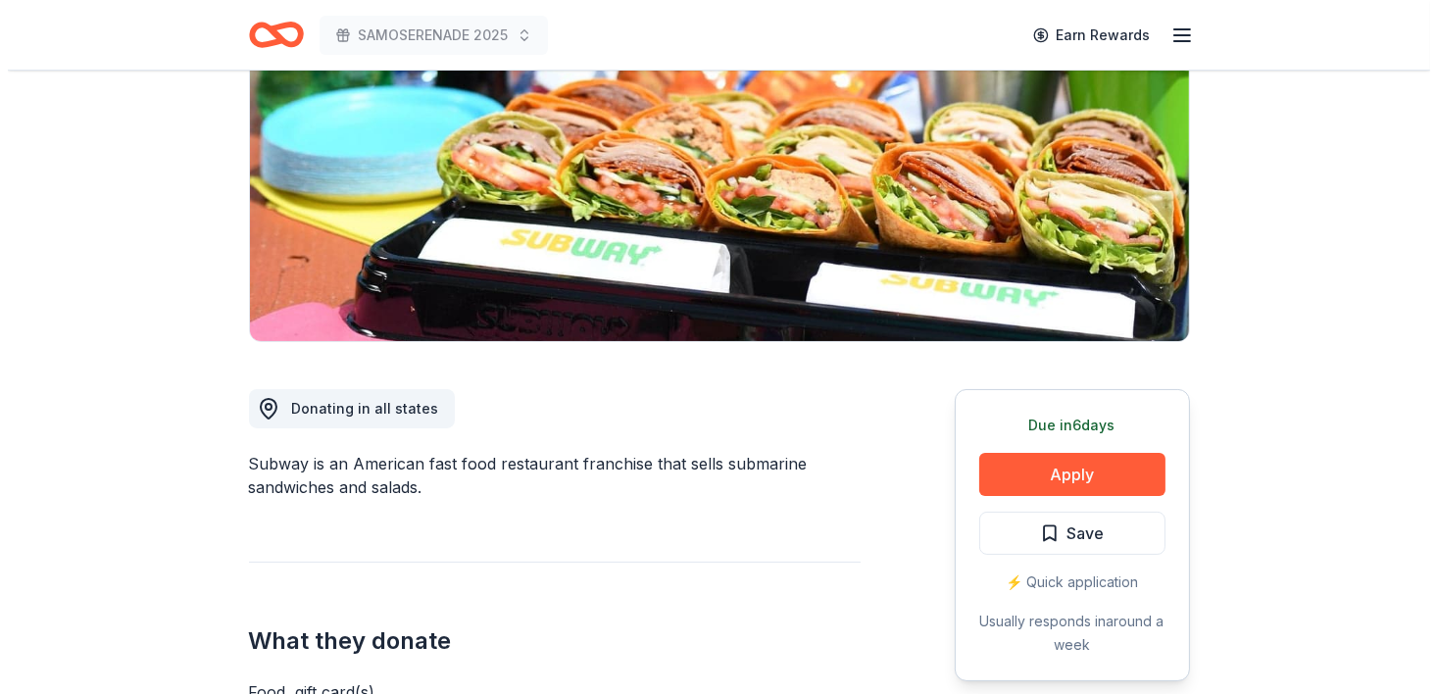
scroll to position [288, 0]
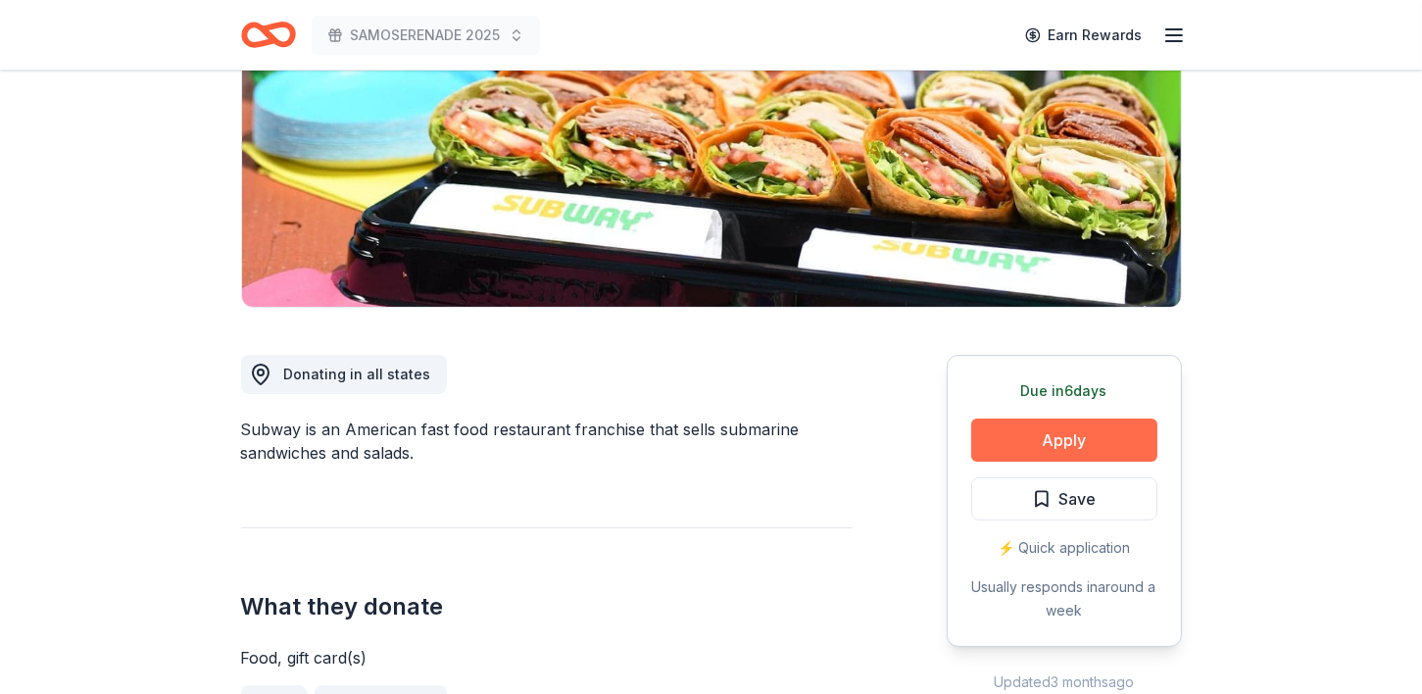
click at [1056, 432] on button "Apply" at bounding box center [1064, 439] width 186 height 43
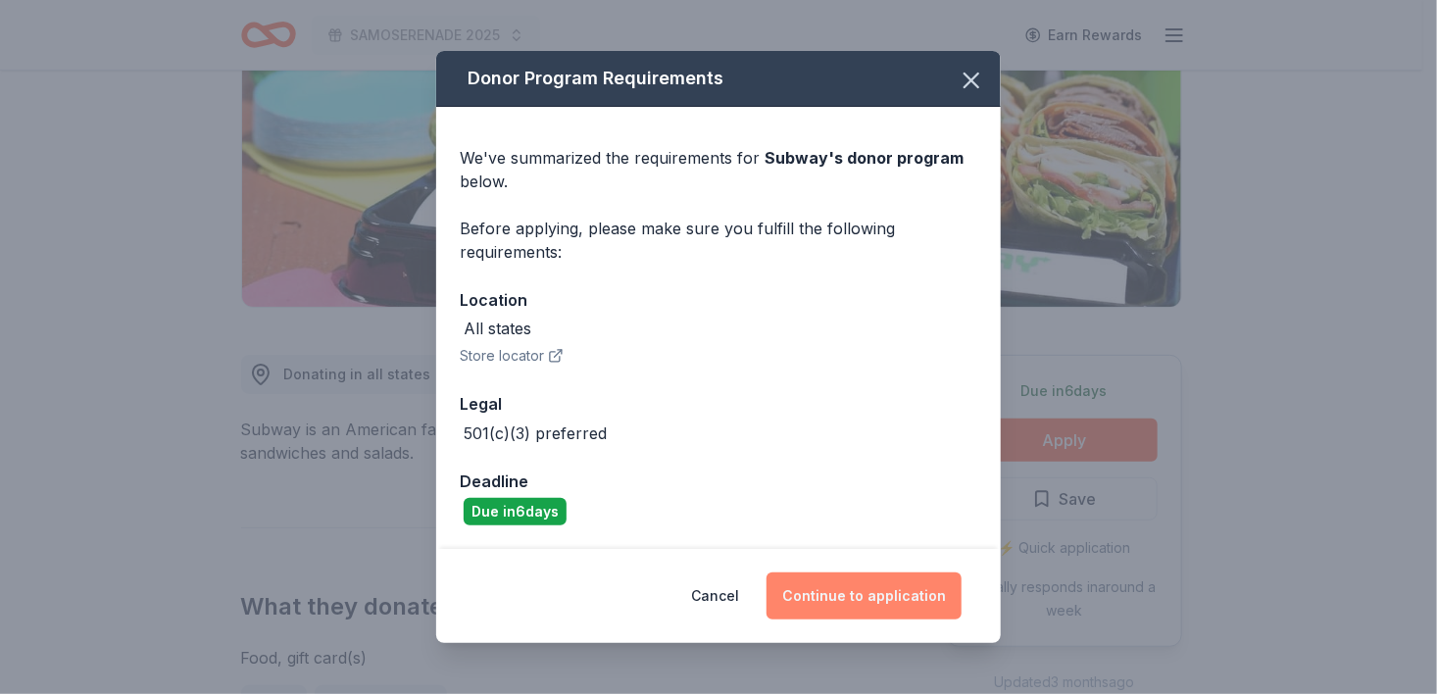
click at [893, 598] on button "Continue to application" at bounding box center [863, 595] width 195 height 47
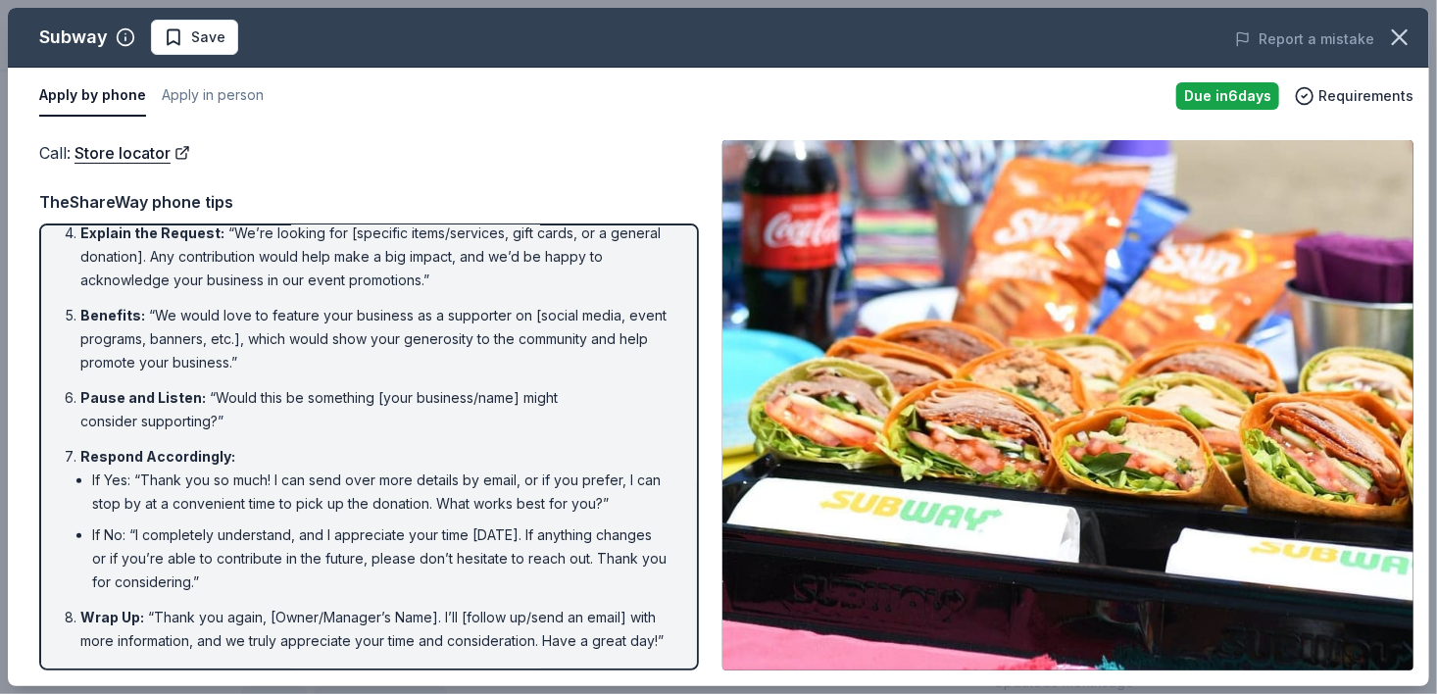
scroll to position [287, 0]
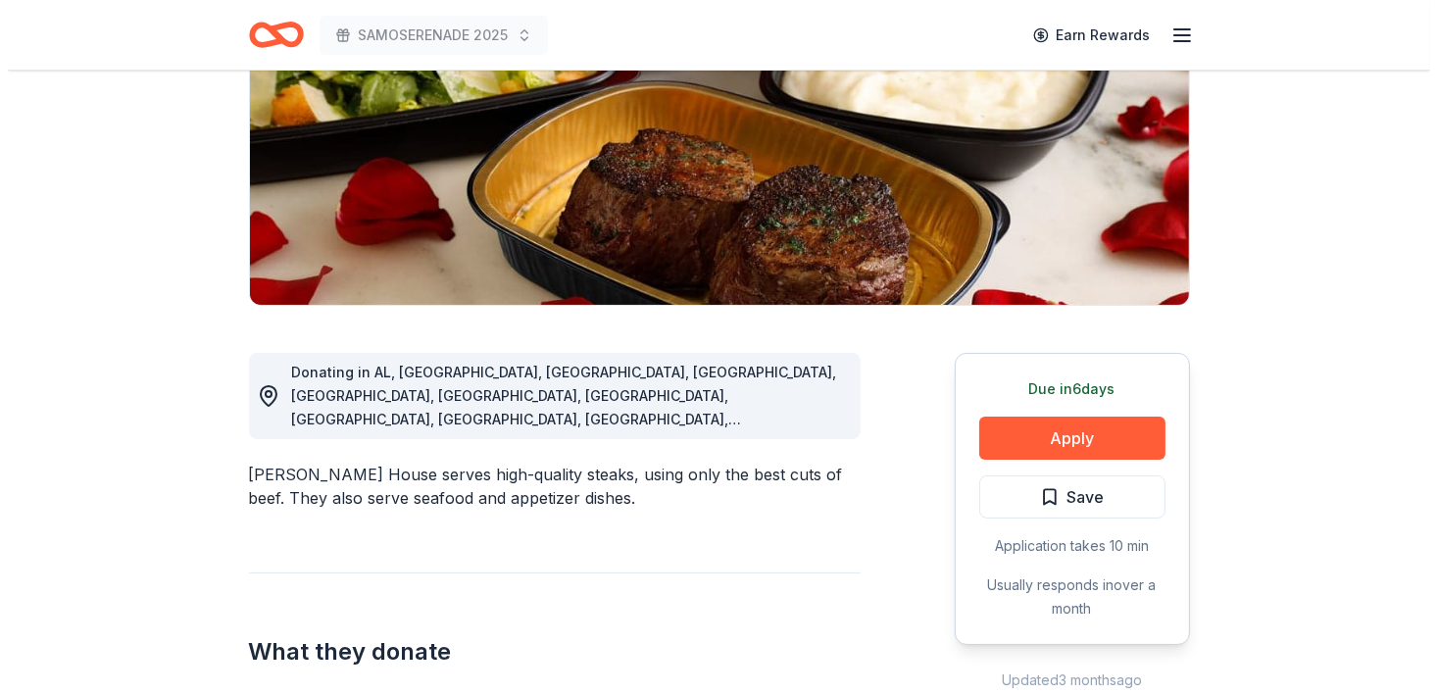
scroll to position [294, 0]
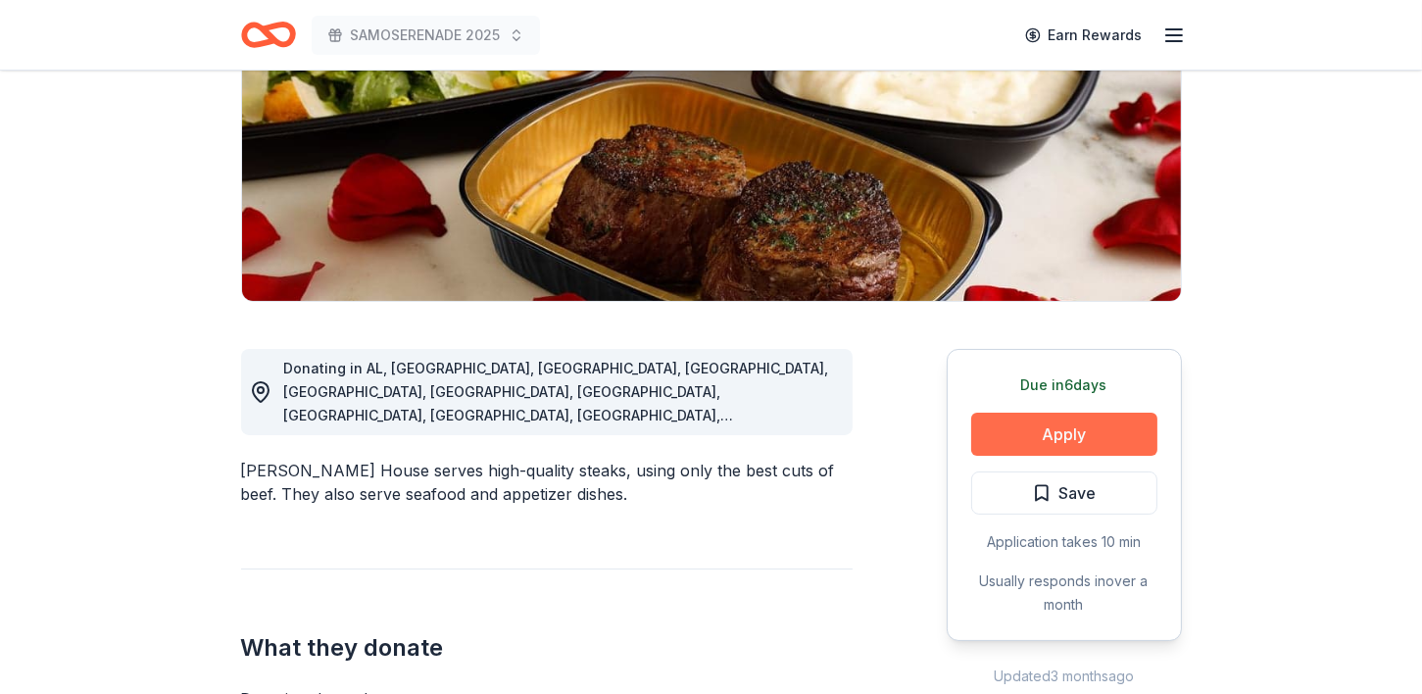
click at [1071, 423] on button "Apply" at bounding box center [1064, 434] width 186 height 43
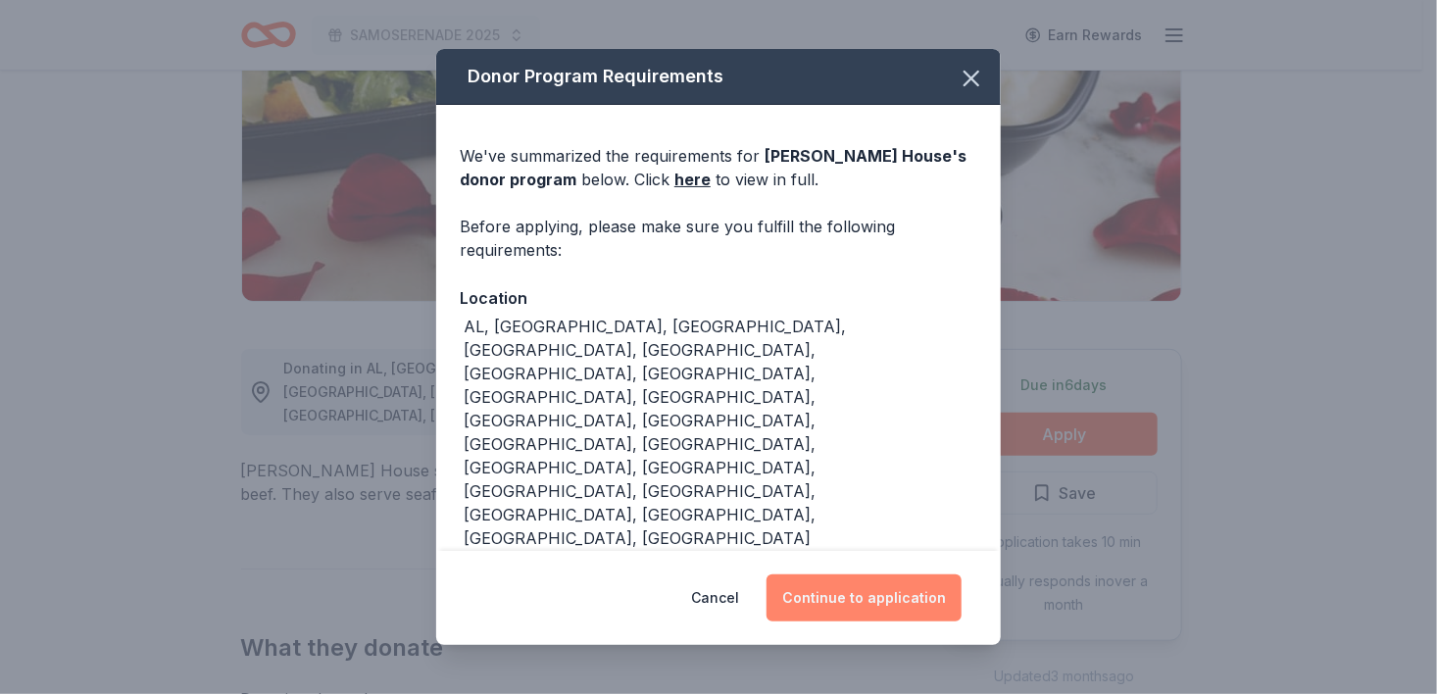
click at [834, 574] on button "Continue to application" at bounding box center [863, 597] width 195 height 47
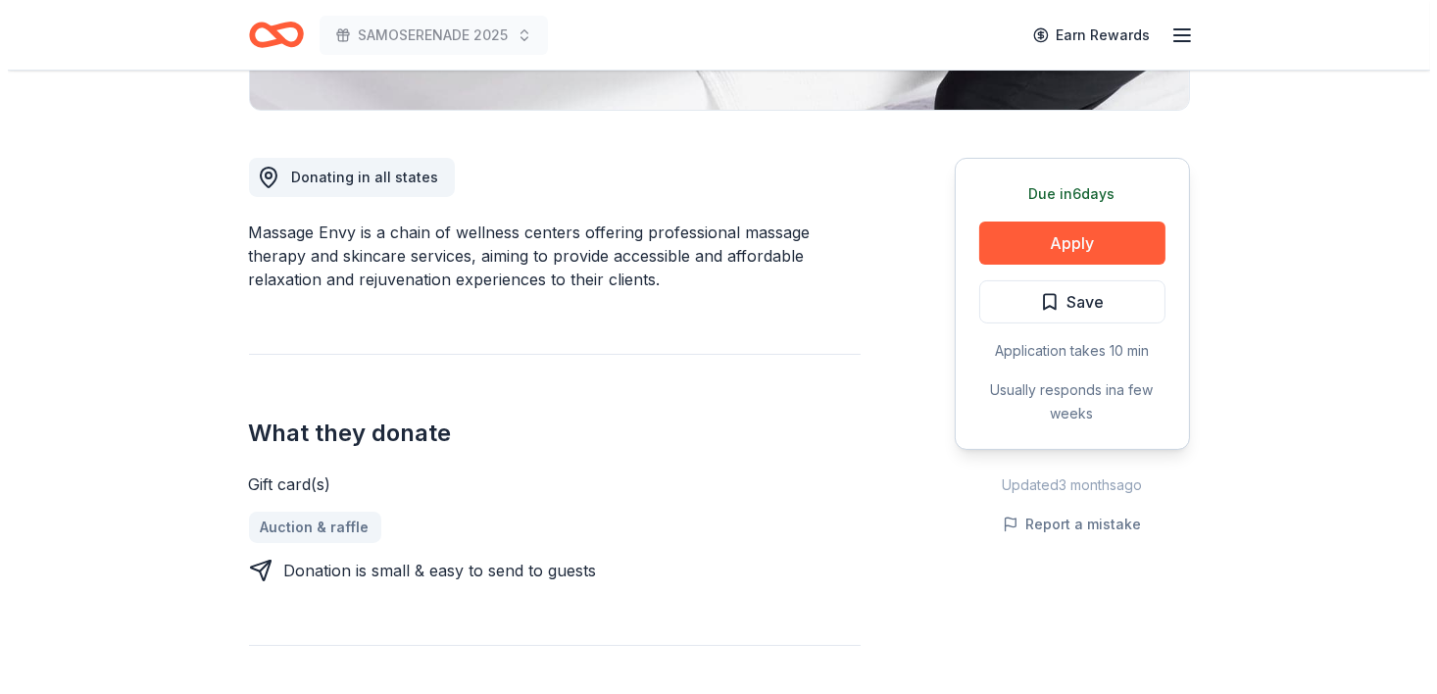
scroll to position [488, 0]
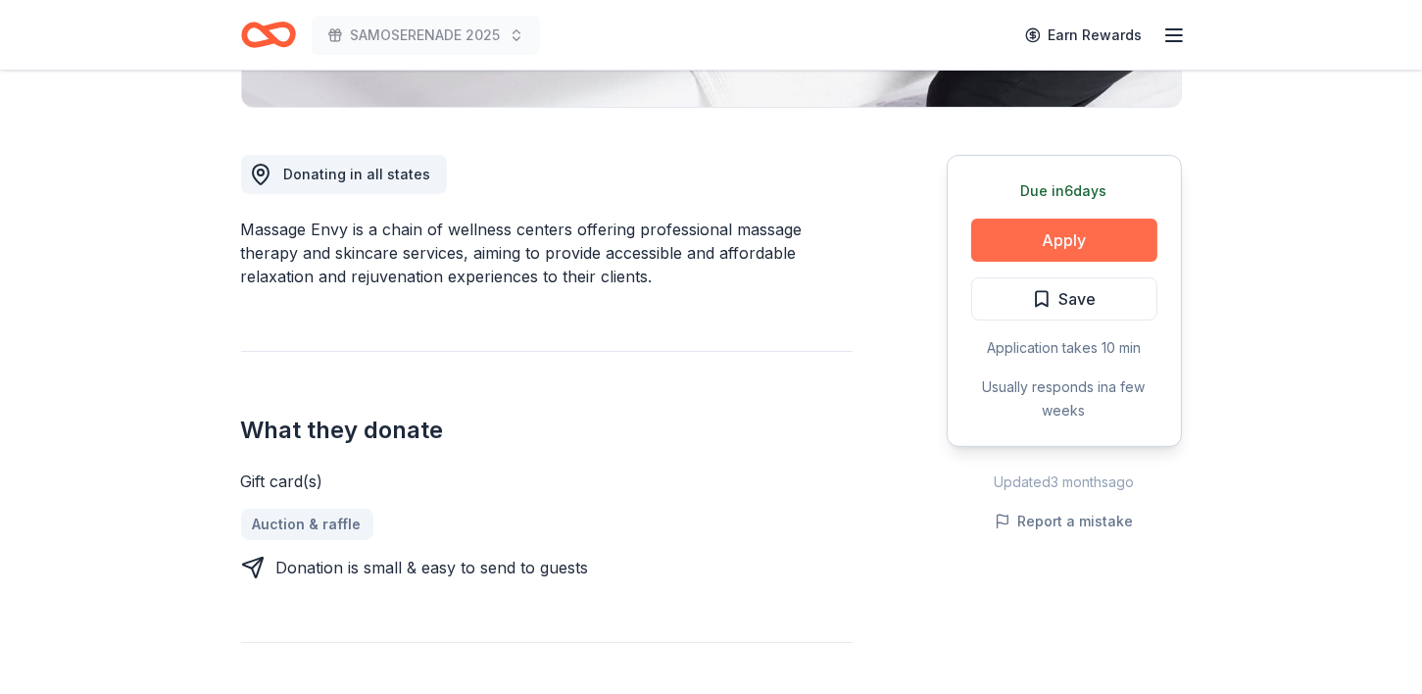
click at [1055, 254] on button "Apply" at bounding box center [1064, 240] width 186 height 43
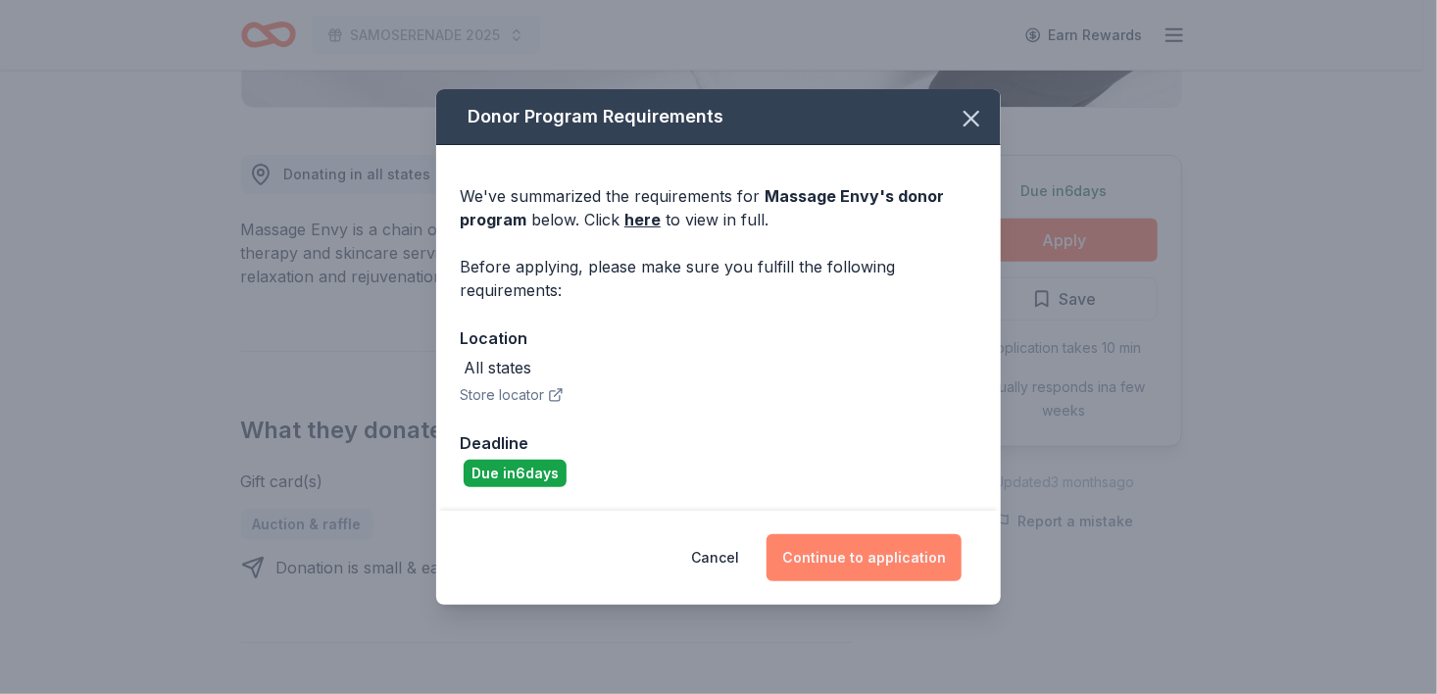
click at [844, 557] on button "Continue to application" at bounding box center [863, 557] width 195 height 47
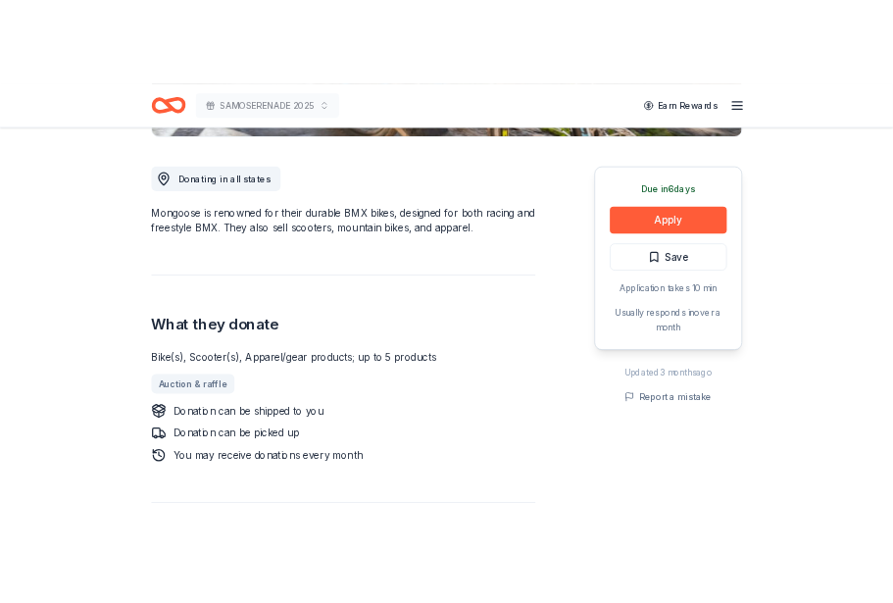
scroll to position [530, 0]
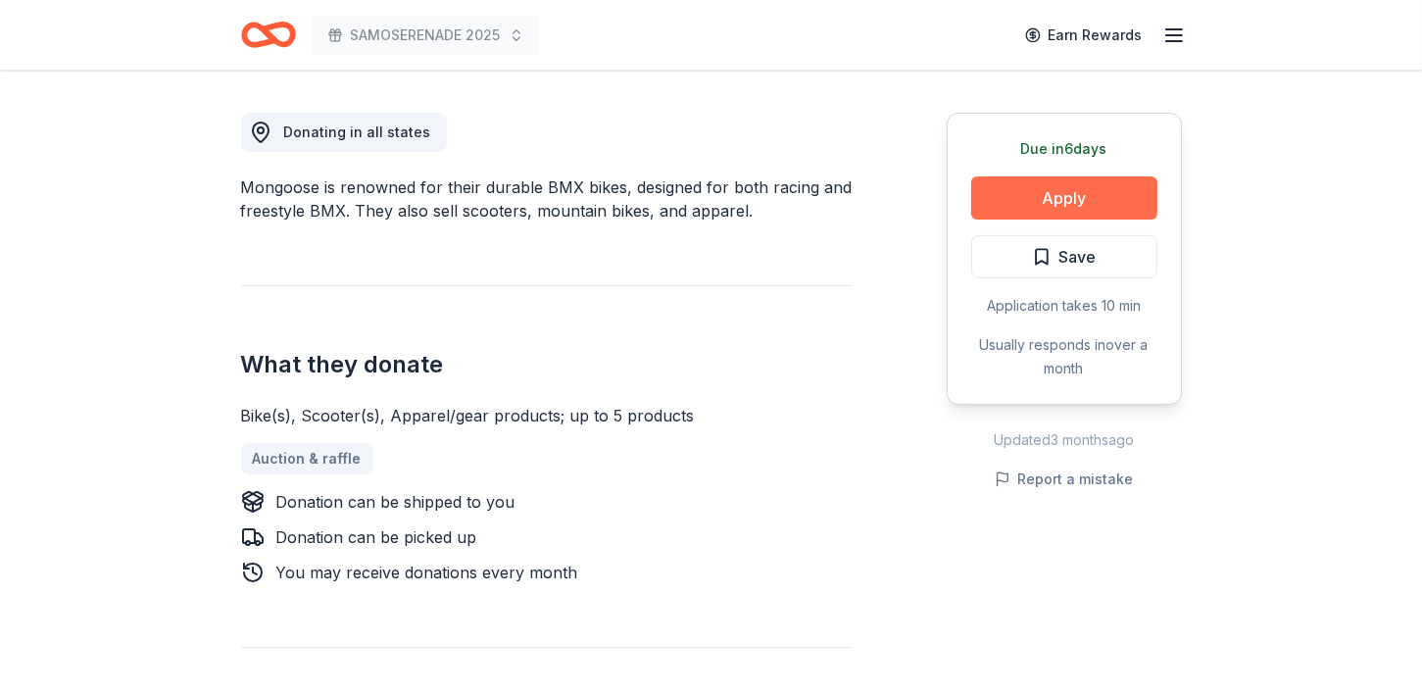
click at [1030, 193] on button "Apply" at bounding box center [1064, 197] width 186 height 43
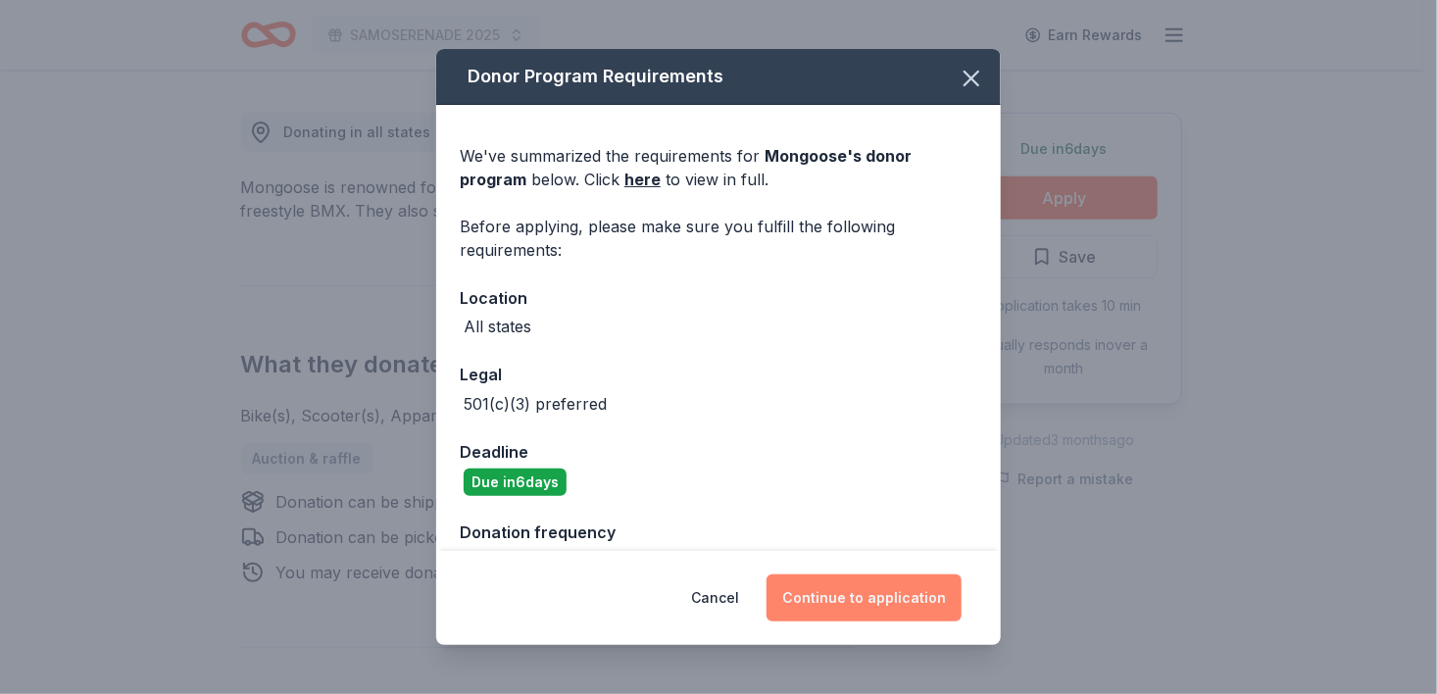
click at [896, 602] on button "Continue to application" at bounding box center [863, 597] width 195 height 47
